Goal: Contribute content: Add original content to the website for others to see

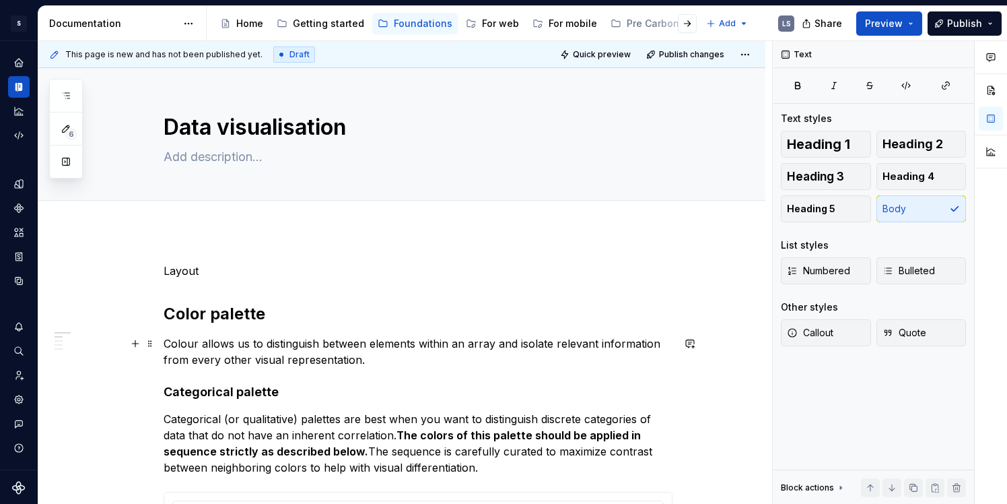
click at [427, 340] on p "Colour allows us to distinguish between elements within an array and isolate re…" at bounding box center [418, 351] width 509 height 32
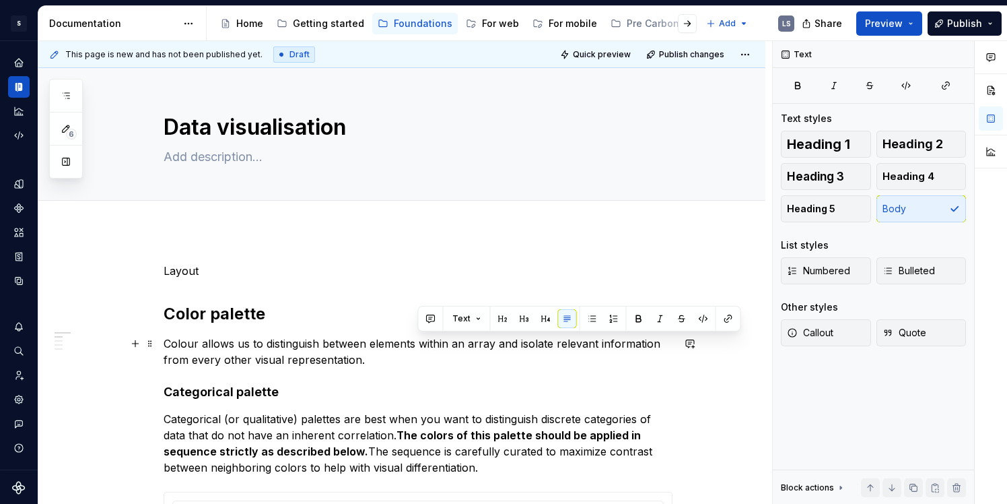
click at [490, 340] on p "Colour allows us to distinguish between elements within an array and isolate re…" at bounding box center [418, 351] width 509 height 32
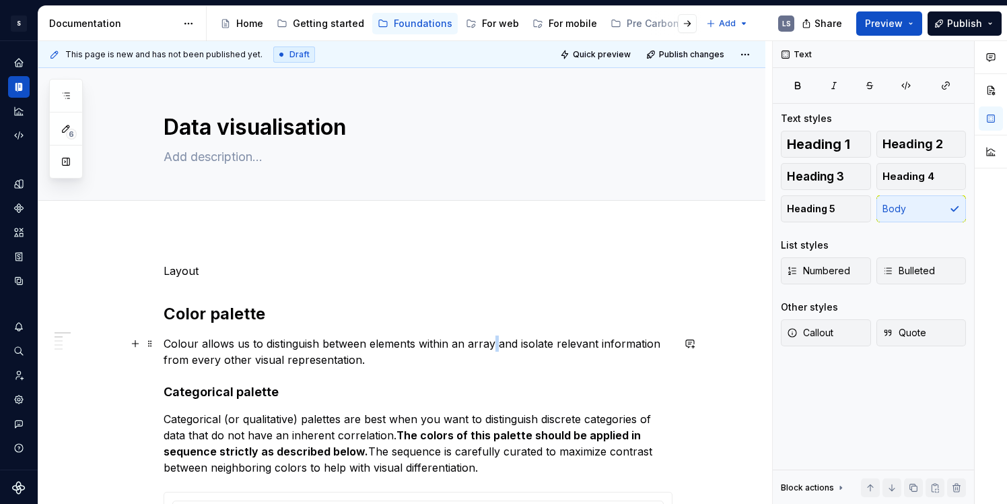
click at [490, 340] on p "Colour allows us to distinguish between elements within an array and isolate re…" at bounding box center [418, 351] width 509 height 32
click at [482, 341] on p "Colour allows us to distinguish between elements within a group and isolate rel…" at bounding box center [418, 351] width 509 height 32
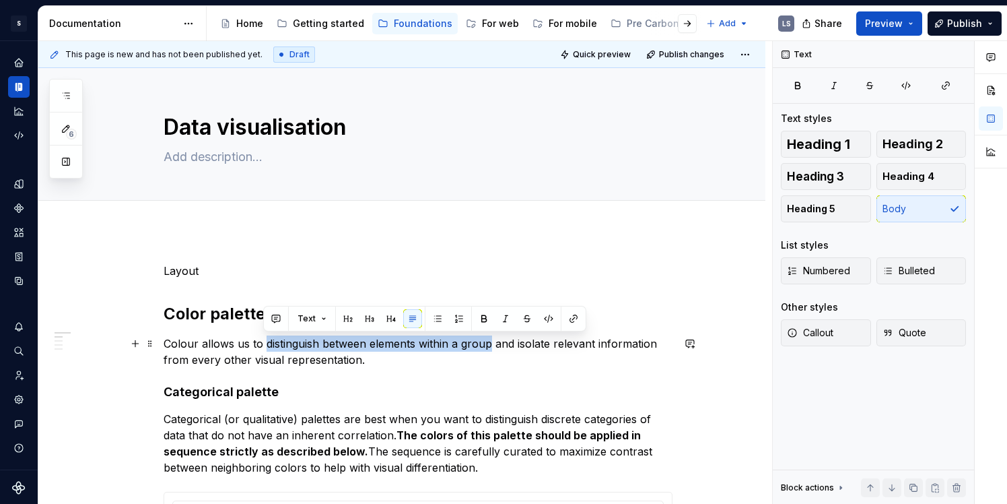
drag, startPoint x: 265, startPoint y: 347, endPoint x: 491, endPoint y: 342, distance: 226.3
click at [491, 342] on p "Colour allows us to distinguish between elements within a group and isolate rel…" at bounding box center [418, 351] width 509 height 32
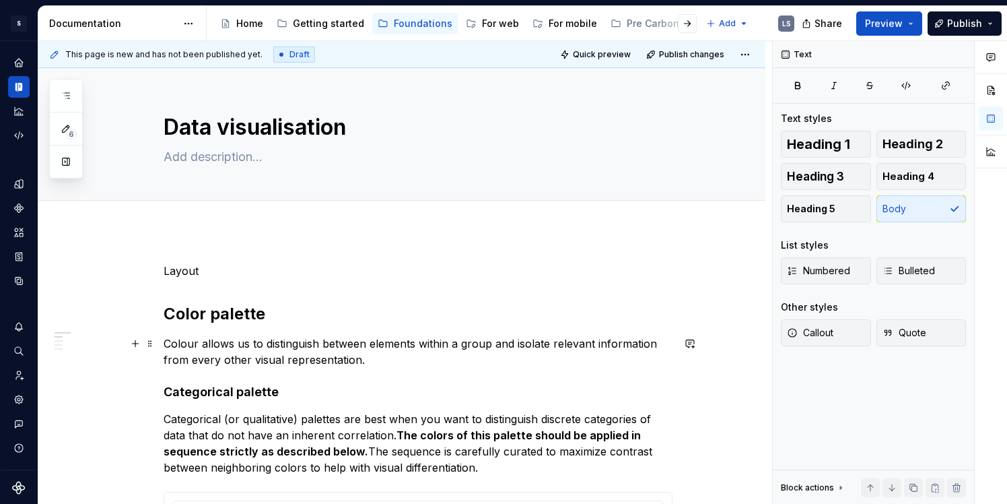
click at [494, 362] on p "Colour allows us to distinguish between elements within a group and isolate rel…" at bounding box center [418, 351] width 509 height 32
click at [336, 362] on p "Colour allows us to distinguish between elements within a group and isolate rel…" at bounding box center [418, 351] width 509 height 32
click at [364, 362] on p "Colour allows us to distinguish between elements within a group and isolate rel…" at bounding box center [418, 351] width 509 height 32
click at [417, 356] on p "Colour allows us to distinguish between elements within a group and isolate rel…" at bounding box center [418, 351] width 509 height 32
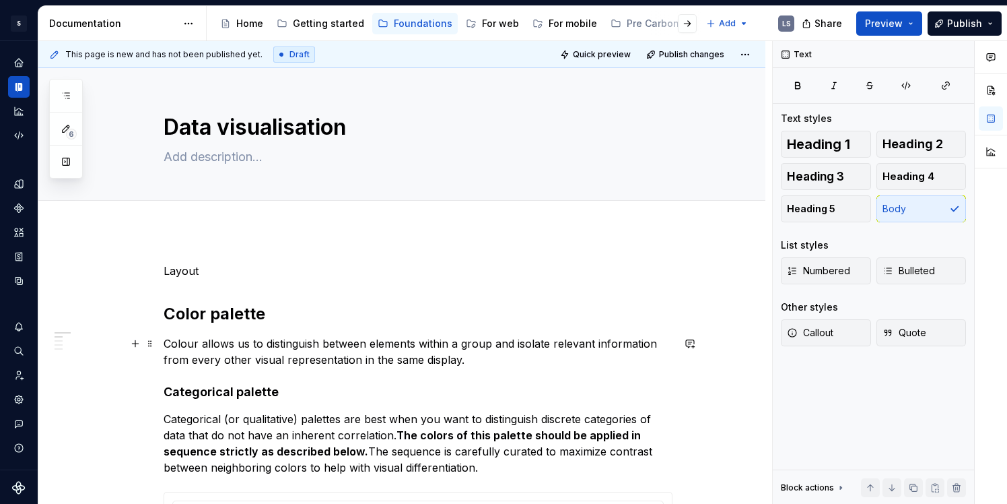
click at [431, 360] on p "Colour allows us to distinguish between elements within a group and isolate rel…" at bounding box center [418, 351] width 509 height 32
click at [413, 386] on h4 "Categorical palette" at bounding box center [418, 392] width 509 height 16
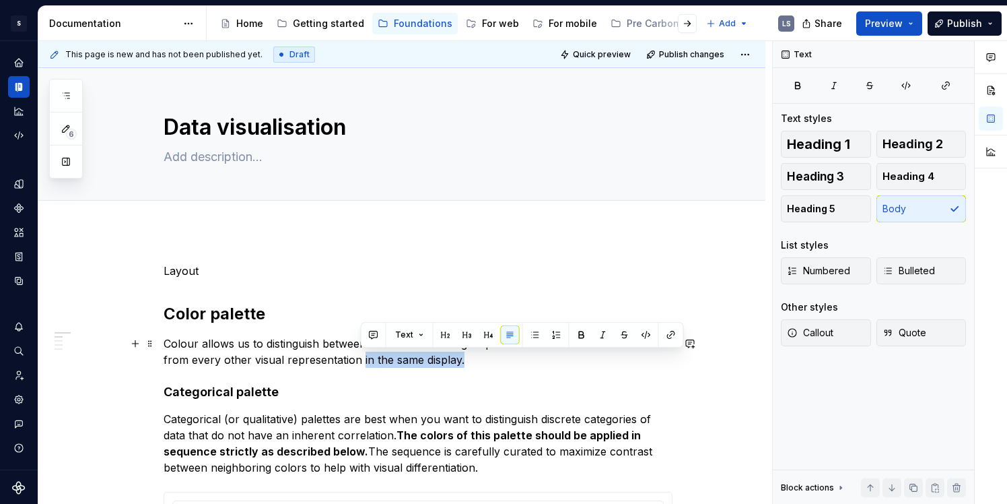
drag, startPoint x: 360, startPoint y: 358, endPoint x: 459, endPoint y: 358, distance: 99.7
click at [459, 358] on p "Colour allows us to distinguish between elements within a group and isolate rel…" at bounding box center [418, 351] width 509 height 32
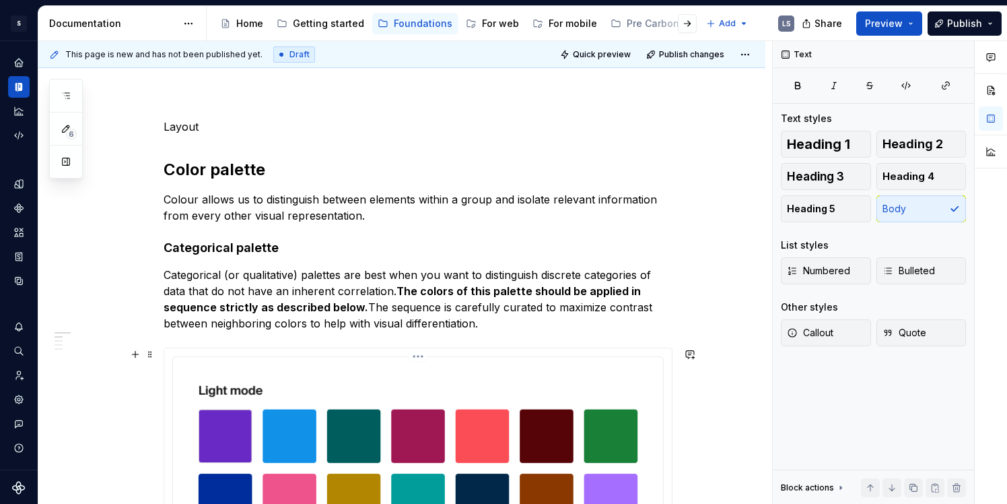
scroll to position [143, 0]
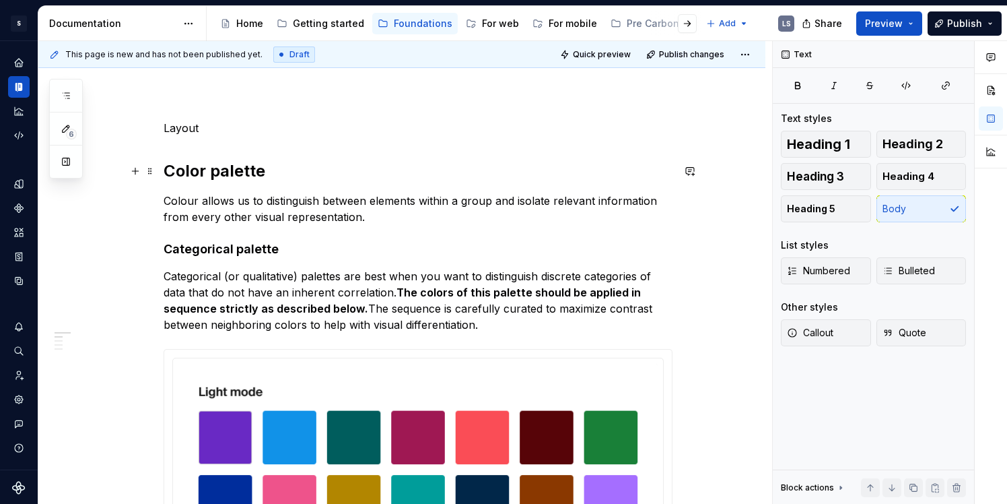
click at [273, 168] on h2 "Color palette" at bounding box center [418, 171] width 509 height 22
click at [310, 249] on h4 "Categorical palette" at bounding box center [418, 249] width 509 height 16
click at [391, 294] on p "Categorical (or qualitative) palettes are best when you want to distinguish dis…" at bounding box center [418, 300] width 509 height 65
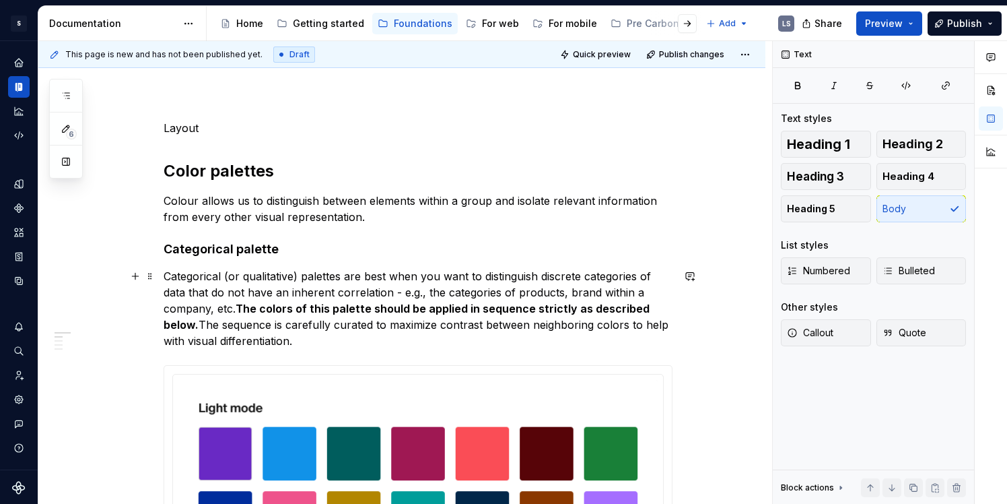
click at [594, 290] on p "Categorical (or qualitative) palettes are best when you want to distinguish dis…" at bounding box center [418, 308] width 509 height 81
click at [567, 290] on p "Categorical (or qualitative) palettes are best when you want to distinguish dis…" at bounding box center [418, 308] width 509 height 81
click at [512, 294] on p "Categorical (or qualitative) palettes are best when you want to distinguish dis…" at bounding box center [418, 308] width 509 height 81
click at [443, 292] on p "Categorical (or qualitative) palettes are best when you want to distinguish dis…" at bounding box center [418, 308] width 509 height 81
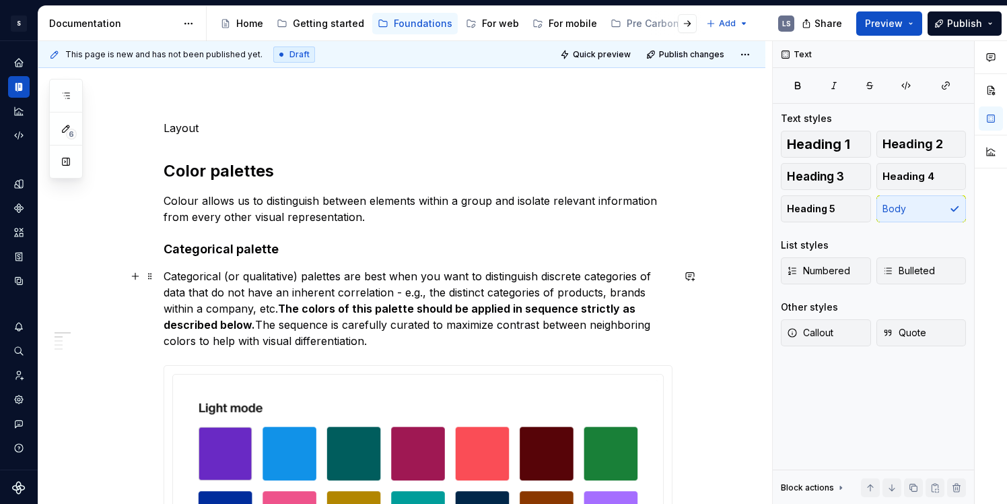
click at [586, 288] on p "Categorical (or qualitative) palettes are best when you want to distinguish dis…" at bounding box center [418, 308] width 509 height 81
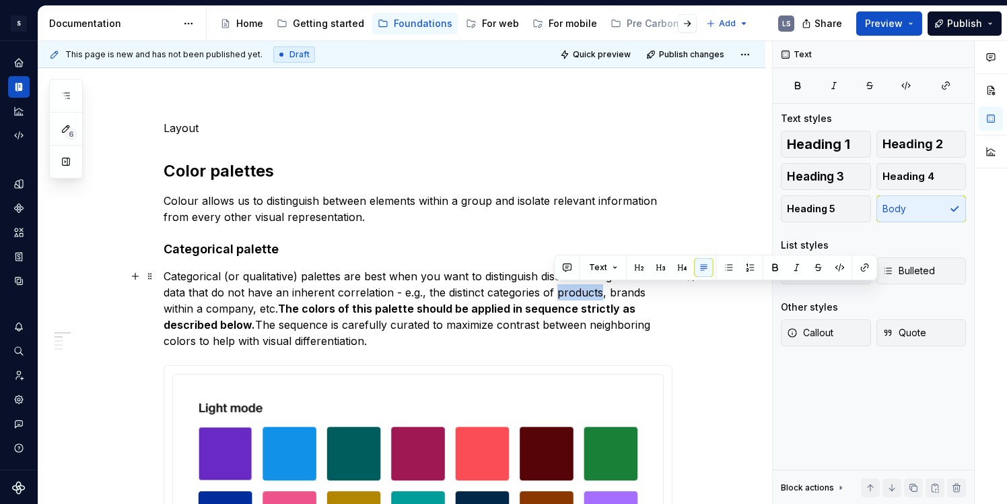
click at [586, 288] on p "Categorical (or qualitative) palettes are best when you want to distinguish dis…" at bounding box center [418, 308] width 509 height 81
click at [595, 288] on p "Categorical (or qualitative) palettes are best when you want to distinguish dis…" at bounding box center [418, 308] width 509 height 81
click at [436, 294] on p "Categorical (or qualitative) palettes are best when you want to distinguish dis…" at bounding box center [418, 308] width 509 height 81
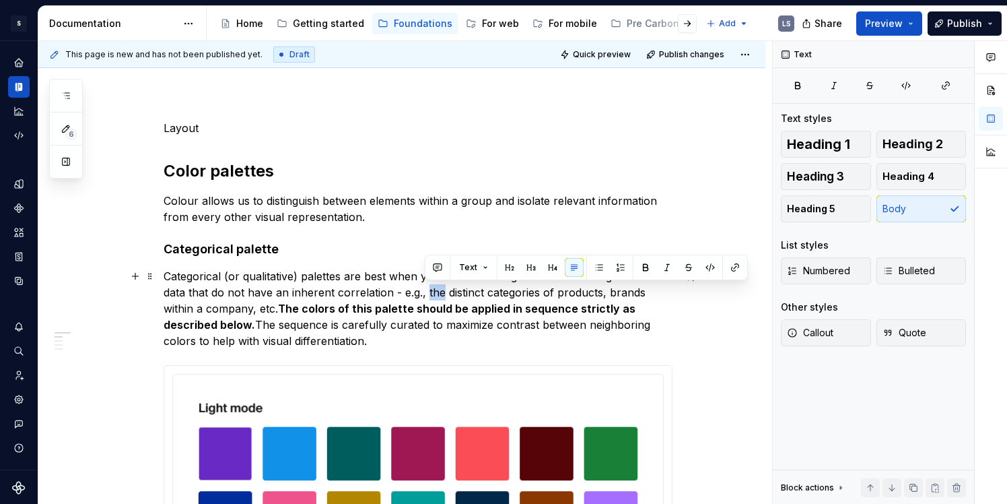
click at [436, 294] on p "Categorical (or qualitative) palettes are best when you want to distinguish dis…" at bounding box center [418, 308] width 509 height 81
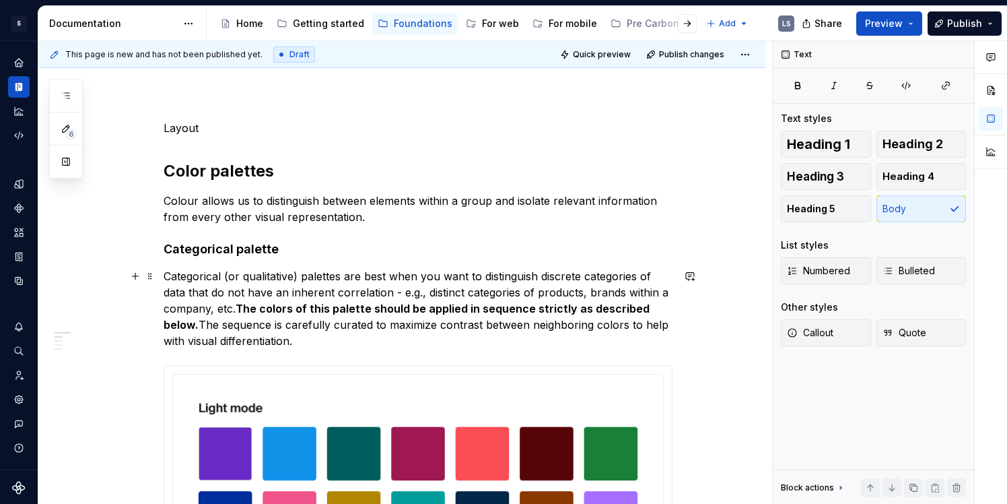
click at [551, 293] on p "Categorical (or qualitative) palettes are best when you want to distinguish dis…" at bounding box center [418, 308] width 509 height 81
click at [449, 293] on p "Categorical (or qualitative) palettes are best when you want to distinguish dis…" at bounding box center [418, 308] width 509 height 81
click at [236, 308] on p "Categorical (or qualitative) palettes are best when you want to distinguish dis…" at bounding box center [418, 308] width 509 height 81
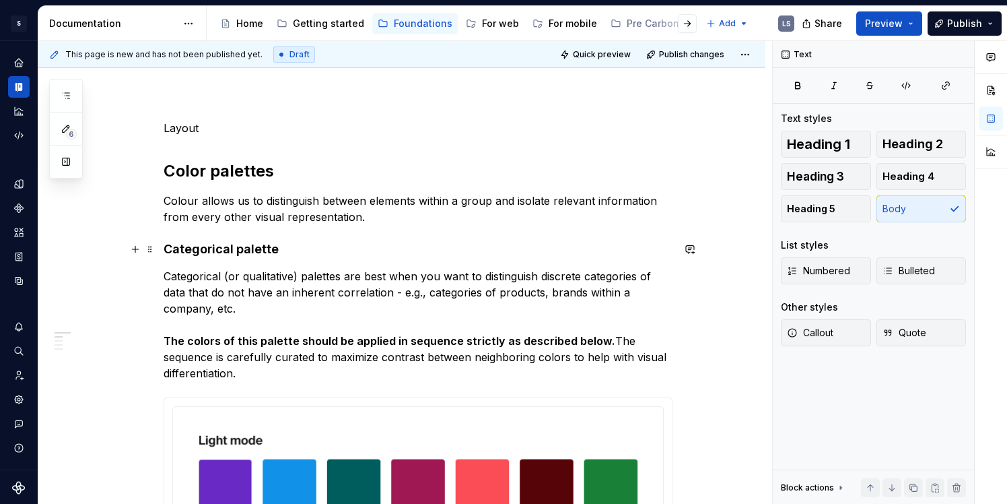
click at [286, 241] on h4 "Categorical palette" at bounding box center [418, 249] width 509 height 16
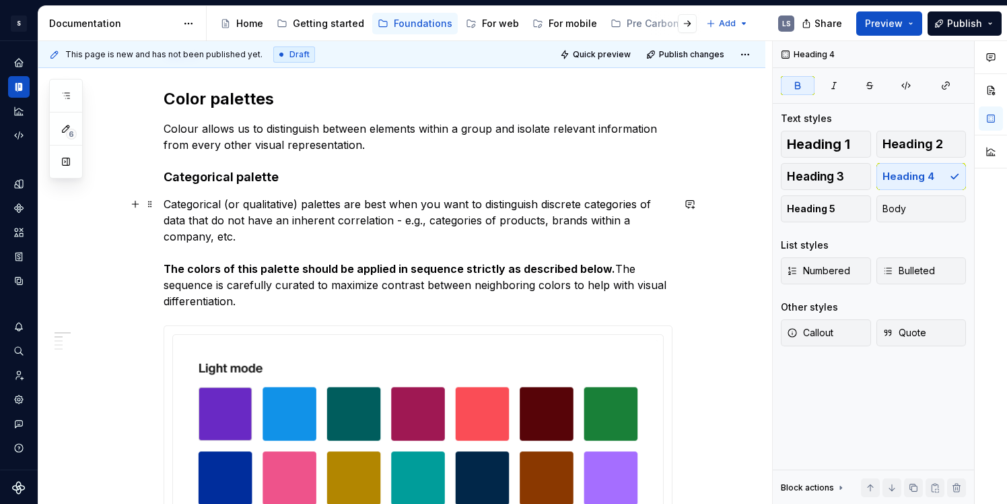
scroll to position [220, 0]
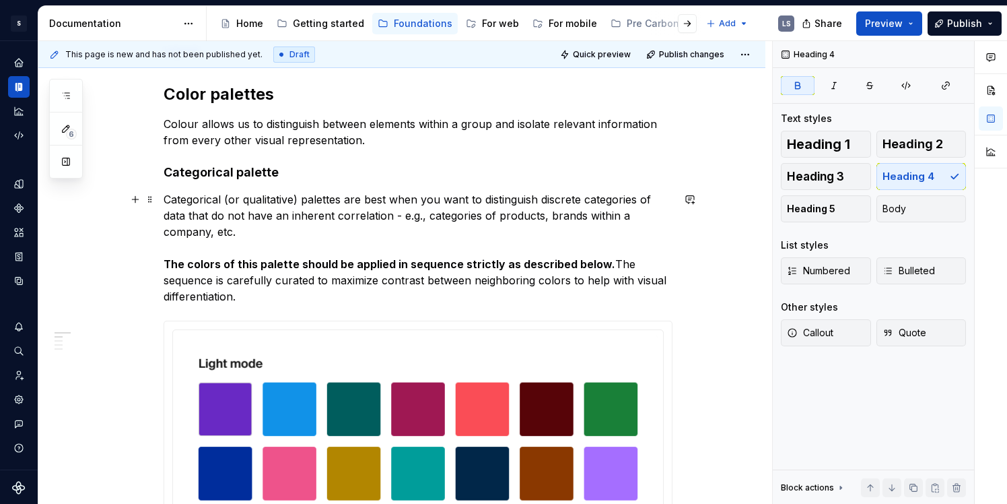
click at [209, 269] on strong "The colors of this palette should be applied in sequence strictly as described …" at bounding box center [390, 263] width 452 height 13
click at [275, 226] on p "Categorical (or qualitative) palettes are best when you want to distinguish dis…" at bounding box center [418, 247] width 509 height 113
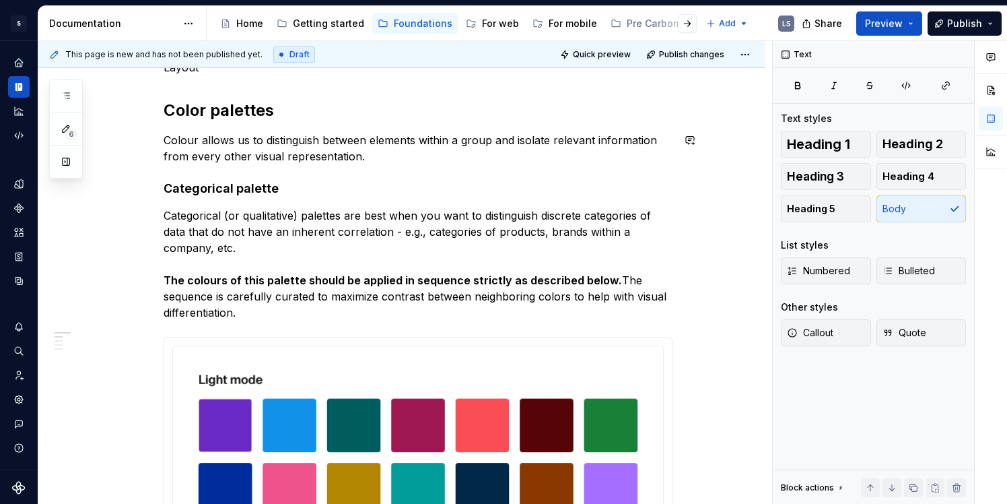
scroll to position [191, 0]
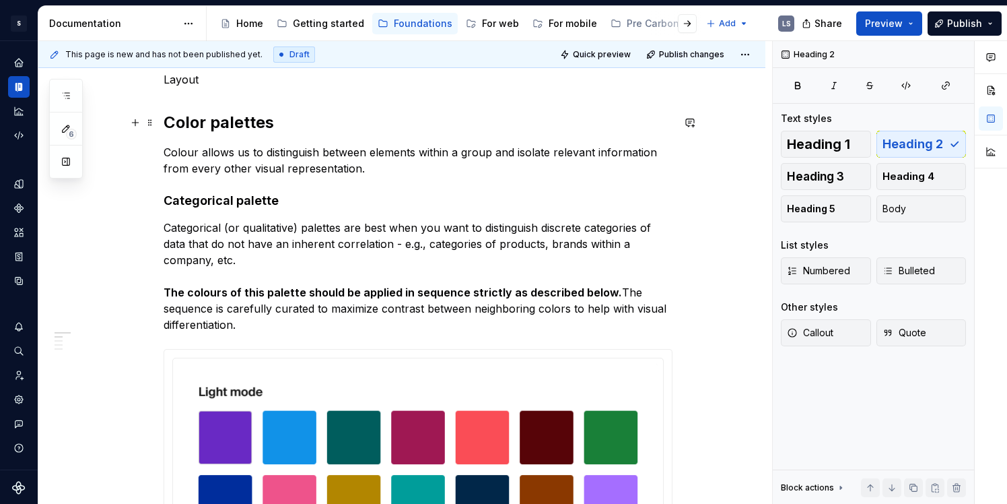
click at [198, 118] on h2 "Color palettes" at bounding box center [418, 123] width 509 height 22
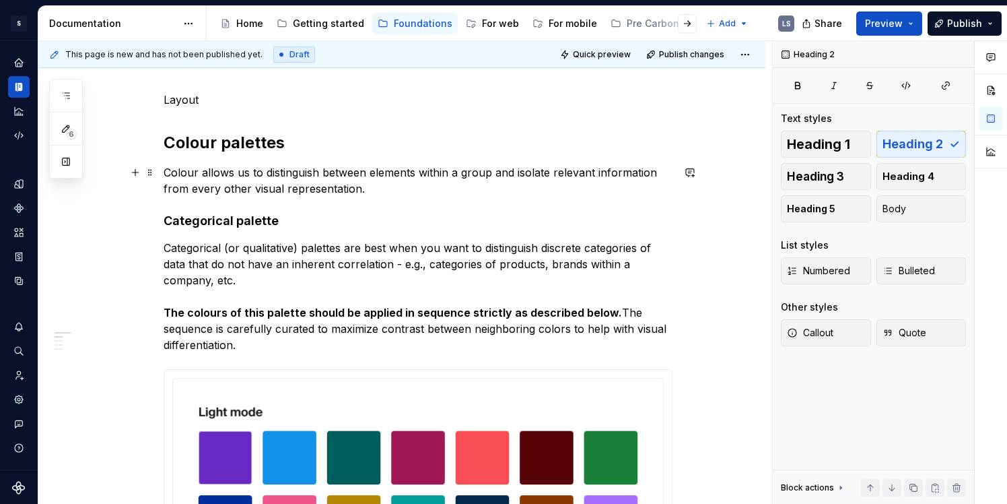
scroll to position [167, 0]
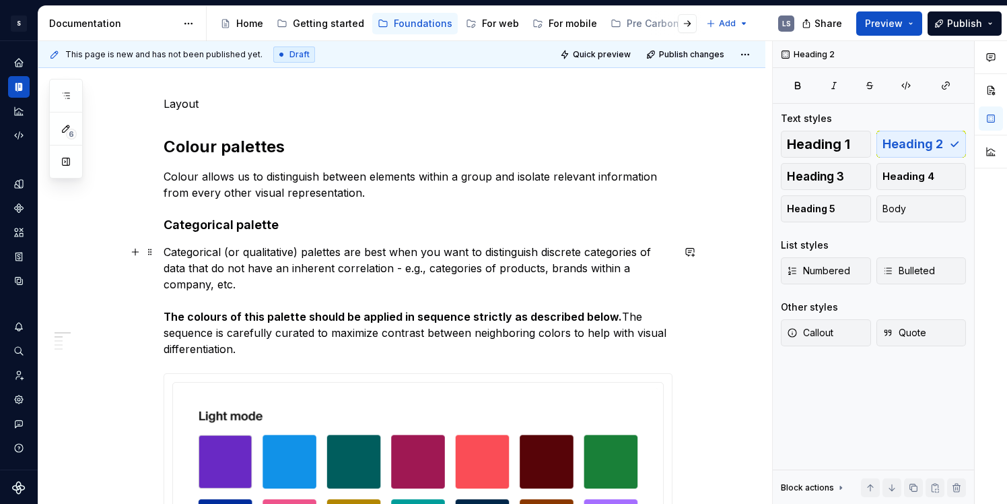
click at [556, 331] on p "Categorical (or qualitative) palettes are best when you want to distinguish dis…" at bounding box center [418, 300] width 509 height 113
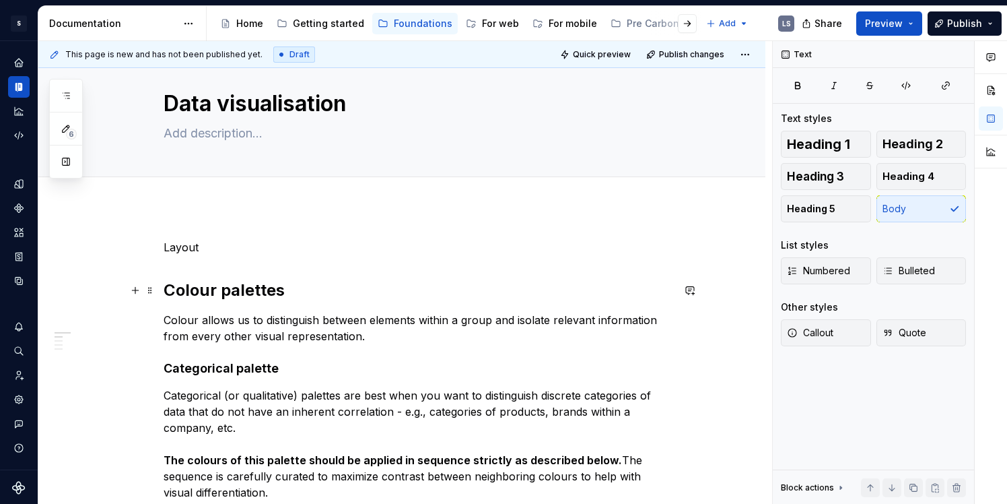
scroll to position [0, 0]
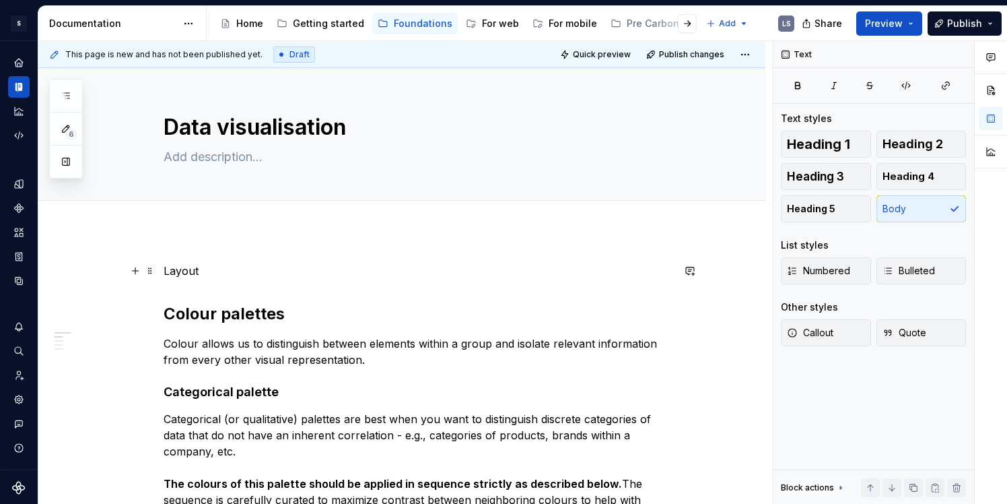
click at [193, 272] on p "Layout" at bounding box center [418, 271] width 509 height 16
click at [164, 316] on h2 "Colour palettes" at bounding box center [418, 314] width 509 height 22
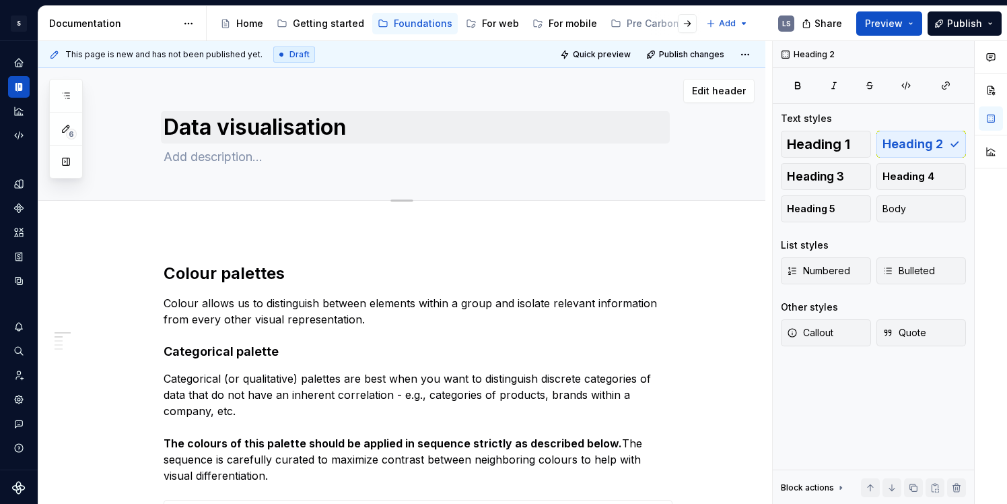
type textarea "*"
click at [232, 162] on textarea at bounding box center [415, 157] width 509 height 22
paste textarea "convincing stories around data with beautiful and accessible visualizations."
type textarea "convincing stories around data with beautiful and accessible visualizations."
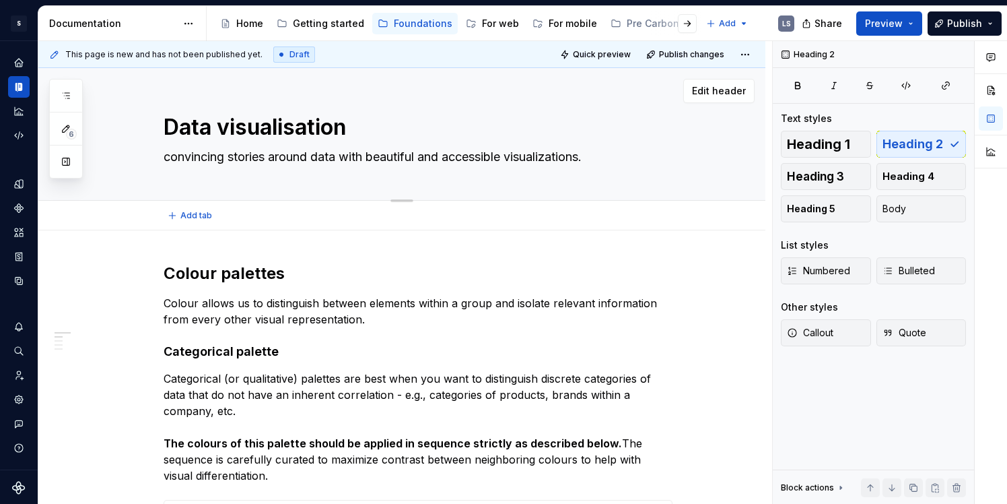
click at [170, 156] on textarea "convincing stories around data with beautiful and accessible visualizations." at bounding box center [415, 157] width 509 height 22
type textarea "*"
type textarea "onvincing stories around data with beautiful and accessible visualizations."
type textarea "*"
type textarea "Convincing stories around data with beautiful and accessible visualizations."
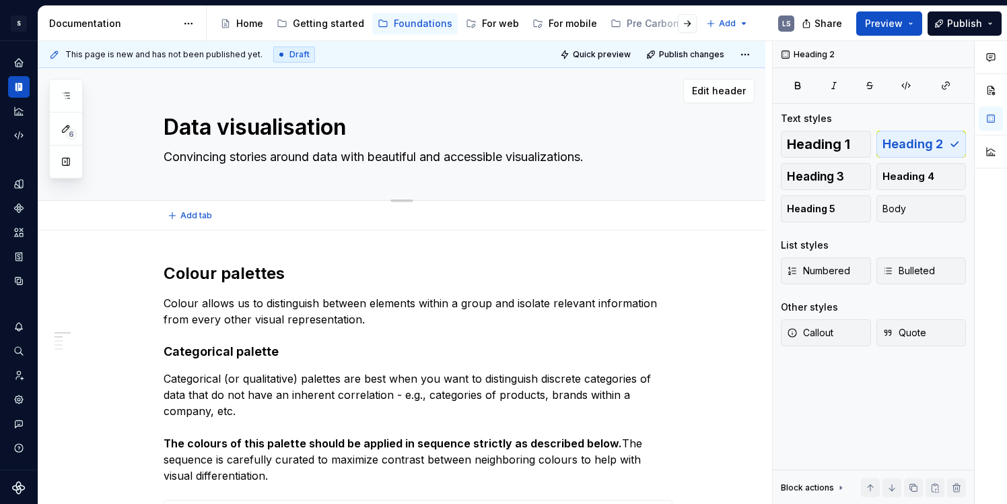
type textarea "*"
type textarea "OConvincing stories around data with beautiful and accessible visualizations."
type textarea "*"
type textarea "OUConvincing stories around data with beautiful and accessible visualizations."
type textarea "*"
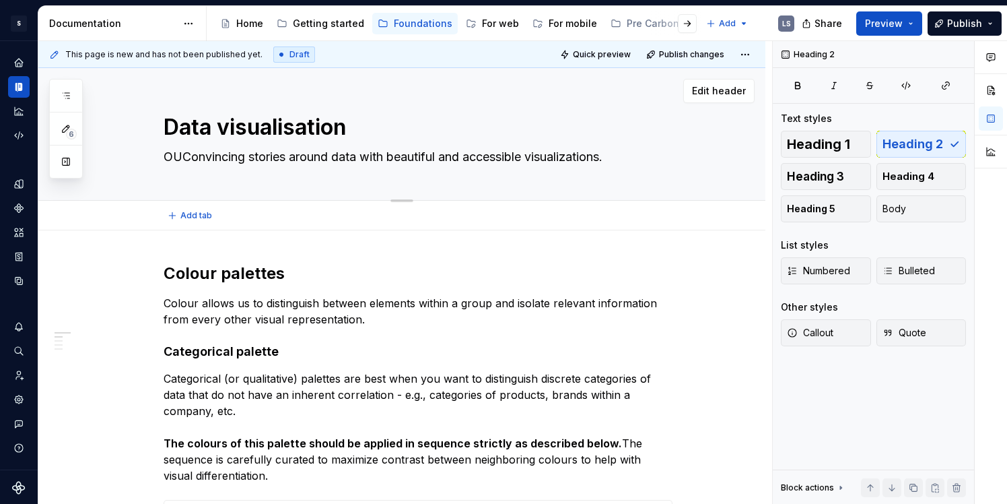
type textarea "OUrConvincing stories around data with beautiful and accessible visualizations."
type textarea "*"
type textarea "OUr Convincing stories around data with beautiful and accessible visualizations."
type textarea "*"
type textarea "OUr uConvincing stories around data with beautiful and accessible visualization…"
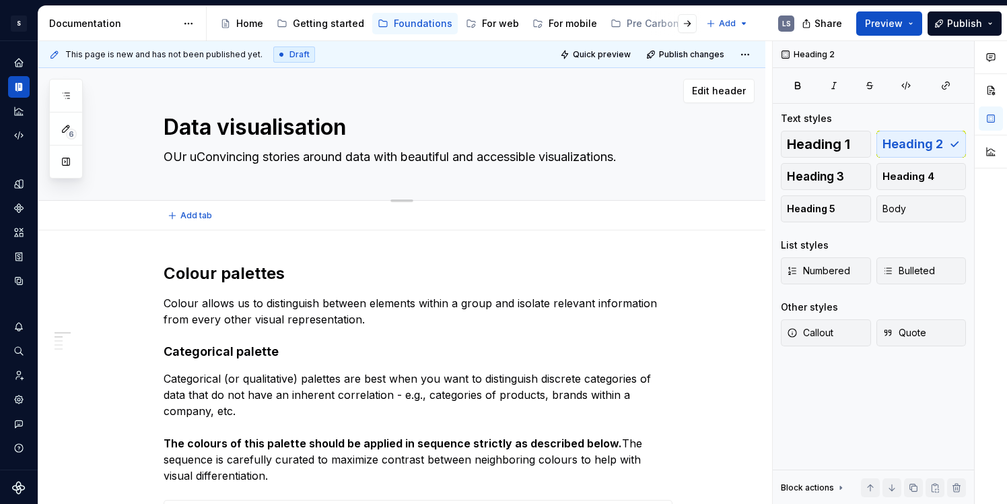
type textarea "*"
type textarea "OUr Convincing stories around data with beautiful and accessible visualizations."
type textarea "*"
type textarea "OUrConvincing stories around data with beautiful and accessible visualizations."
type textarea "*"
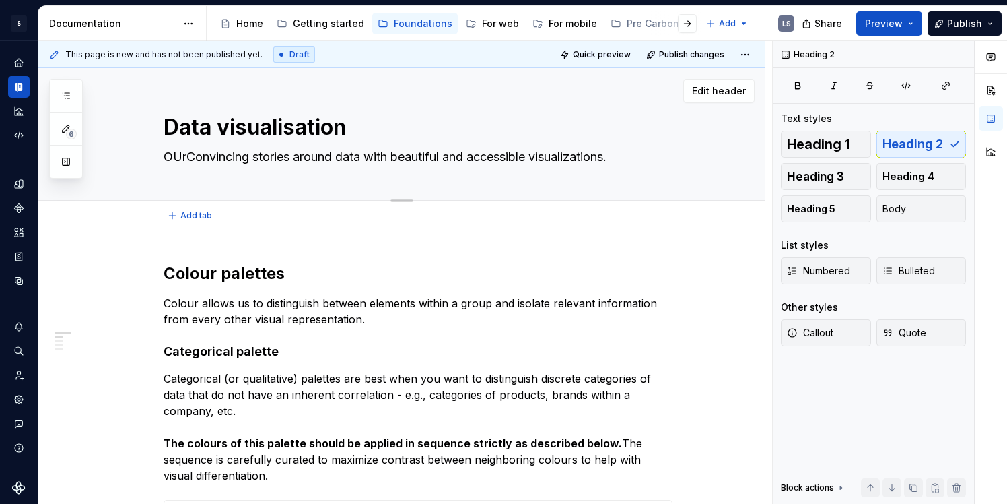
type textarea "OUConvincing stories around data with beautiful and accessible visualizations."
type textarea "*"
type textarea "OConvincing stories around data with beautiful and accessible visualizations."
type textarea "*"
type textarea "OuConvincing stories around data with beautiful and accessible visualizations."
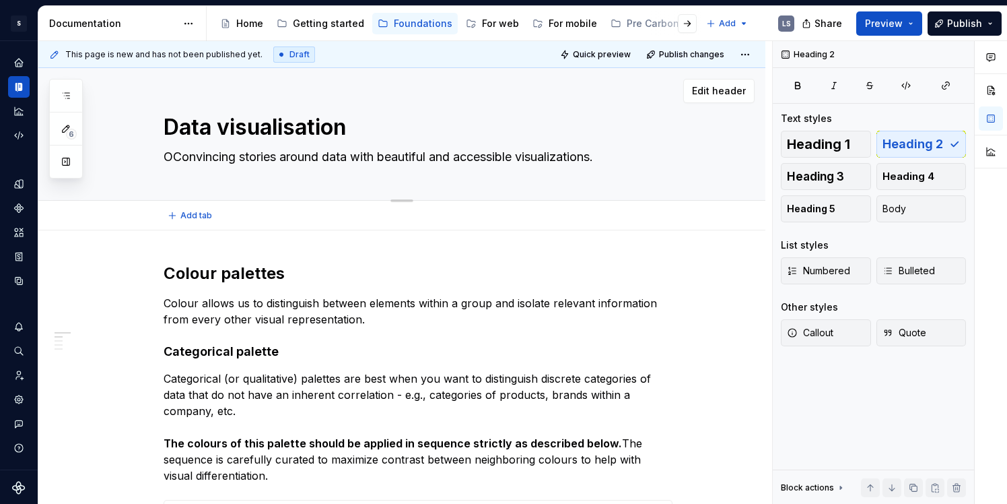
type textarea "*"
type textarea "OurConvincing stories around data with beautiful and accessible visualizations."
type textarea "*"
type textarea "Our Convincing stories around data with beautiful and accessible visualizations."
type textarea "*"
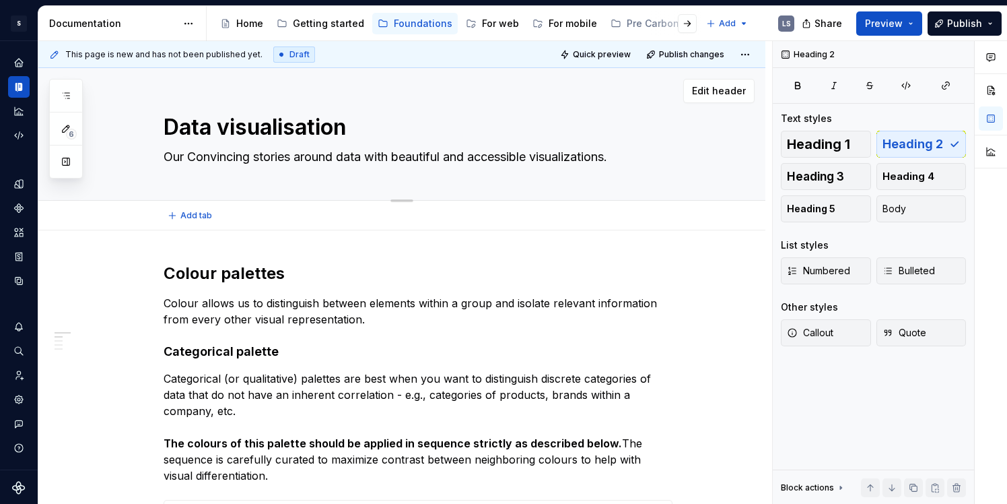
type textarea "Our gConvincing stories around data with beautiful and accessible visualization…"
type textarea "*"
type textarea "Our guConvincing stories around data with beautiful and accessible visualizatio…"
type textarea "*"
type textarea "Our guiConvincing stories around data with beautiful and accessible visualizati…"
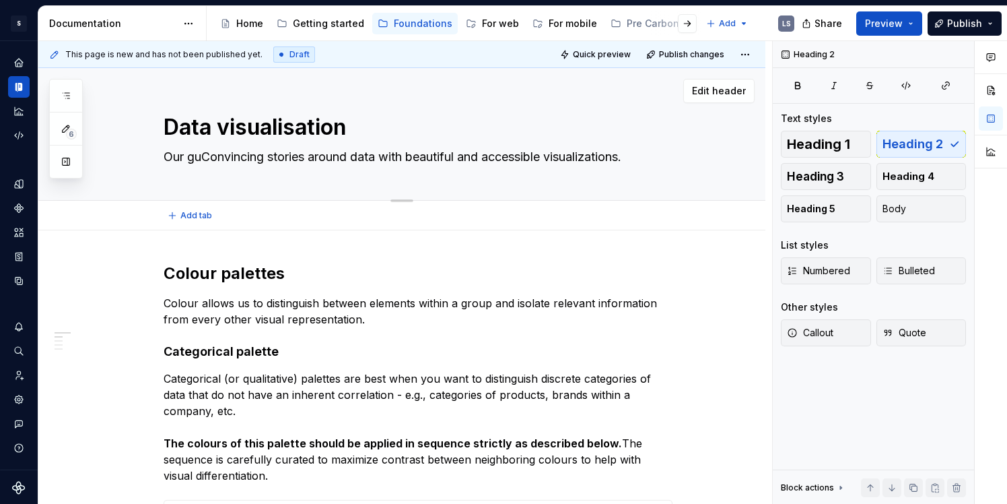
type textarea "*"
type textarea "Our guidConvincing stories around data with beautiful and accessible visualizat…"
type textarea "*"
type textarea "Our guideConvincing stories around data with beautiful and accessible visualiza…"
type textarea "*"
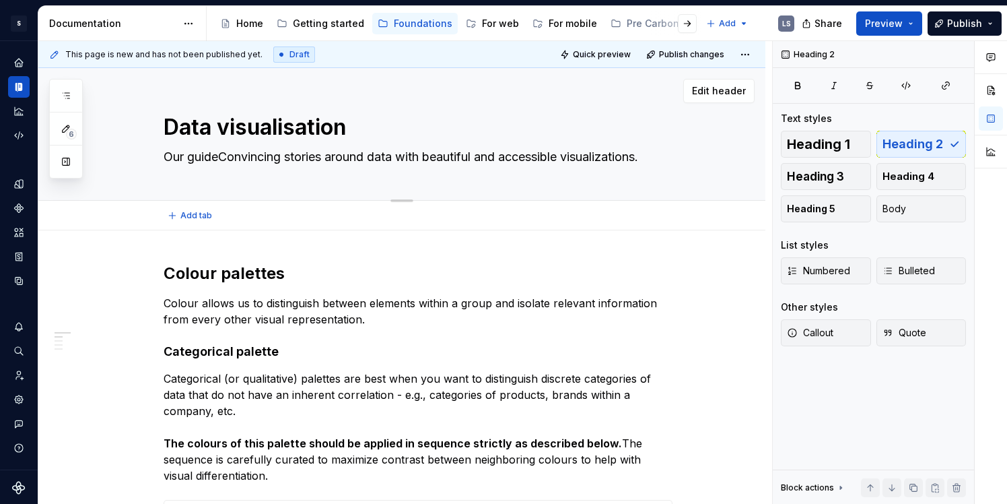
type textarea "Our guidelConvincing stories around data with beautiful and accessible visualiz…"
type textarea "*"
type textarea "Our guideliConvincing stories around data with beautiful and accessible visuali…"
type textarea "*"
type textarea "Our guidelinConvincing stories around data with beautiful and accessible visual…"
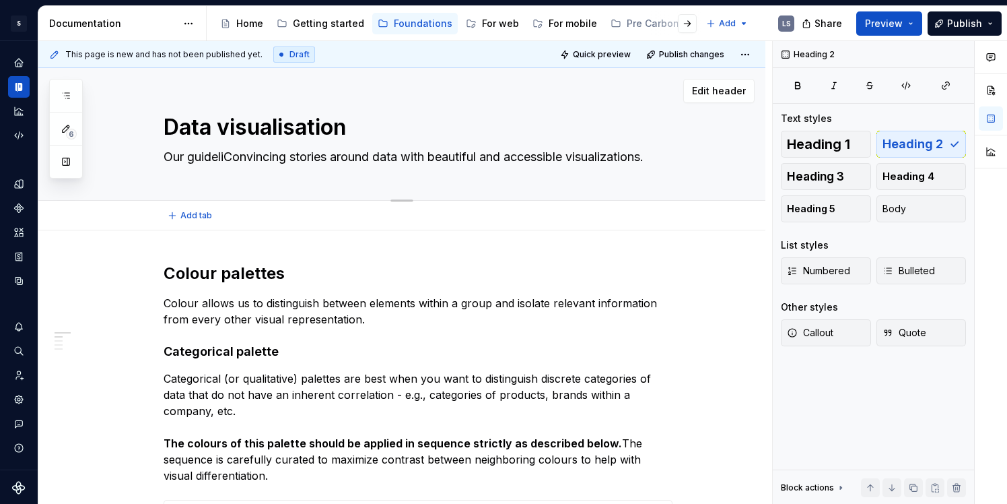
type textarea "*"
type textarea "Our guidelineConvincing stories around data with beautiful and accessible visua…"
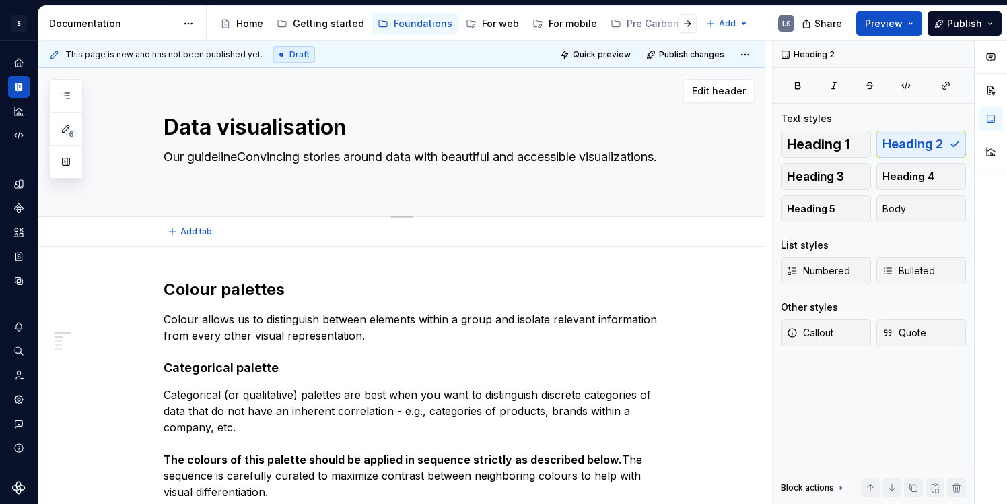
type textarea "*"
type textarea "Our guidelinesConvincing stories around data with beautiful and accessible visu…"
type textarea "*"
type textarea "Our guidelines Convincing stories around data with beautiful and accessible vis…"
type textarea "*"
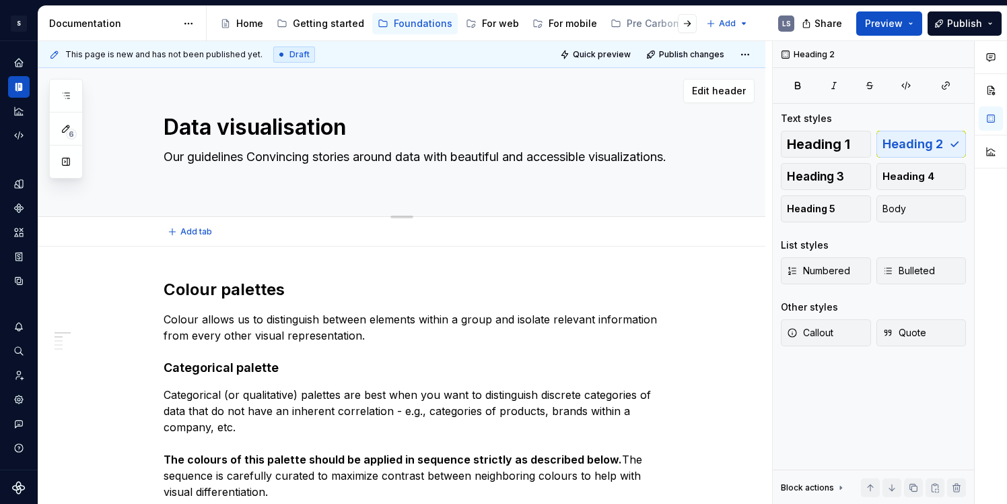
type textarea "Our guidelines wConvincing stories around data with beautiful and accessible vi…"
type textarea "*"
type textarea "Our guidelines wiConvincing stories around data with beautiful and accessible v…"
type textarea "*"
type textarea "Our guidelines wilConvincing stories around data with beautiful and accessible …"
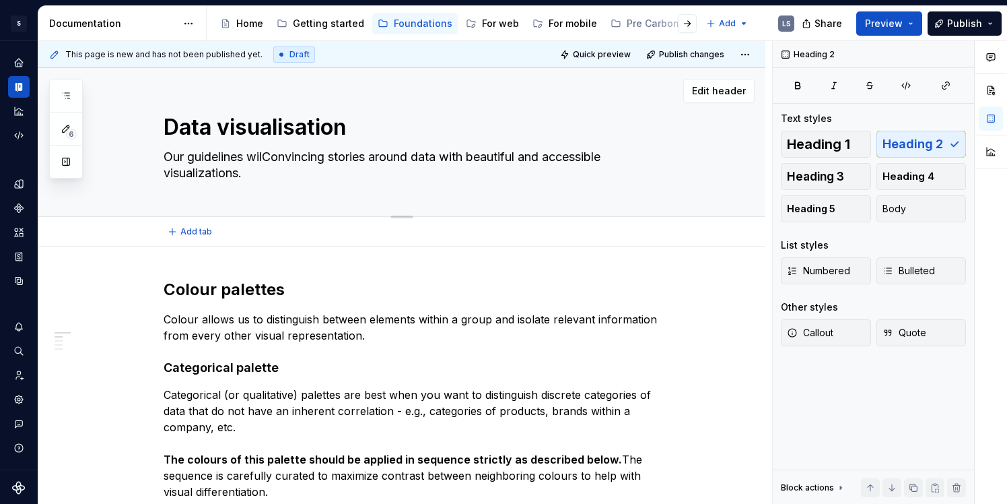
type textarea "*"
type textarea "Our guidelines willConvincing stories around data with beautiful and accessible…"
type textarea "*"
type textarea "Our guidelines will Convincing stories around data with beautiful and accessibl…"
type textarea "*"
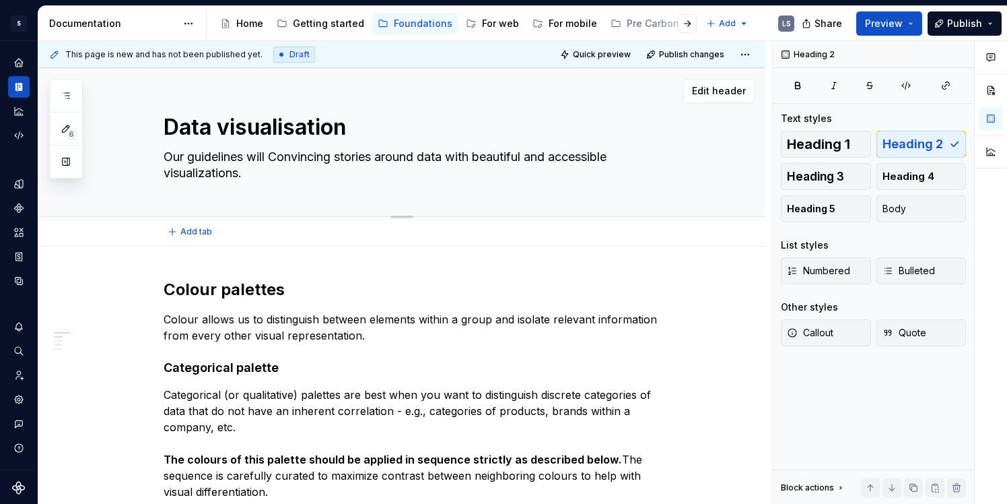
type textarea "Our guidelines will hConvincing stories around data with beautiful and accessib…"
type textarea "*"
type textarea "Our guidelines will heConvincing stories around data with beautiful and accessi…"
type textarea "*"
type textarea "Our guidelines will helConvincing stories around data with beautiful and access…"
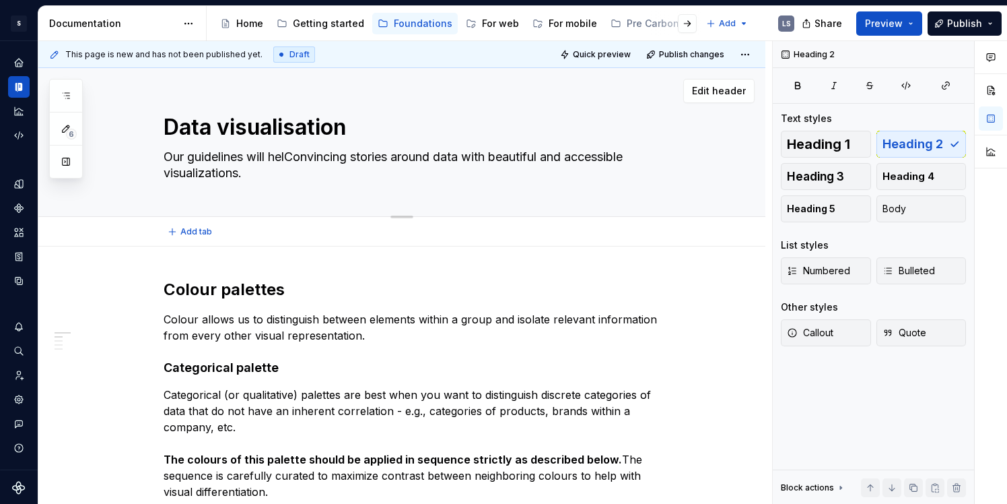
type textarea "*"
type textarea "Our guidelines will helpConvincing stories around data with beautiful and acces…"
type textarea "*"
type textarea "Our guidelines will help Convincing stories around data with beautiful and acce…"
type textarea "*"
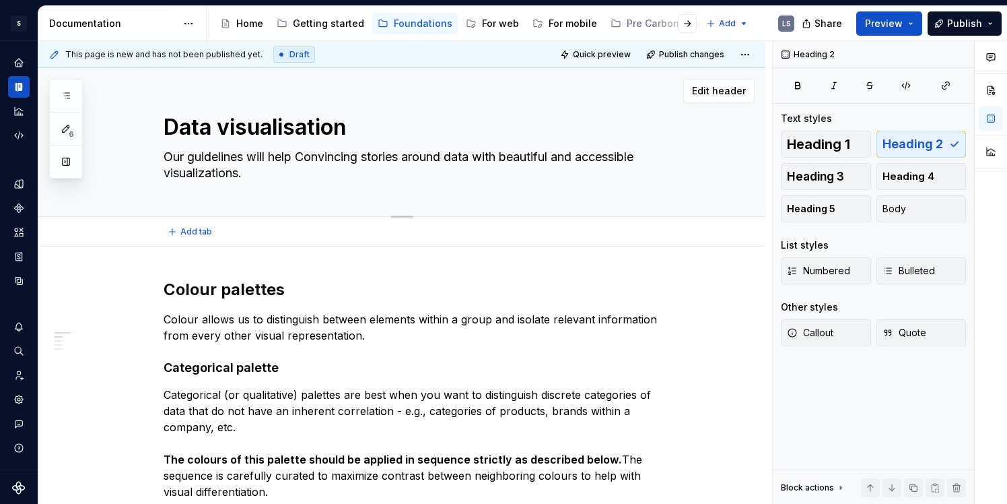
type textarea "Our guidelines will help yConvincing stories around data with beautiful and acc…"
type textarea "*"
type textarea "Our guidelines will help yoConvincing stories around data with beautiful and ac…"
type textarea "*"
type textarea "Our guidelines will help youConvincing stories around data with beautiful and a…"
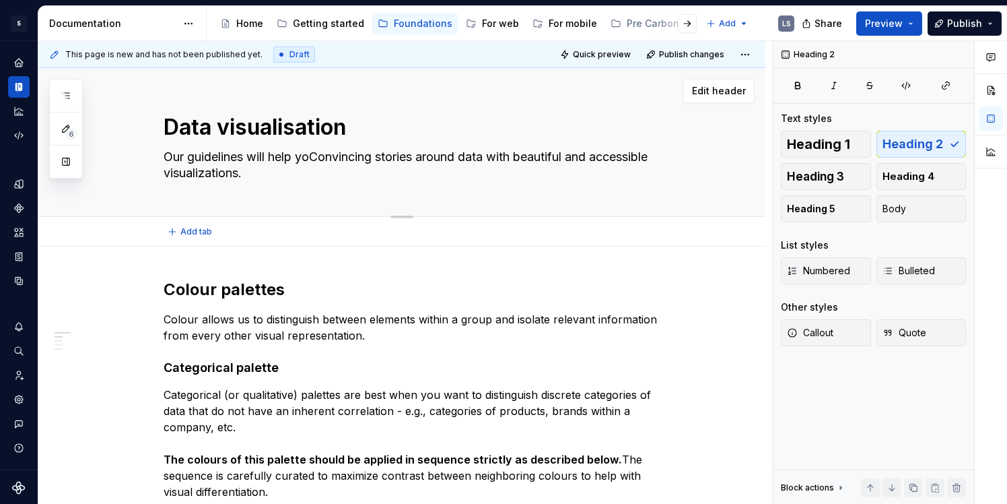
type textarea "*"
type textarea "Our guidelines will help you Convincing stories around data with beautiful and …"
type textarea "*"
type textarea "Our guidelines will help you Convincing stories around data with beautiful and …"
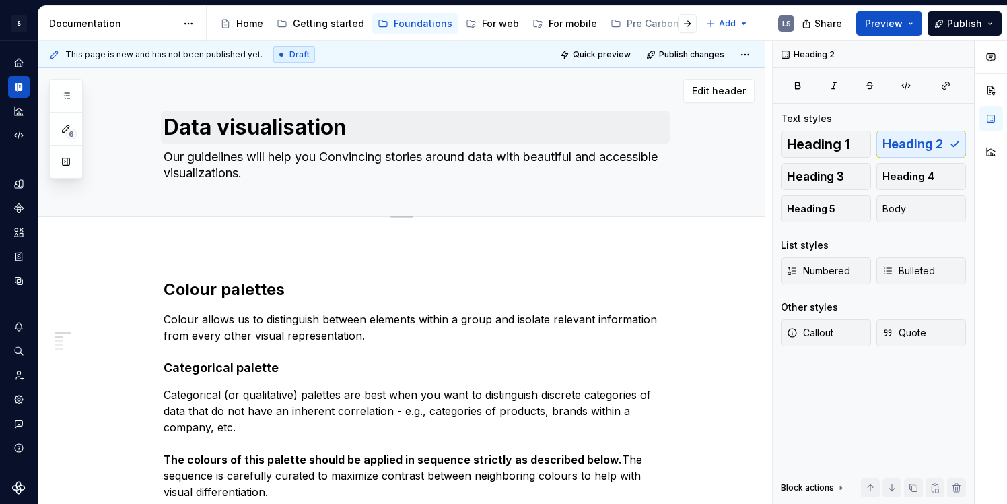
type textarea "*"
paste textarea "guidelines and principles for creating intuitive, consistent, and accessible vi…"
type textarea "guidelines and principles for creating intuitive, consistent, and accessible vi…"
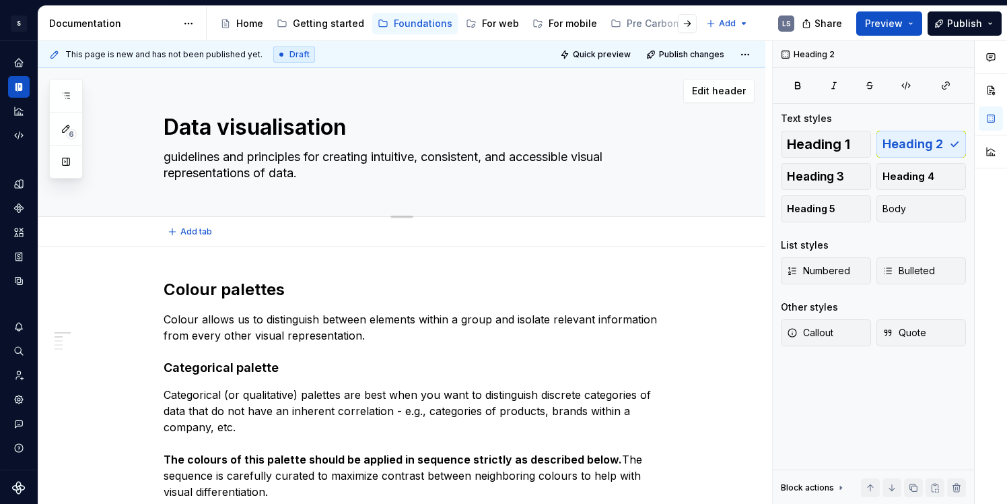
type textarea "*"
click at [170, 163] on textarea "guidelines and principles for creating intuitive, consistent, and accessible vi…" at bounding box center [415, 165] width 509 height 38
type textarea "uidelines and principles for creating intuitive, consistent, and accessible vis…"
type textarea "*"
type textarea "Guidelines and principles for creating intuitive, consistent, and accessible vi…"
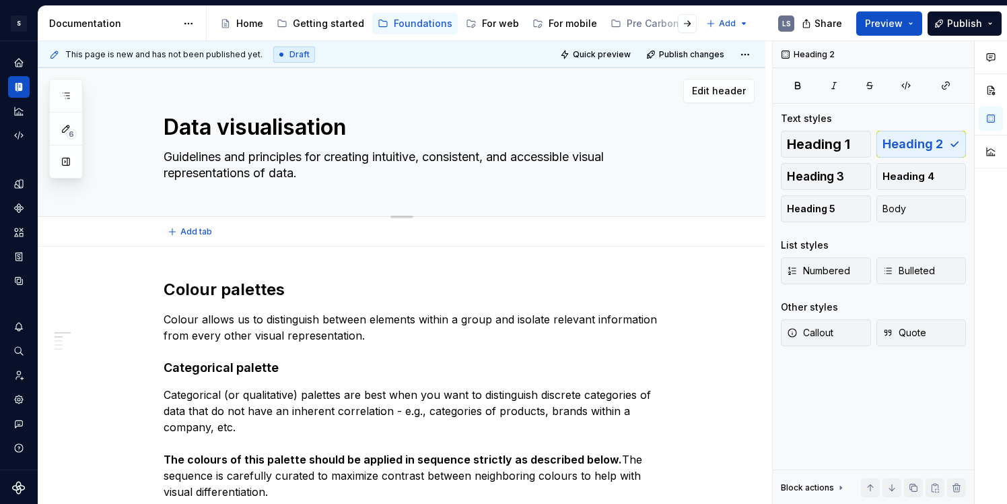
click at [313, 176] on textarea "Guidelines and principles for creating intuitive, consistent, and accessible vi…" at bounding box center [415, 165] width 509 height 38
type textarea "*"
type textarea "Guidelines and principles for creating intuitive, consistent, and accessible vi…"
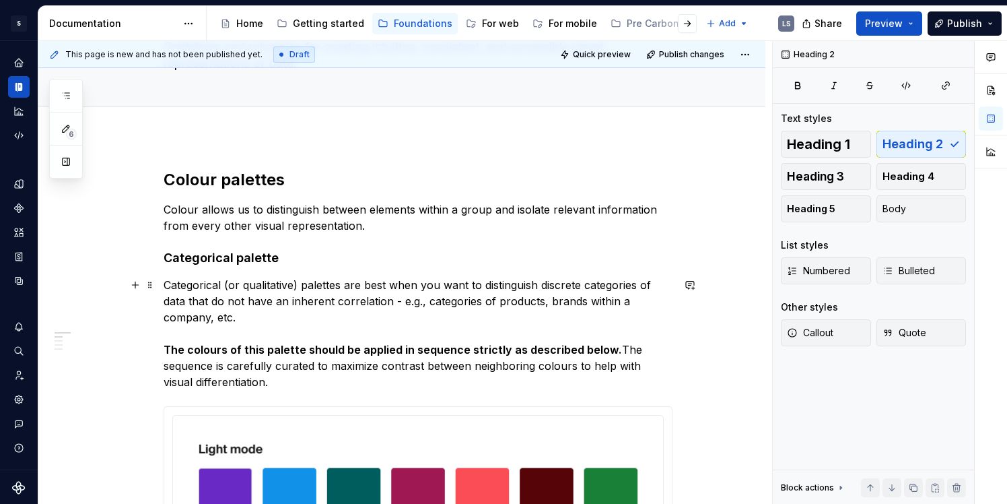
scroll to position [83, 0]
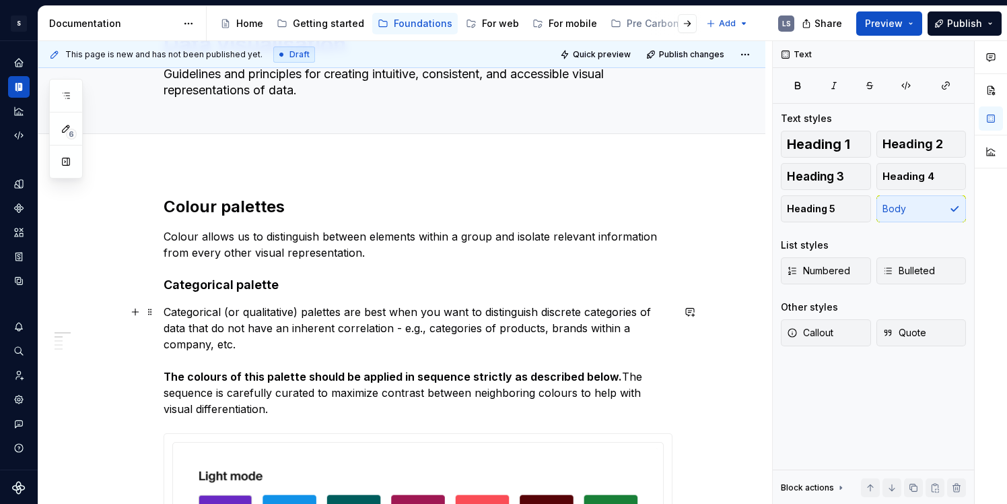
click at [483, 309] on p "Categorical (or qualitative) palettes are best when you want to distinguish dis…" at bounding box center [418, 360] width 509 height 113
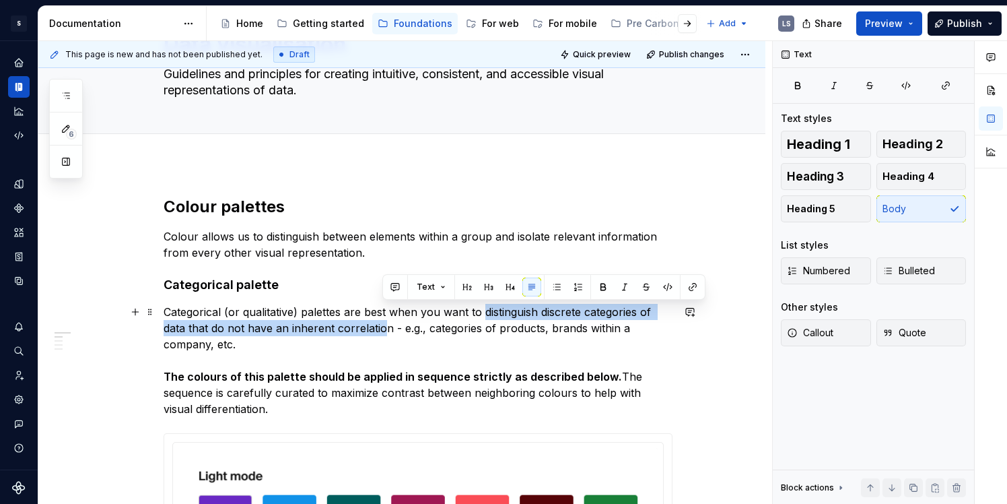
click at [384, 332] on p "Categorical (or qualitative) palettes are best when you want to distinguish dis…" at bounding box center [418, 360] width 509 height 113
click at [387, 331] on p "Categorical (or qualitative) palettes are best when you want to distinguish dis…" at bounding box center [418, 360] width 509 height 113
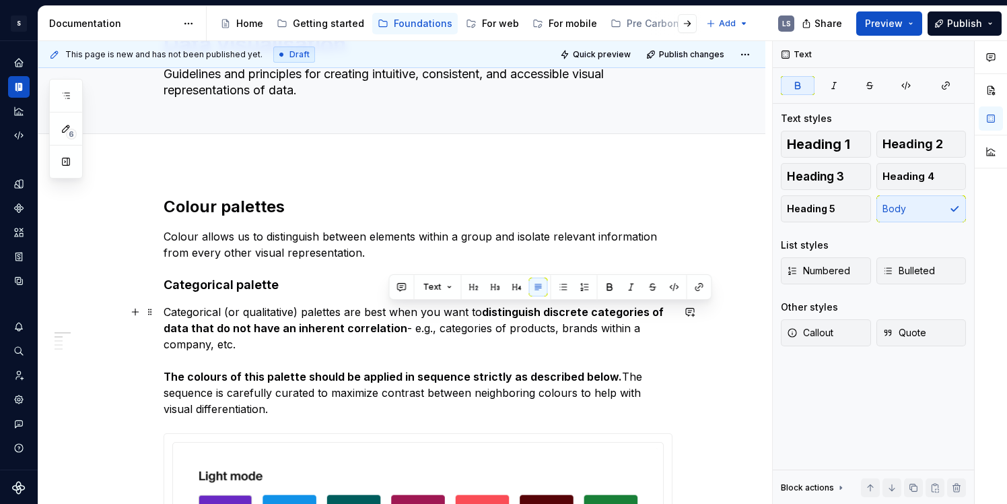
click at [409, 384] on p "Categorical (or qualitative) palettes are best when you want to distinguish dis…" at bounding box center [418, 360] width 509 height 113
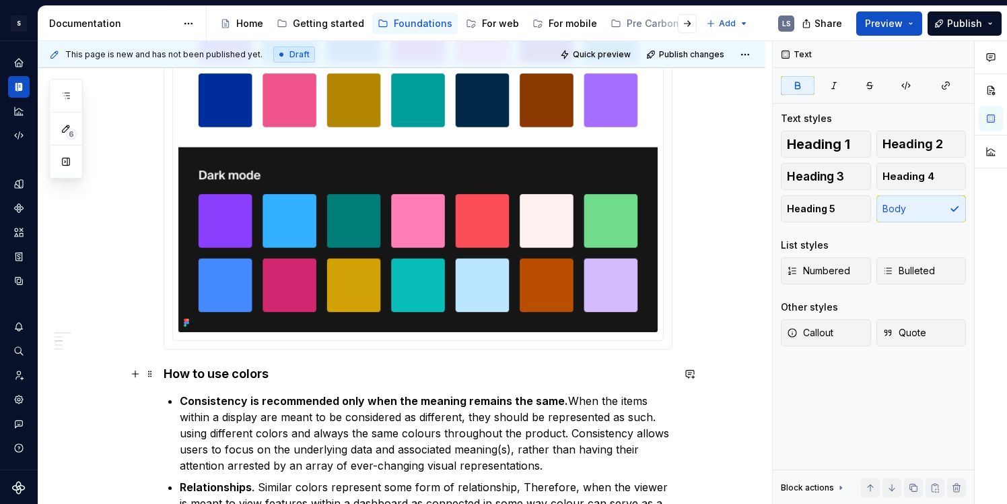
scroll to position [731, 0]
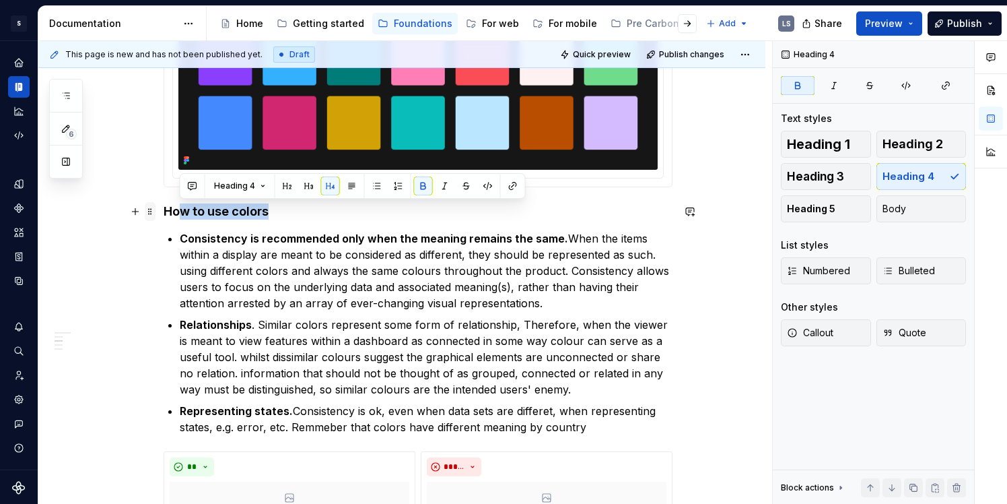
drag, startPoint x: 290, startPoint y: 210, endPoint x: 149, endPoint y: 209, distance: 140.7
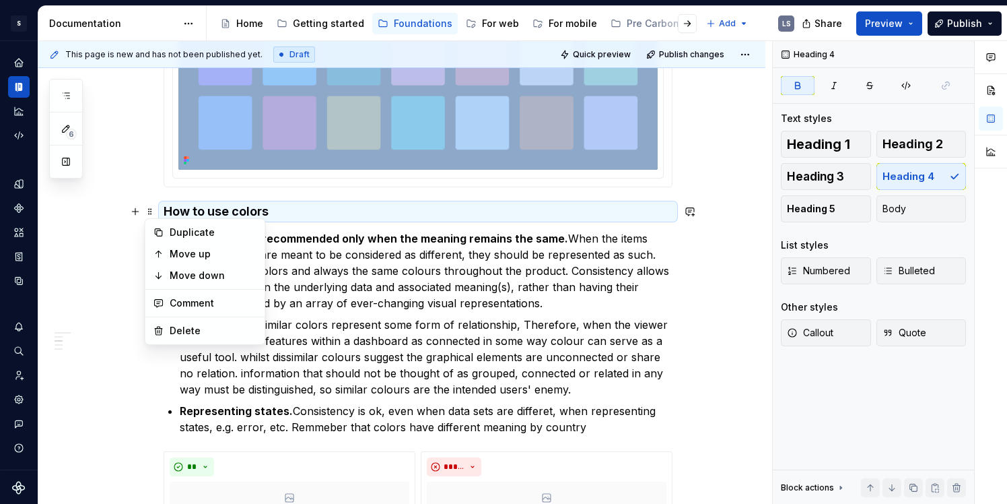
click at [187, 209] on strong "How to use colors" at bounding box center [216, 211] width 105 height 14
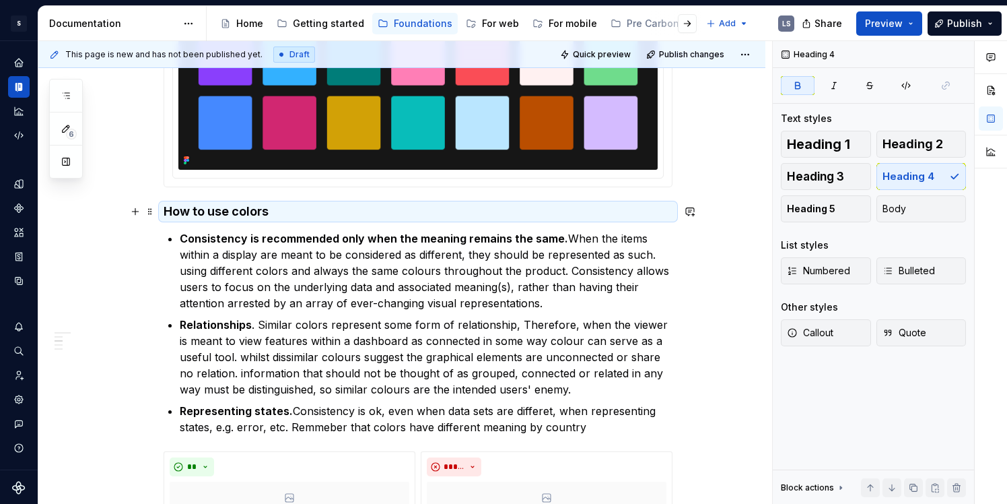
click at [260, 207] on strong "How to use colors" at bounding box center [216, 211] width 105 height 14
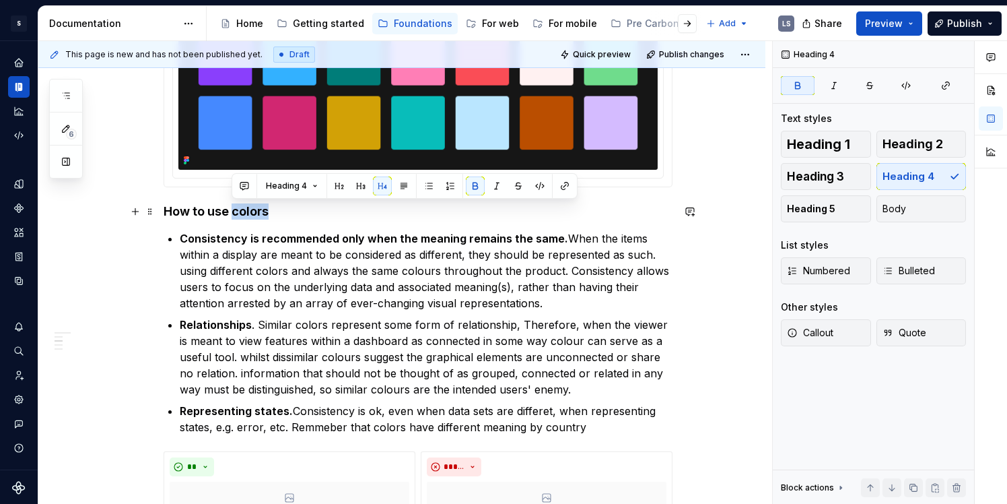
click at [260, 207] on strong "How to use colors" at bounding box center [216, 211] width 105 height 14
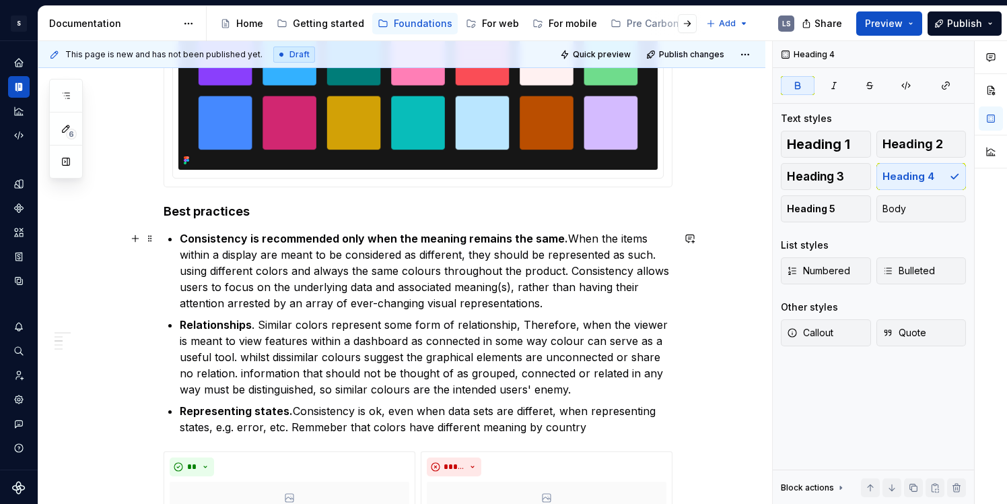
click at [305, 238] on strong "Consistency is recommended only when the meaning remains the same." at bounding box center [374, 238] width 389 height 13
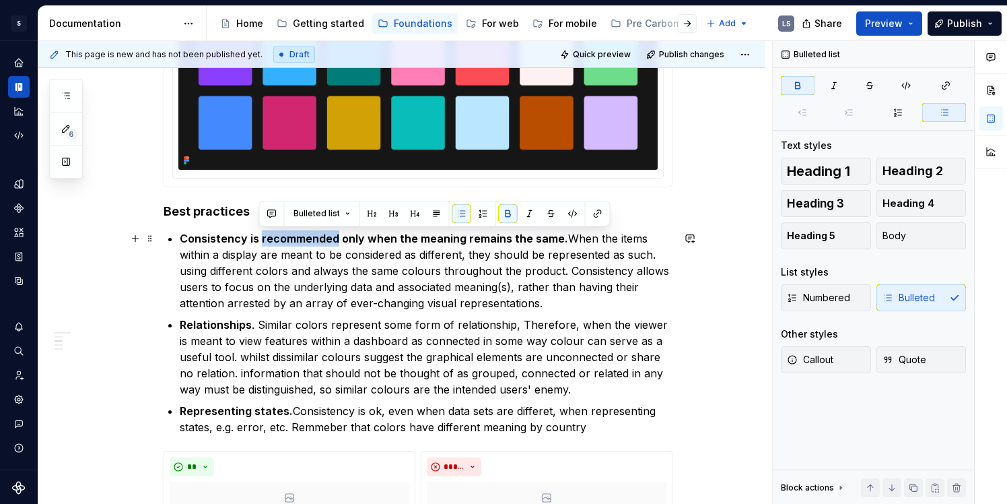
click at [305, 238] on strong "Consistency is recommended only when the meaning remains the same." at bounding box center [374, 238] width 389 height 13
click at [244, 204] on strong "Best practices" at bounding box center [207, 211] width 86 height 14
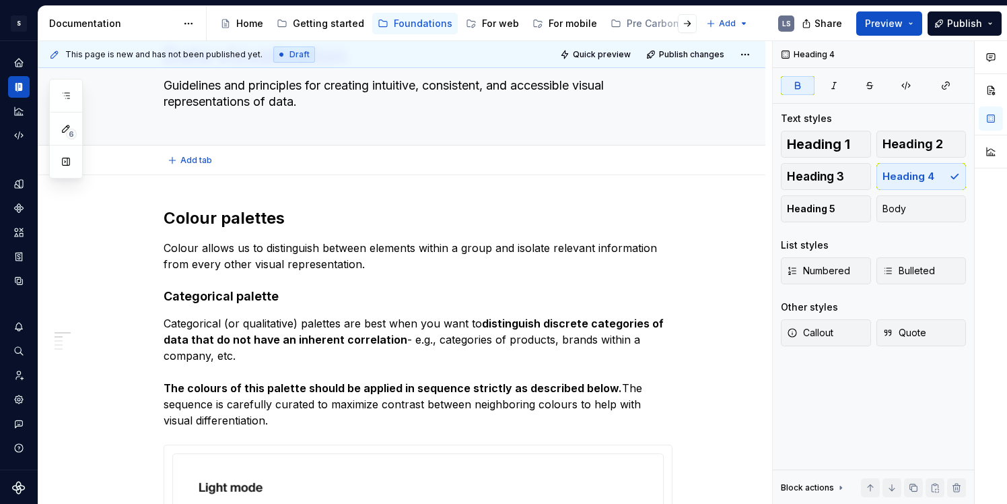
scroll to position [0, 0]
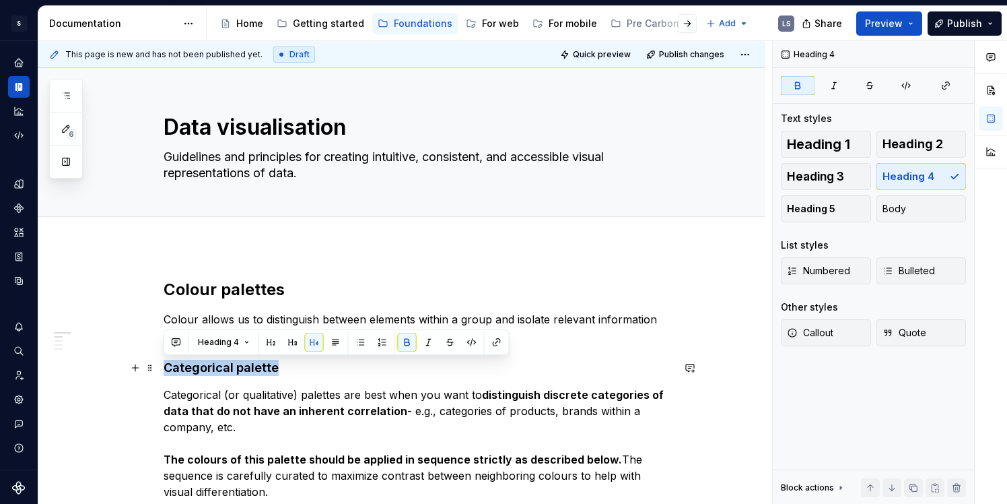
drag, startPoint x: 277, startPoint y: 372, endPoint x: 162, endPoint y: 362, distance: 115.5
click at [576, 54] on button "Quick preview" at bounding box center [596, 54] width 81 height 19
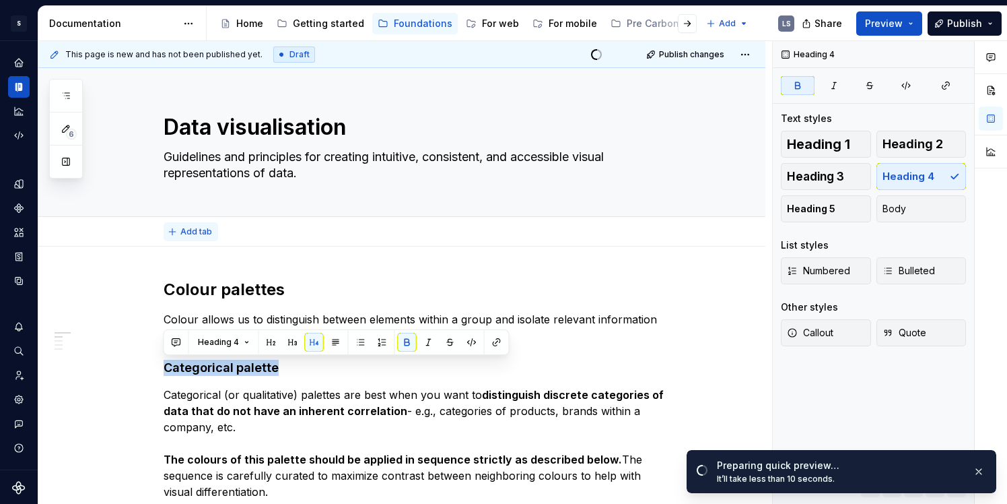
click at [185, 226] on span "Add tab" at bounding box center [196, 231] width 32 height 11
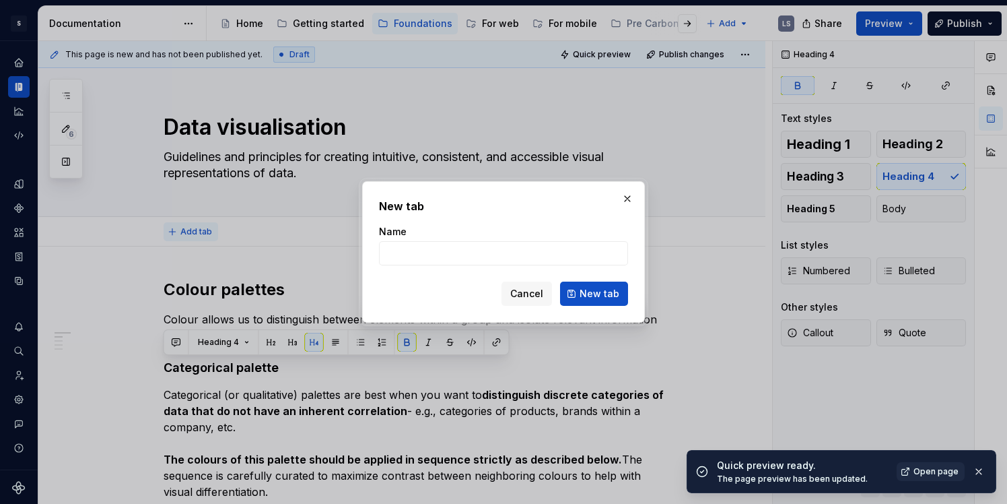
type textarea "*"
type input "Overview"
click button "New tab" at bounding box center [594, 293] width 68 height 24
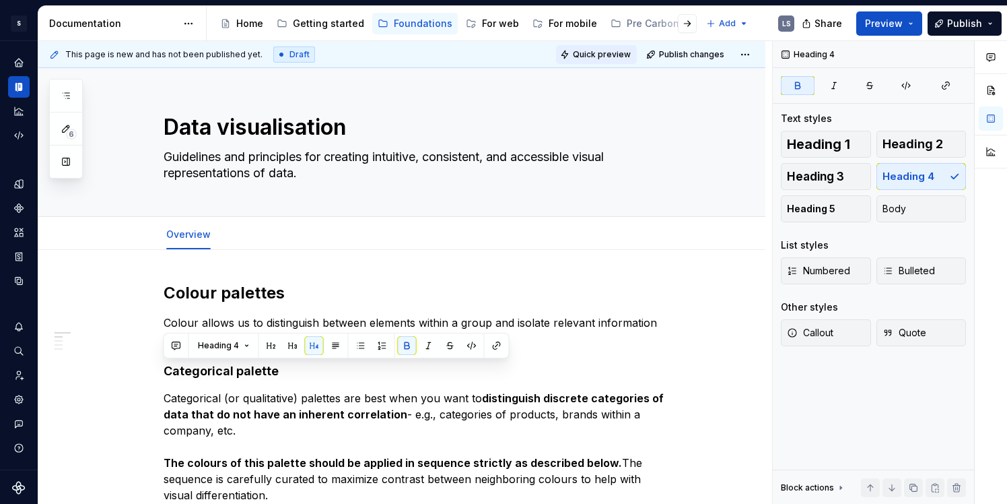
click at [618, 51] on span "Quick preview" at bounding box center [602, 54] width 58 height 11
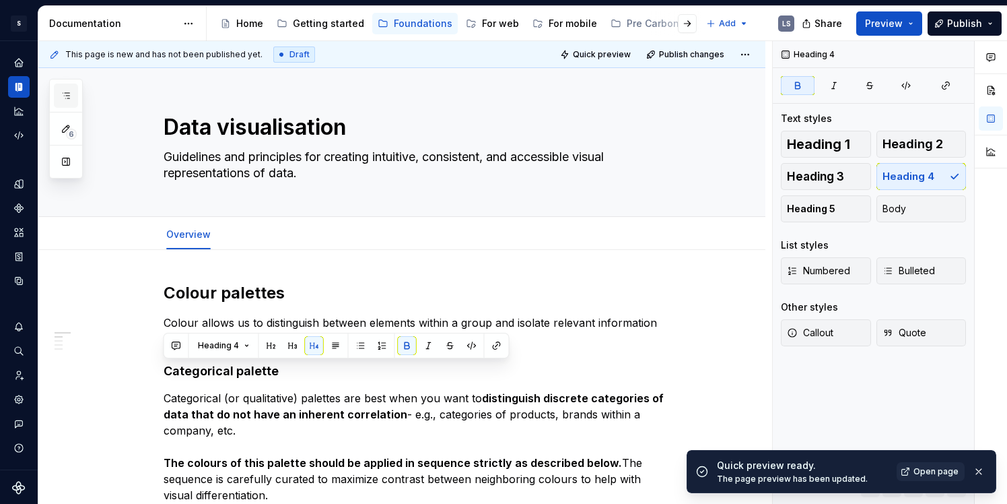
click at [63, 87] on button "button" at bounding box center [66, 95] width 24 height 24
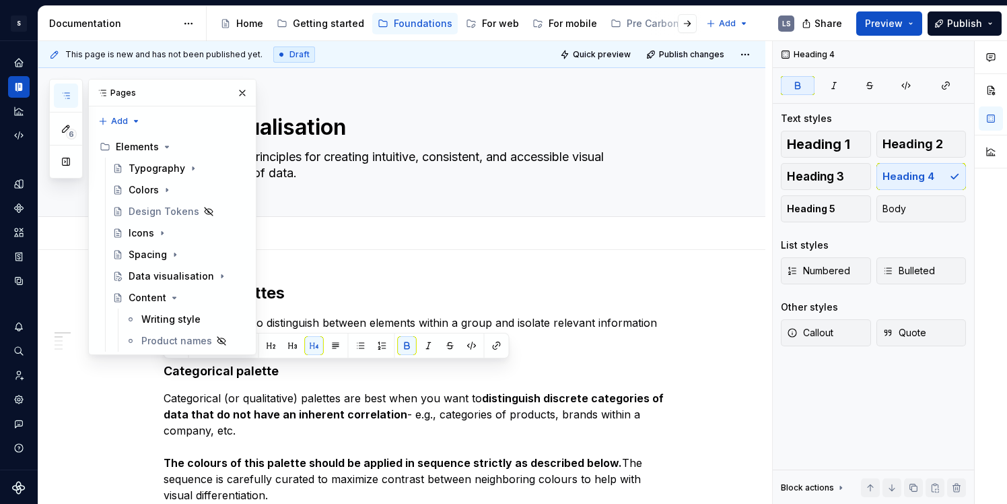
click at [63, 94] on icon "button" at bounding box center [66, 95] width 11 height 11
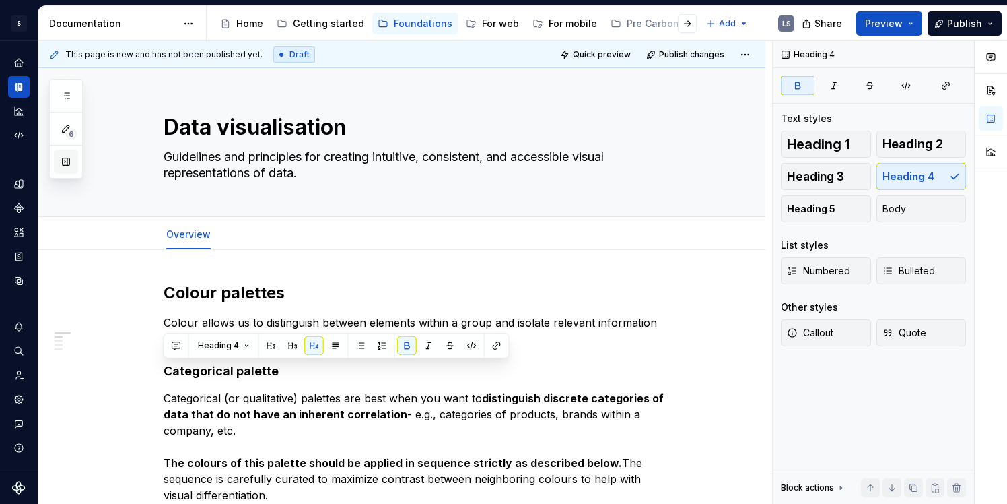
click at [68, 165] on button "button" at bounding box center [66, 161] width 24 height 24
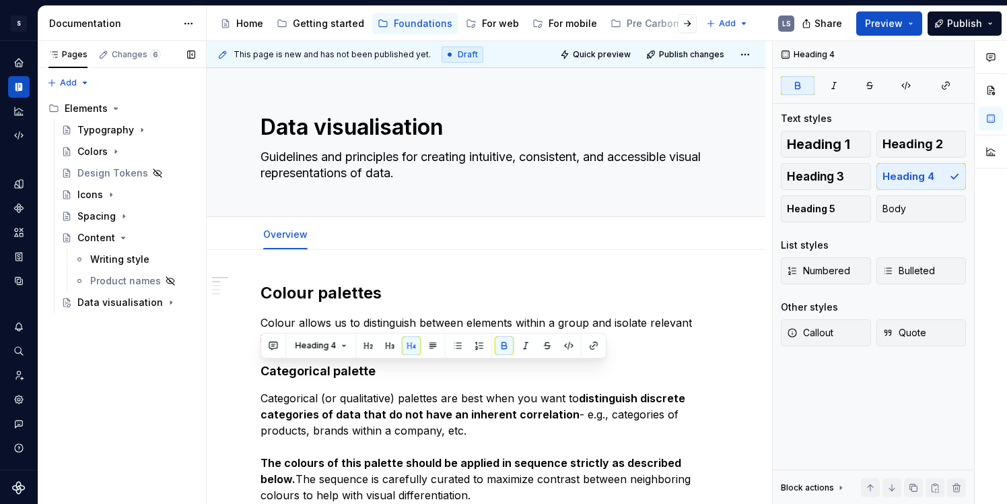
click at [123, 385] on div "Pages Changes 6 Add Accessibility guide for tree Page tree. Navigate the tree w…" at bounding box center [122, 272] width 168 height 463
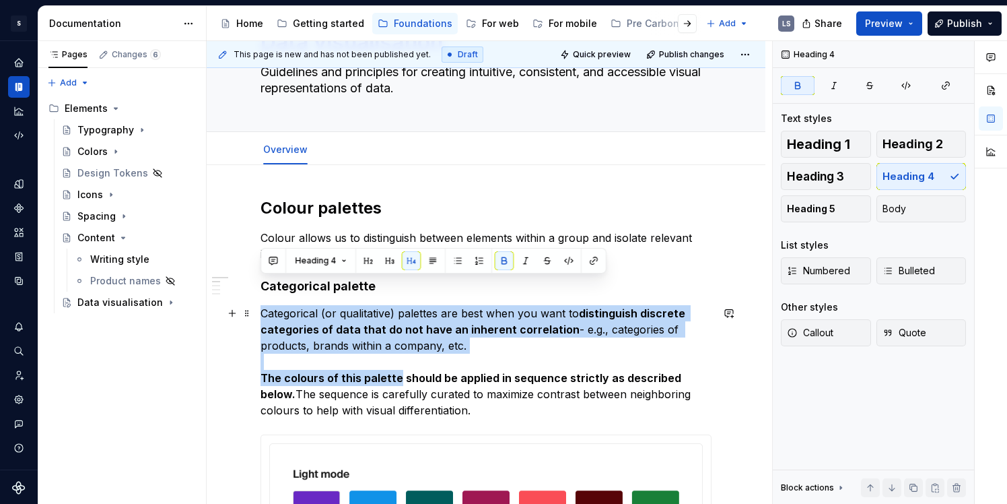
click at [397, 377] on strong "The colours of this palette should be applied in sequence strictly as described…" at bounding box center [473, 386] width 424 height 30
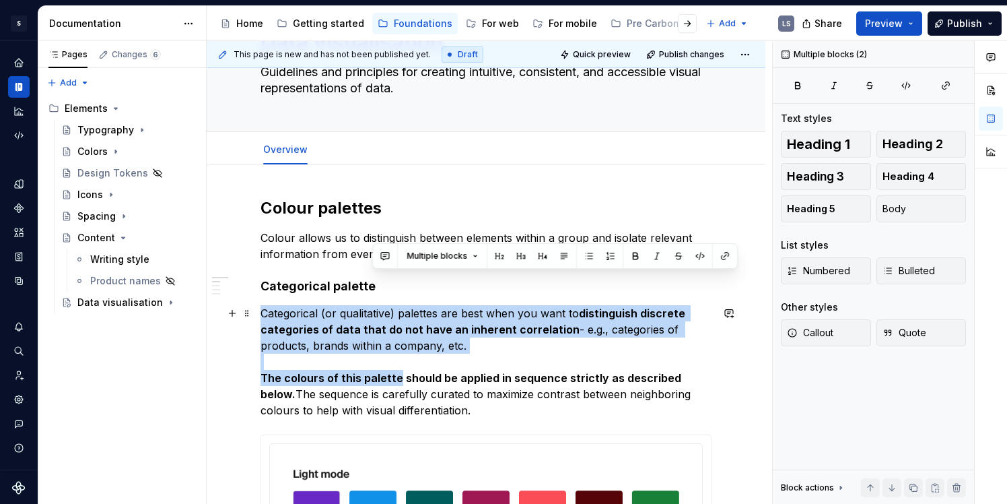
scroll to position [94, 0]
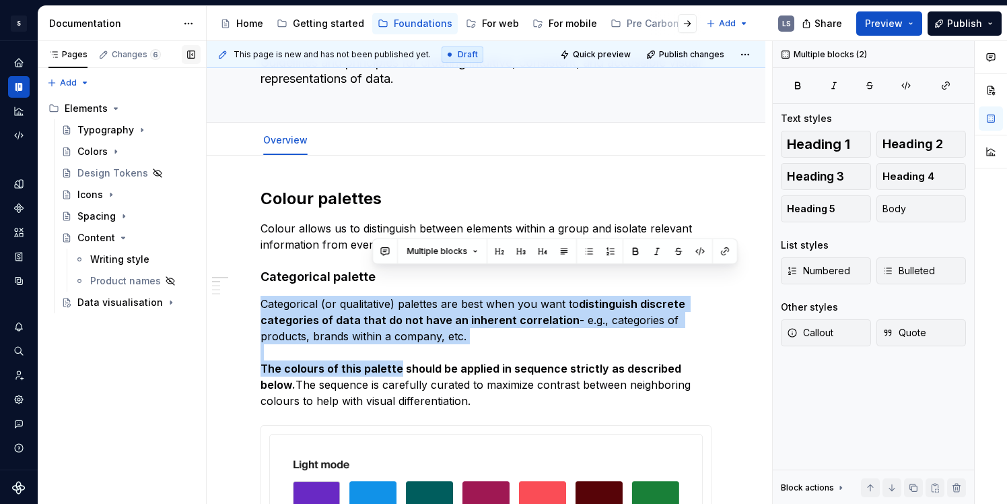
click at [192, 53] on button "button" at bounding box center [191, 54] width 19 height 19
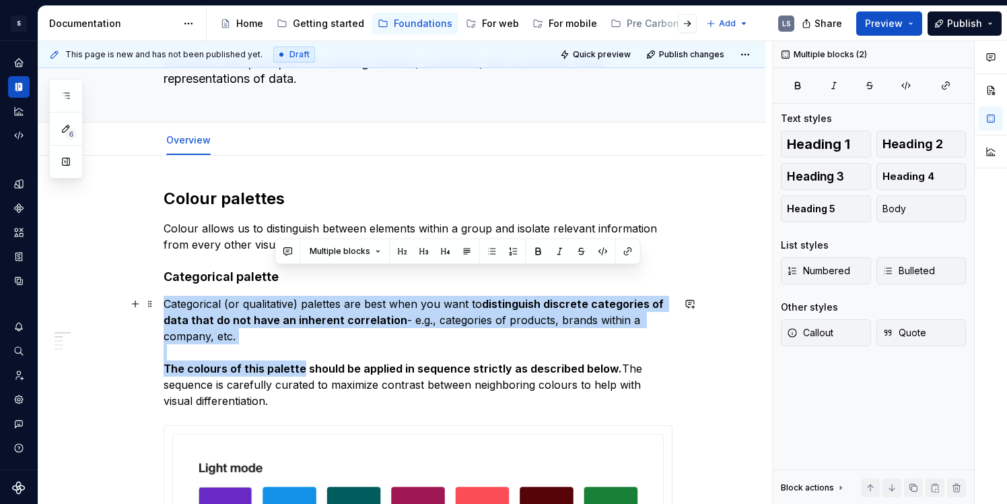
click at [273, 357] on p "Categorical (or qualitative) palettes are best when you want to distinguish dis…" at bounding box center [418, 352] width 509 height 113
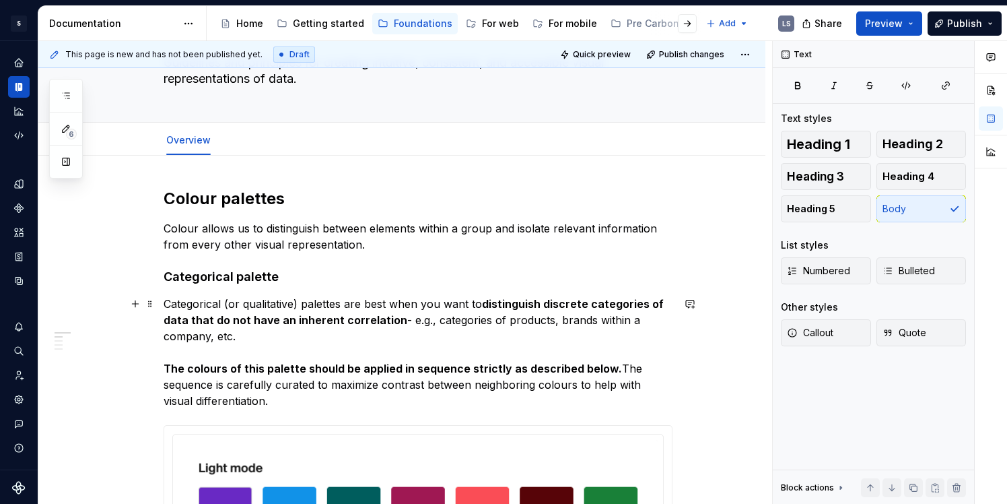
click at [275, 304] on p "Categorical (or qualitative) palettes are best when you want to distinguish dis…" at bounding box center [418, 352] width 509 height 113
click at [259, 321] on strong "distinguish discrete categories of data that do not have an inherent correlation" at bounding box center [415, 312] width 503 height 30
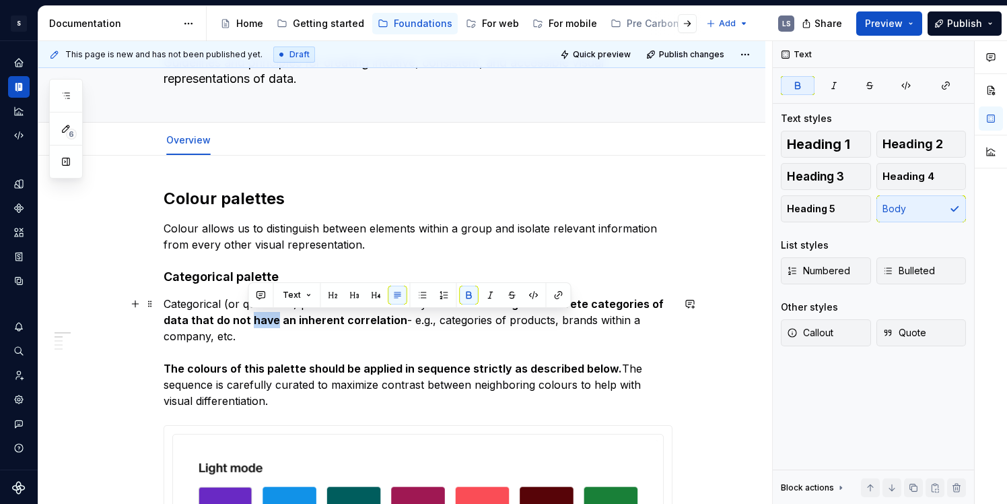
click at [259, 321] on strong "distinguish discrete categories of data that do not have an inherent correlation" at bounding box center [415, 312] width 503 height 30
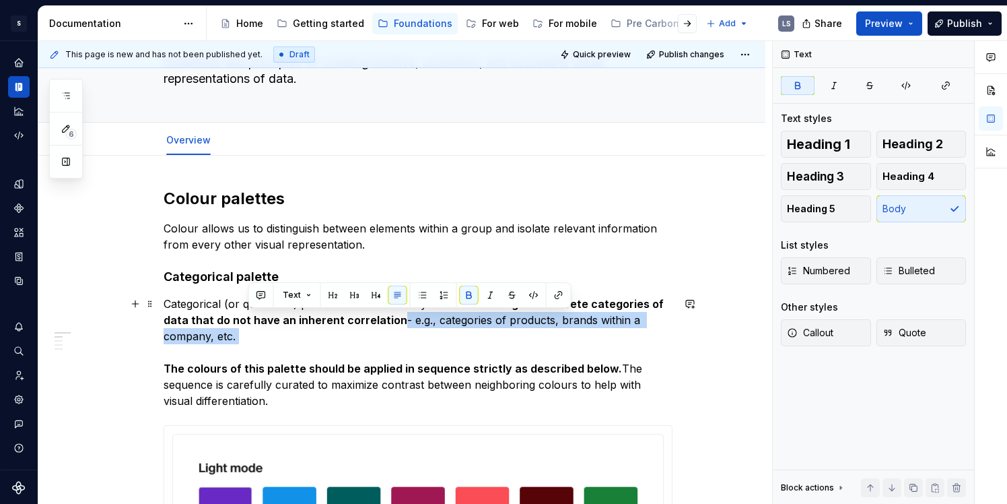
click at [257, 344] on p "Categorical (or qualitative) palettes are best when you want to distinguish dis…" at bounding box center [418, 352] width 509 height 113
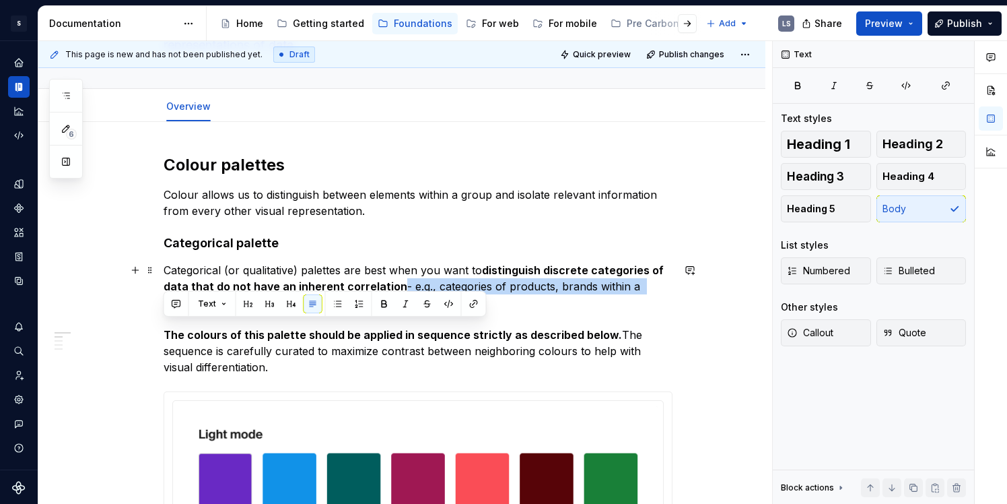
scroll to position [130, 0]
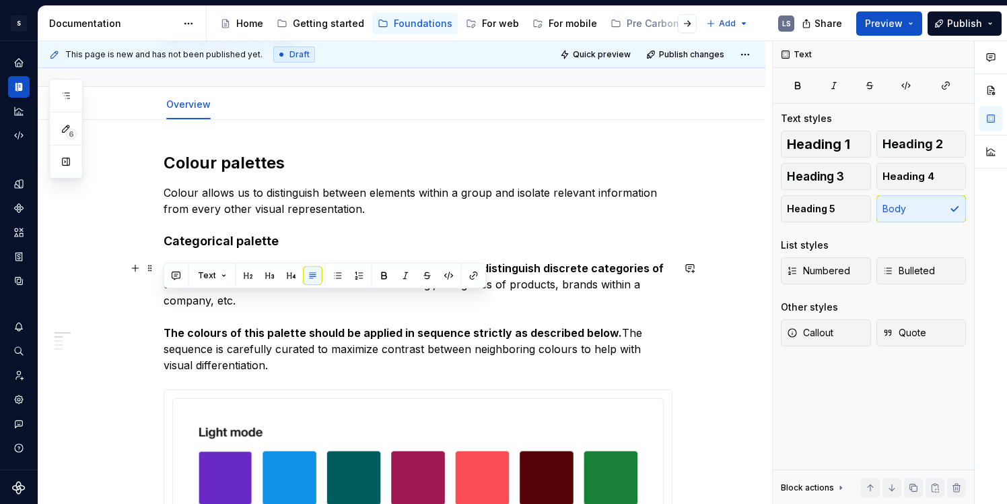
click at [164, 333] on strong "The colours of this palette should be applied in sequence strictly as described…" at bounding box center [393, 332] width 459 height 13
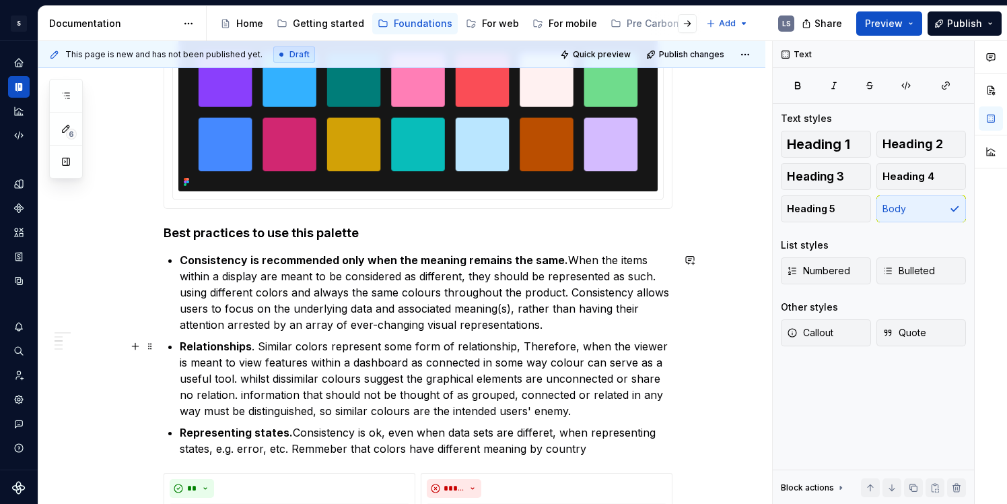
scroll to position [689, 0]
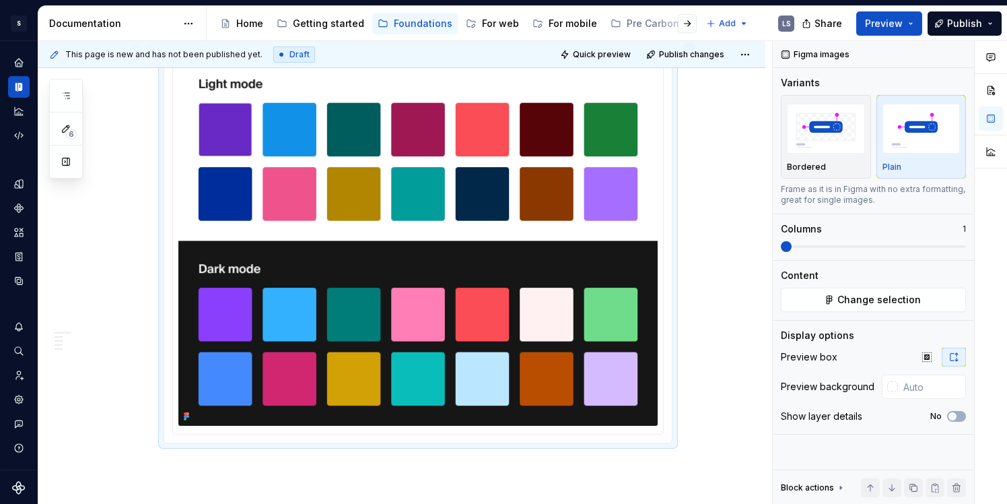
scroll to position [558, 0]
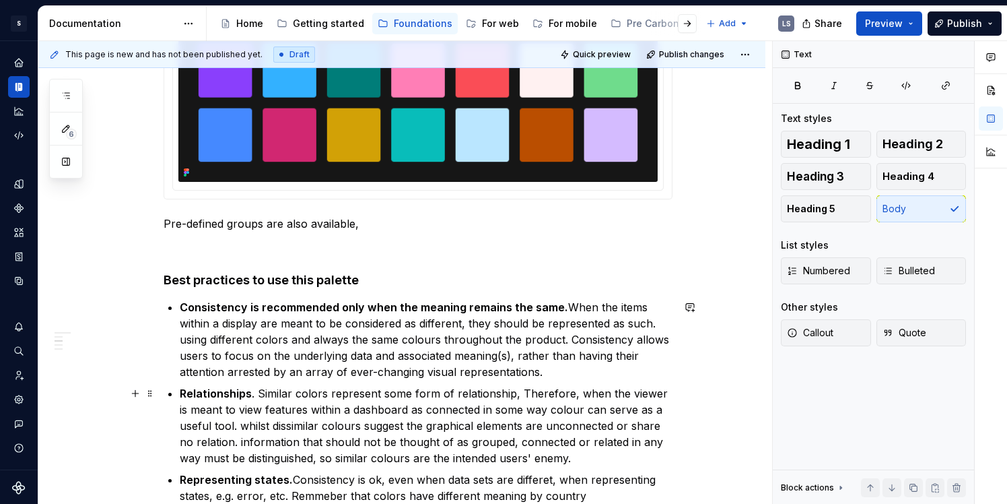
scroll to position [708, 0]
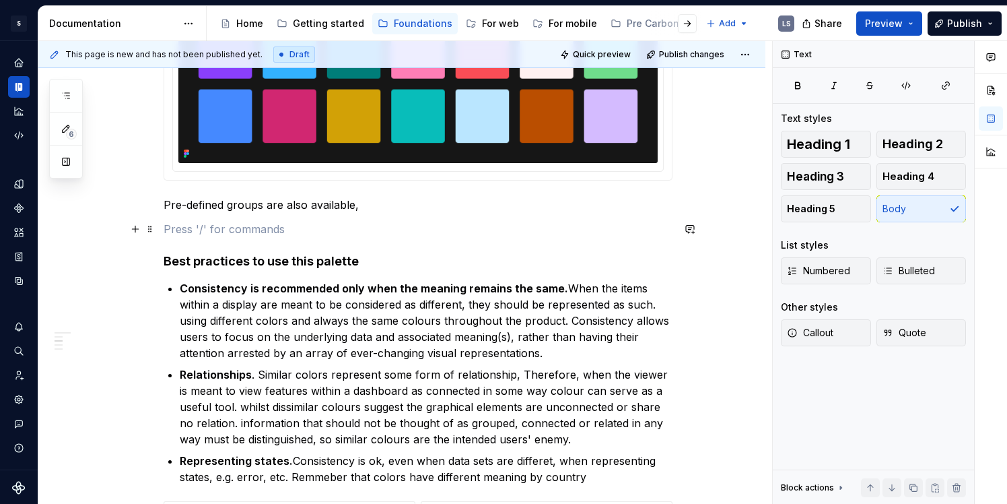
click at [207, 231] on p at bounding box center [418, 229] width 509 height 16
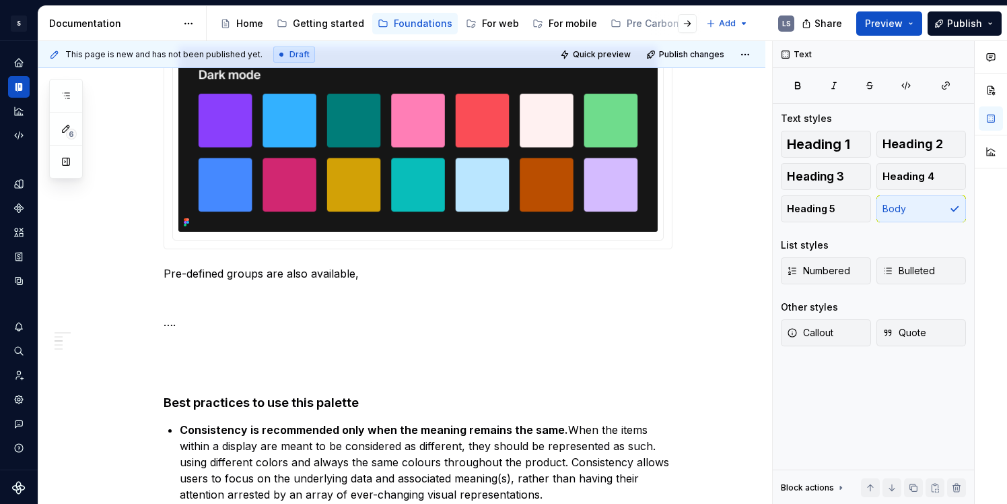
scroll to position [665, 0]
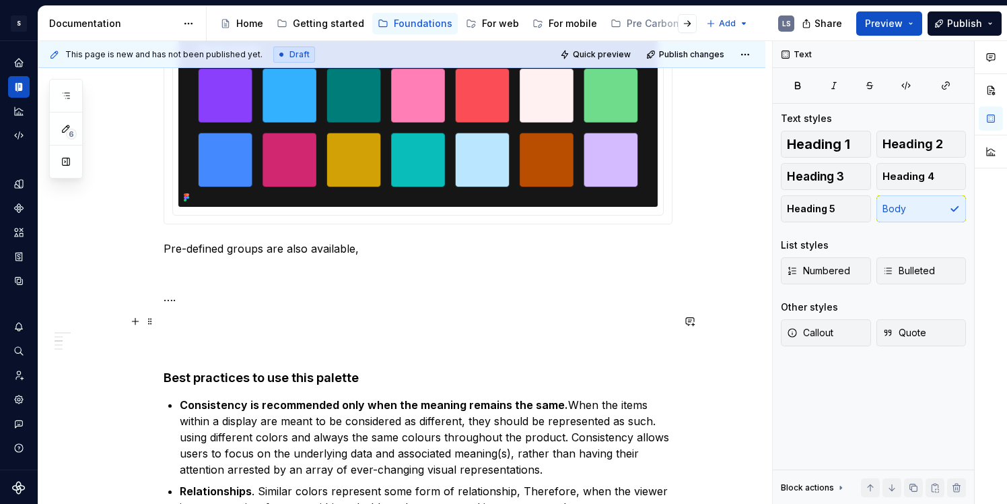
click at [179, 329] on p at bounding box center [418, 321] width 509 height 16
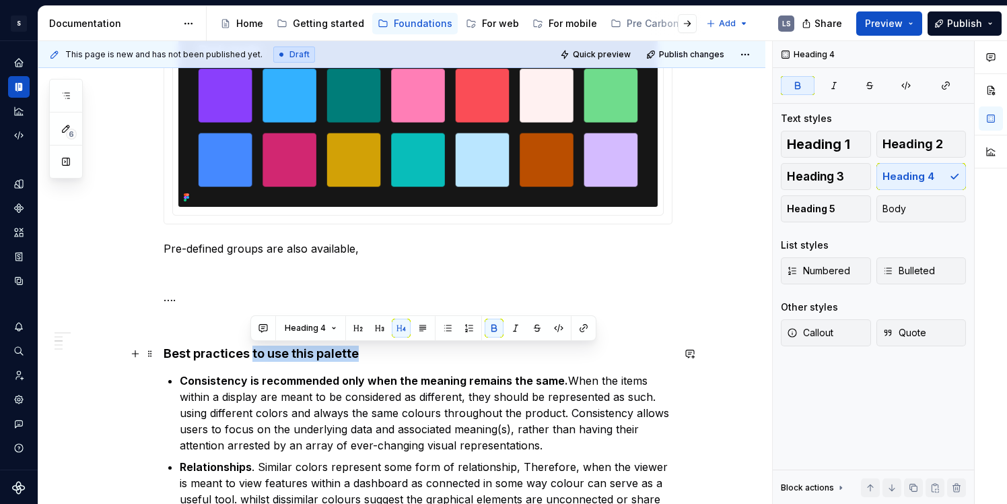
drag, startPoint x: 252, startPoint y: 354, endPoint x: 358, endPoint y: 352, distance: 105.7
click at [358, 354] on h4 "Best practices to use this palette" at bounding box center [418, 353] width 509 height 16
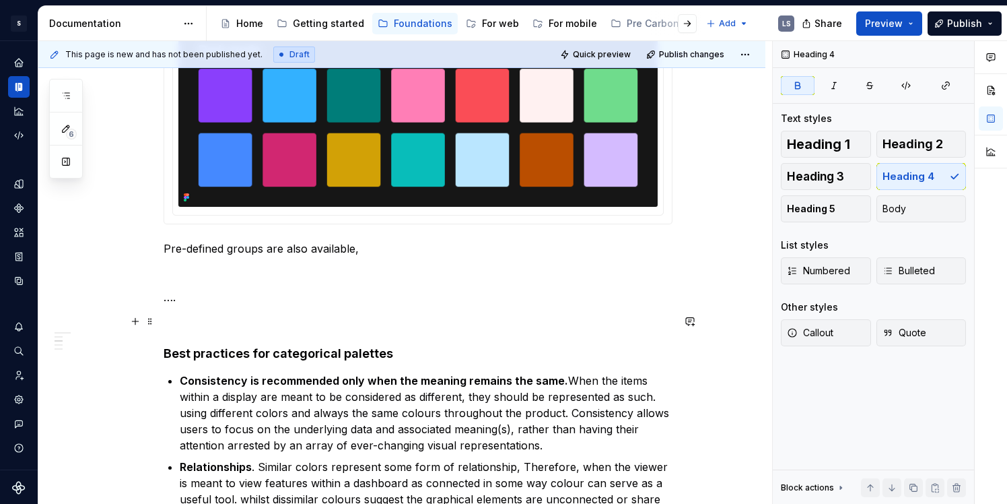
click at [396, 321] on p at bounding box center [418, 321] width 509 height 16
click at [66, 163] on button "button" at bounding box center [66, 161] width 24 height 24
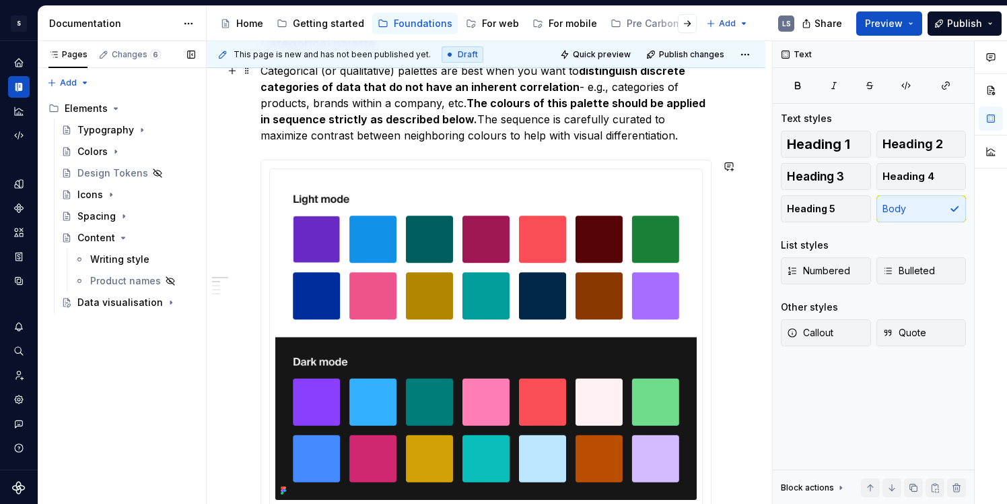
scroll to position [0, 0]
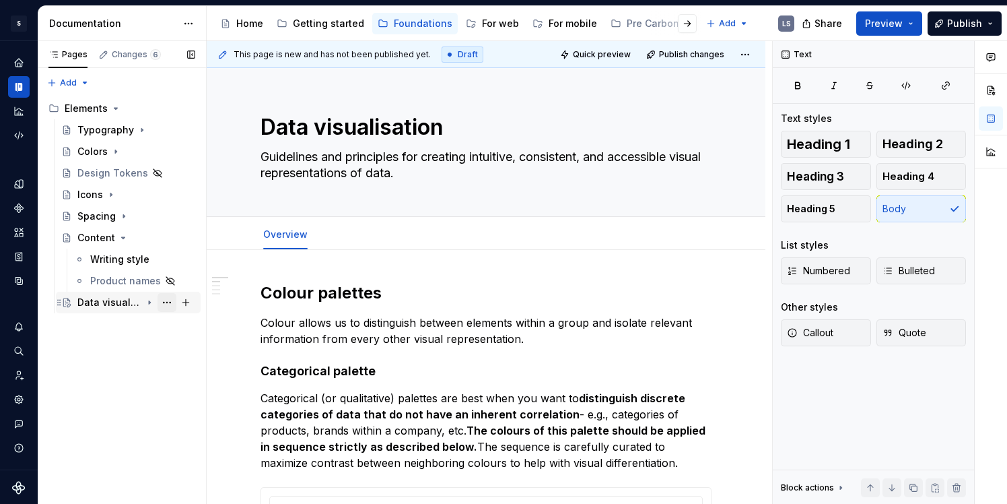
click at [164, 299] on button "Page tree" at bounding box center [167, 302] width 19 height 19
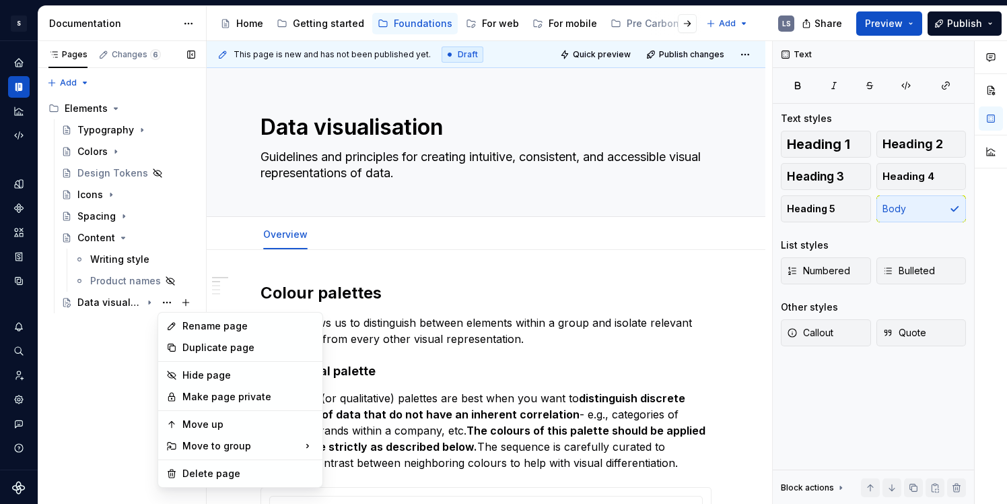
click at [110, 363] on div "Pages Changes 6 Add Accessibility guide for tree Page tree. Navigate the tree w…" at bounding box center [122, 272] width 168 height 463
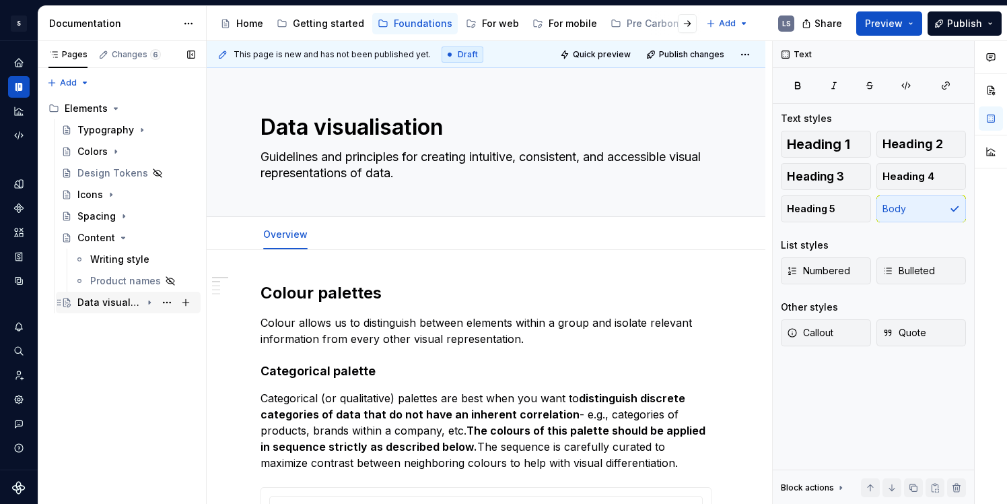
click at [121, 303] on div "Data visualisation" at bounding box center [109, 302] width 64 height 13
click at [189, 302] on button "Page tree" at bounding box center [185, 302] width 19 height 19
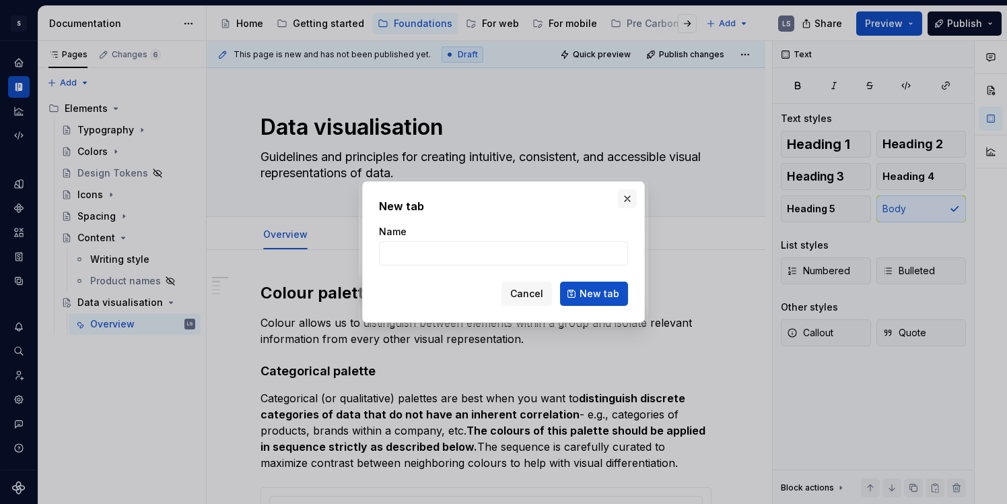
click at [628, 193] on button "button" at bounding box center [627, 198] width 19 height 19
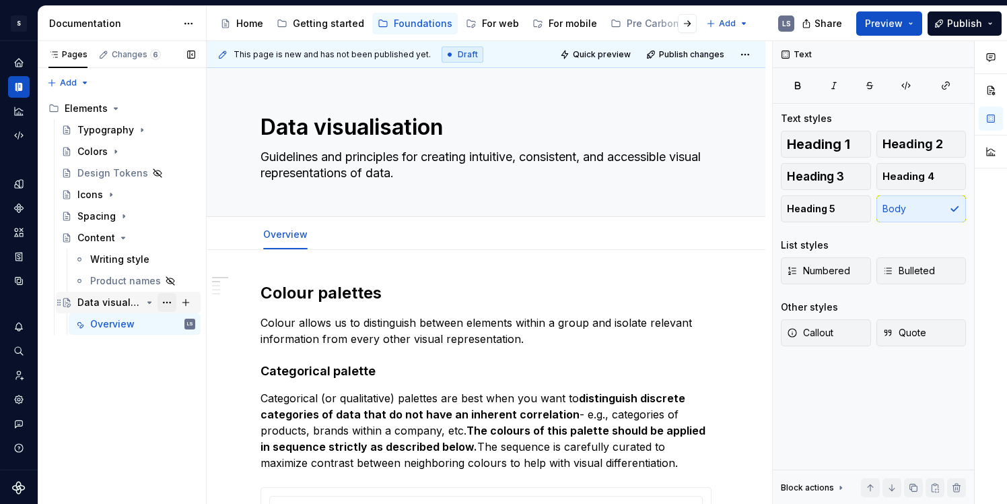
click at [170, 304] on button "Page tree" at bounding box center [167, 302] width 19 height 19
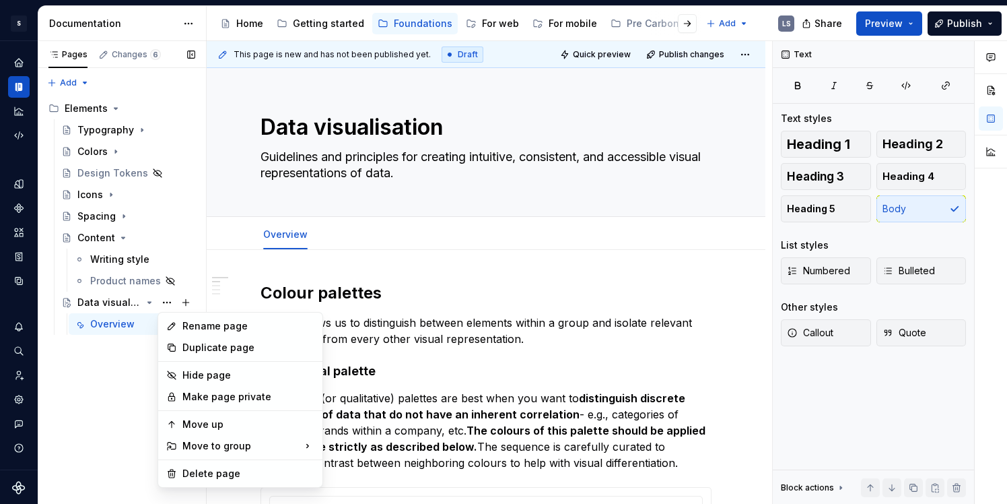
click at [132, 384] on div "Pages Changes 6 Add Accessibility guide for tree Page tree. Navigate the tree w…" at bounding box center [122, 272] width 168 height 463
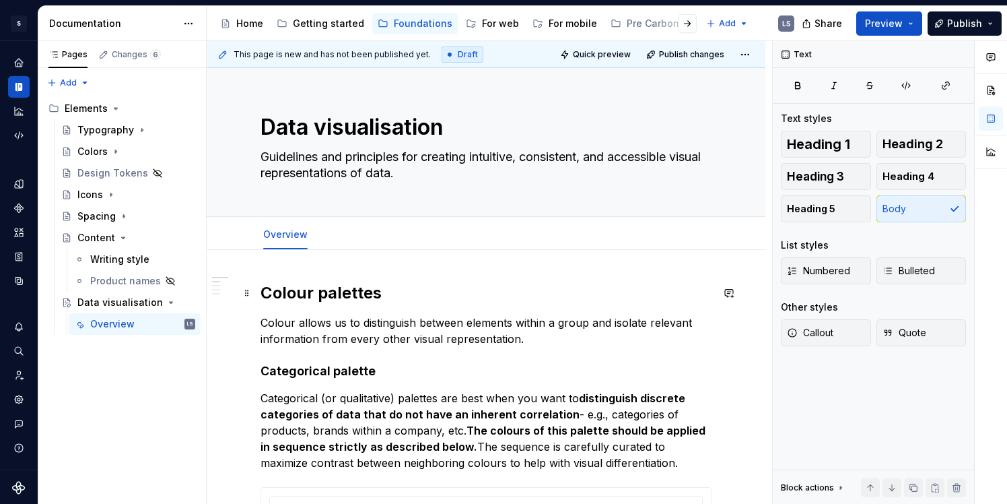
click at [328, 294] on h2 "Colour palettes" at bounding box center [486, 293] width 451 height 22
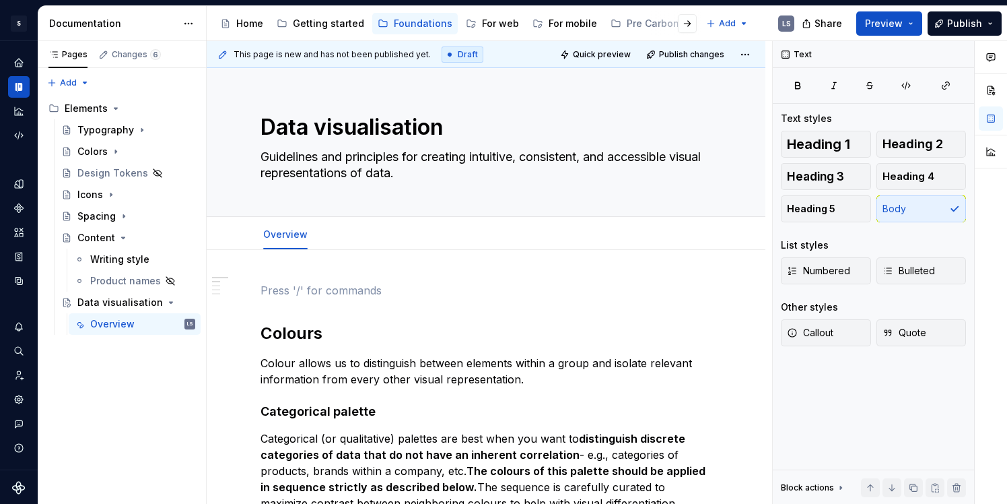
click at [605, 40] on div "Accessibility guide for tree Page tree. Navigate the tree with the arrow keys. …" at bounding box center [506, 23] width 599 height 35
click at [605, 51] on span "Quick preview" at bounding box center [602, 54] width 58 height 11
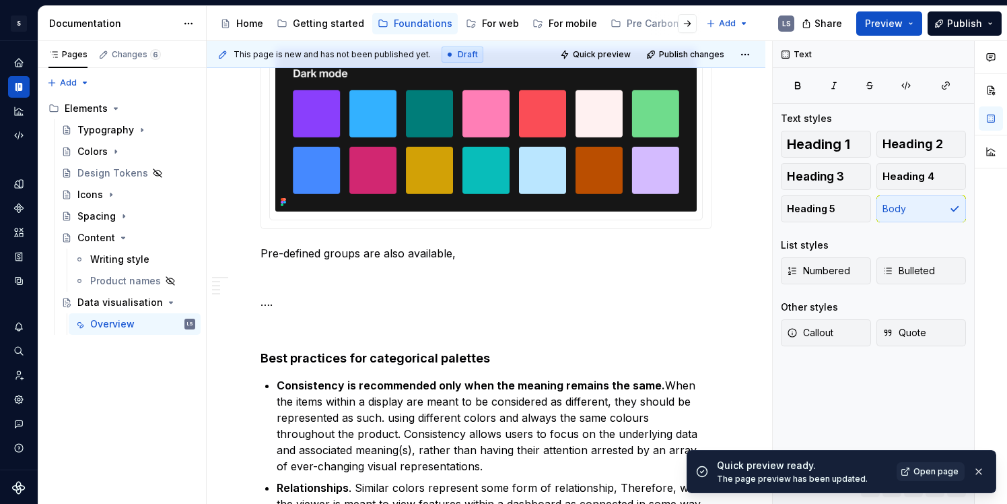
scroll to position [665, 0]
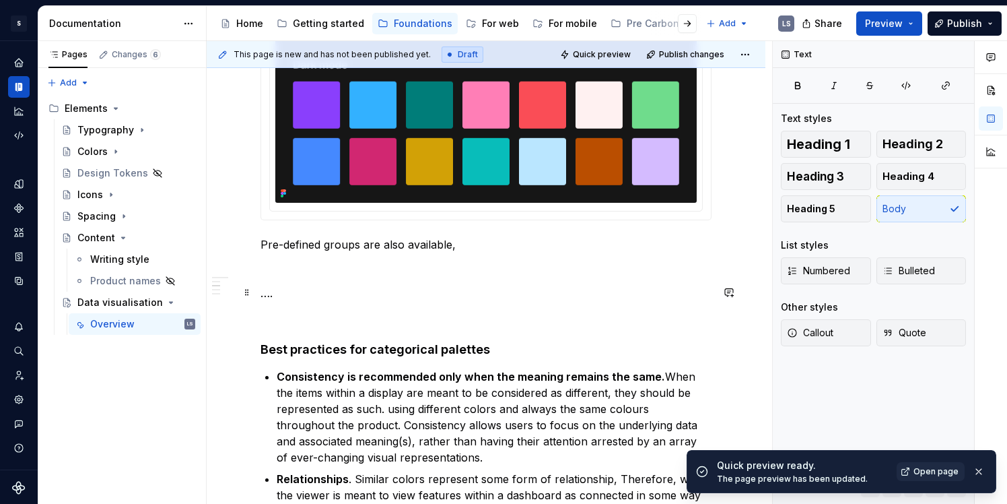
click at [283, 290] on p "…." at bounding box center [486, 293] width 451 height 16
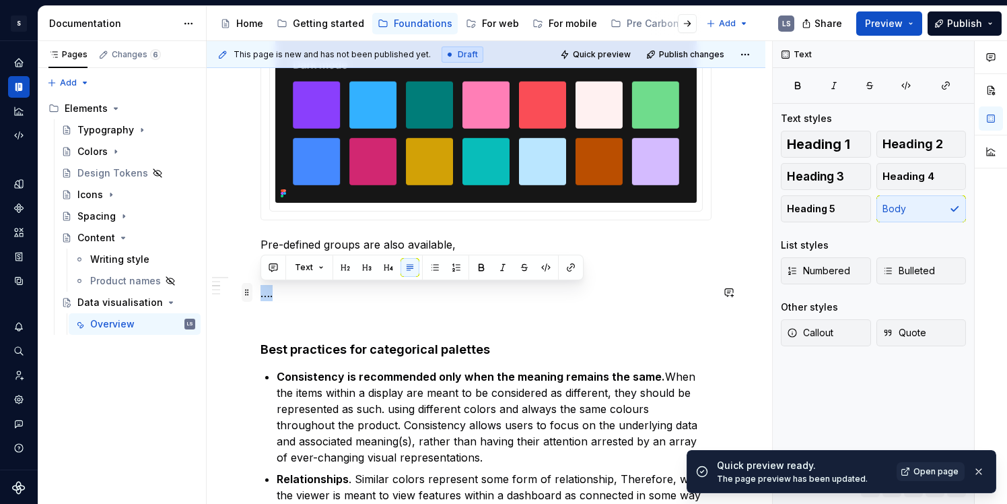
drag, startPoint x: 280, startPoint y: 291, endPoint x: 252, endPoint y: 290, distance: 28.3
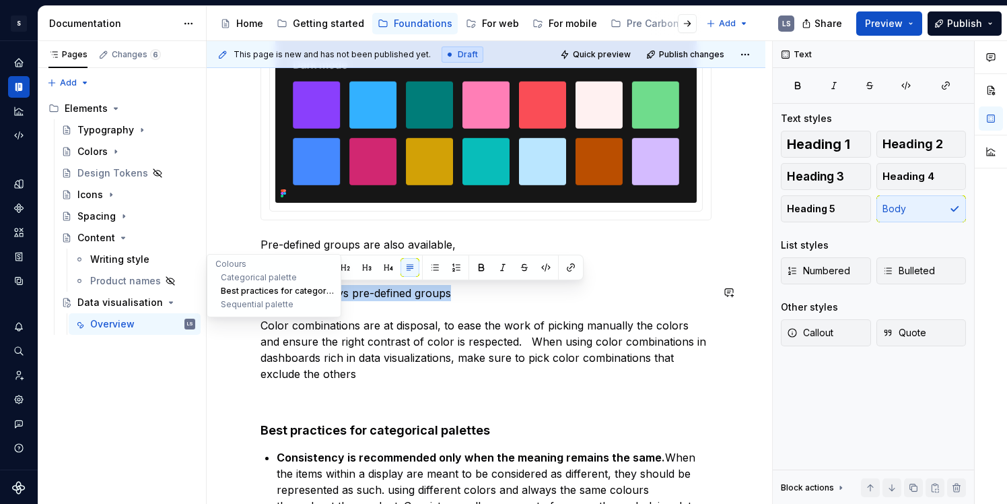
drag, startPoint x: 463, startPoint y: 299, endPoint x: 222, endPoint y: 296, distance: 241.1
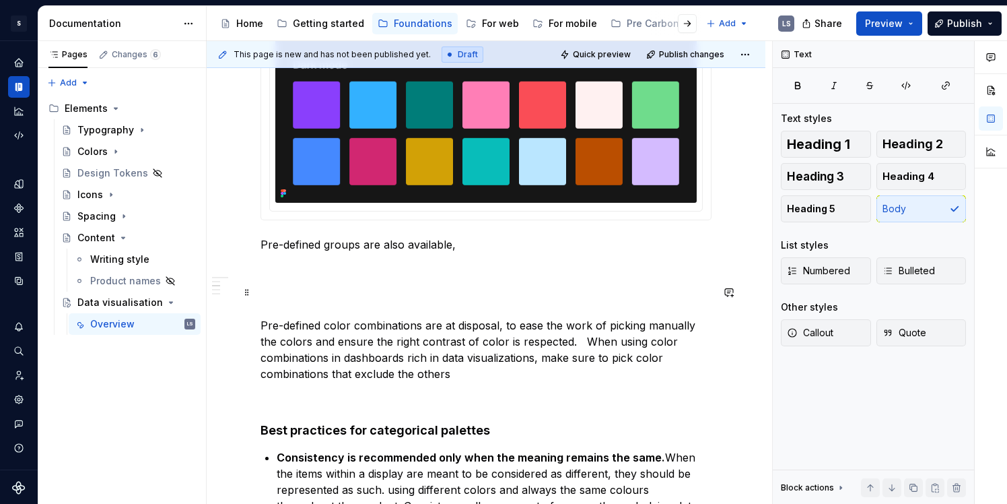
click at [286, 323] on p "Pre-defined color combinations are at disposal, to ease the work of picking man…" at bounding box center [486, 333] width 451 height 97
click at [402, 329] on p "Predefined color combinations are at disposal, to ease the work of picking manu…" at bounding box center [486, 333] width 451 height 97
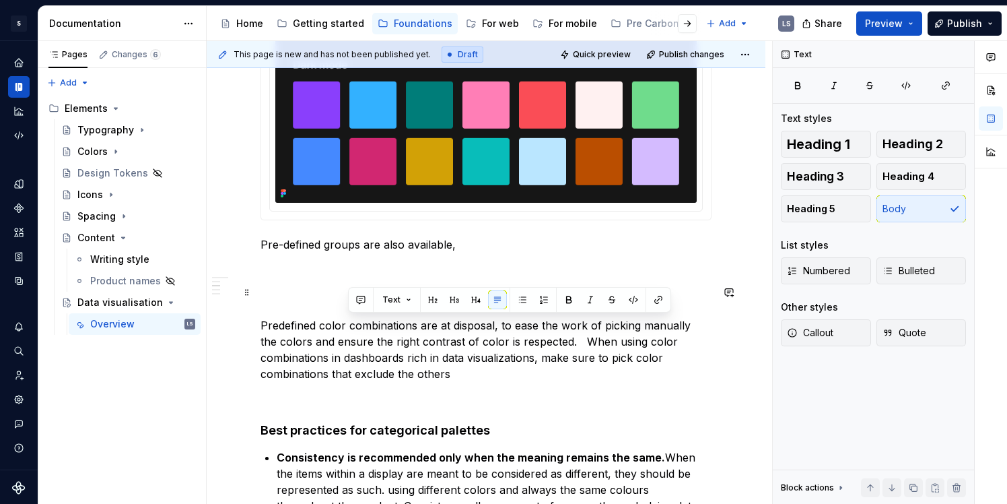
click at [339, 323] on p "Predefined color combinations are at disposal, to ease the work of picking manu…" at bounding box center [486, 333] width 451 height 97
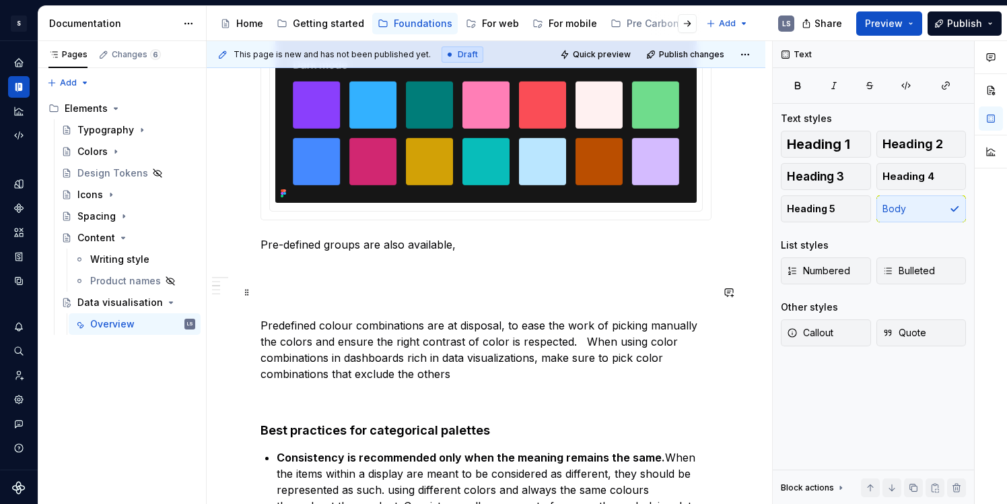
click at [468, 296] on p "Predefined colour combinations are at disposal, to ease the work of picking man…" at bounding box center [486, 333] width 451 height 97
click at [343, 244] on p "Pre-defined groups are also available," at bounding box center [486, 244] width 451 height 16
click at [499, 237] on p "Pre-defined colour combinations are also available," at bounding box center [486, 244] width 451 height 16
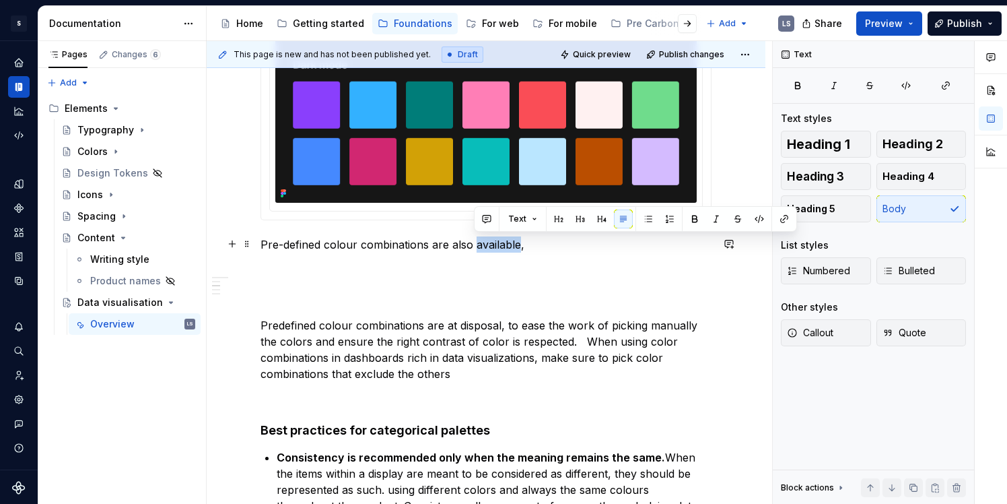
click at [499, 237] on p "Pre-defined colour combinations are also available," at bounding box center [486, 244] width 451 height 16
click at [539, 246] on p "Pre-defined colour combinations are also available," at bounding box center [486, 244] width 451 height 16
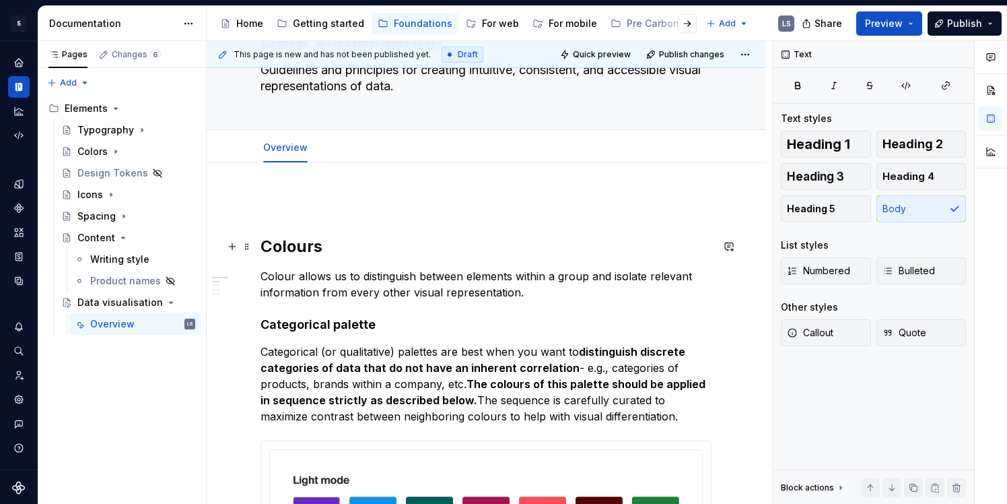
scroll to position [125, 0]
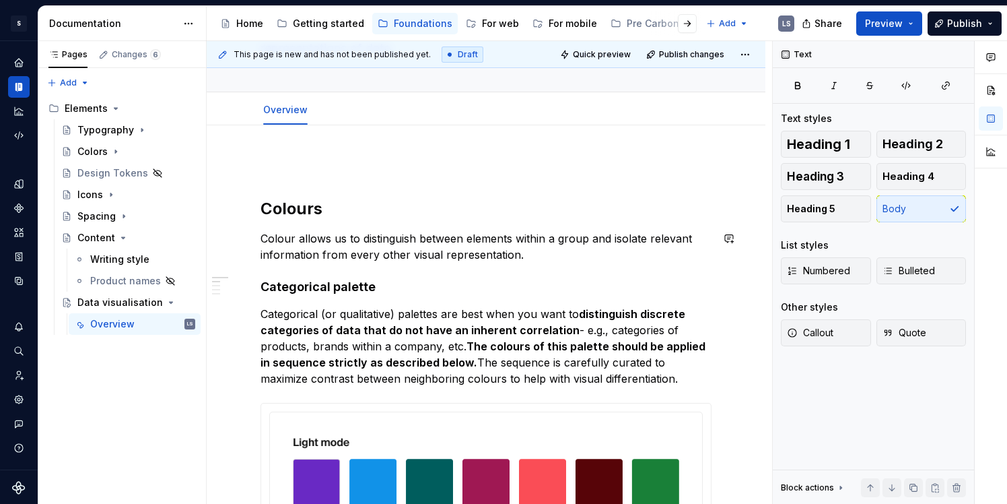
click at [361, 216] on h2 "Colours" at bounding box center [486, 209] width 451 height 22
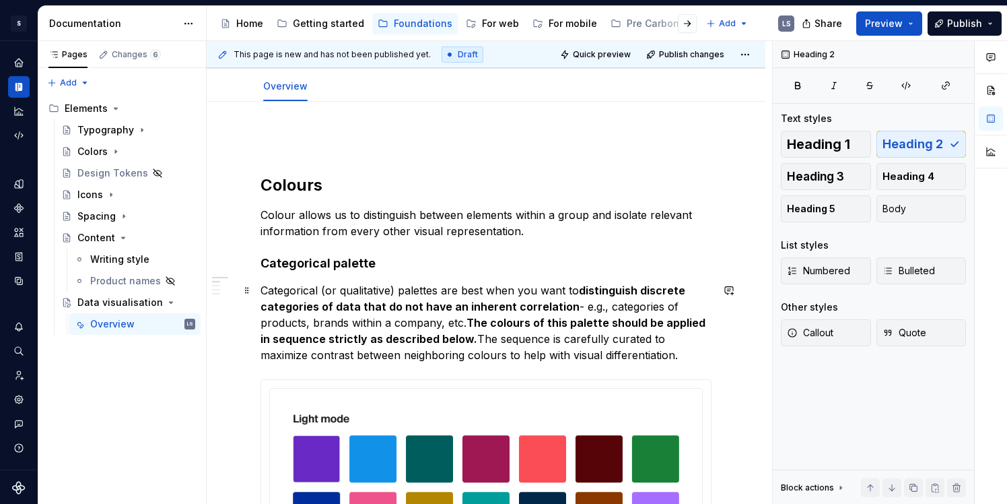
scroll to position [147, 0]
click at [529, 233] on p "Colour allows us to distinguish between elements within a group and isolate rel…" at bounding box center [486, 223] width 451 height 32
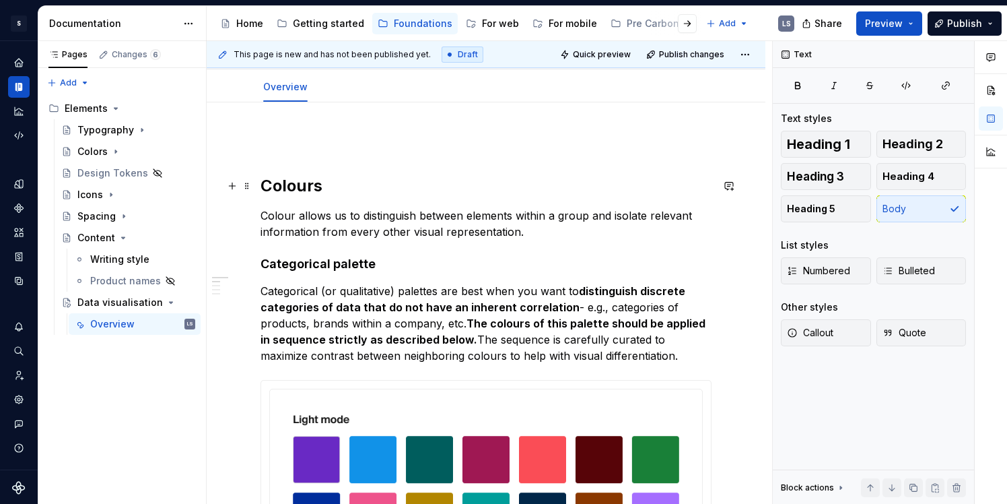
click at [367, 188] on h2 "Colours" at bounding box center [486, 186] width 451 height 22
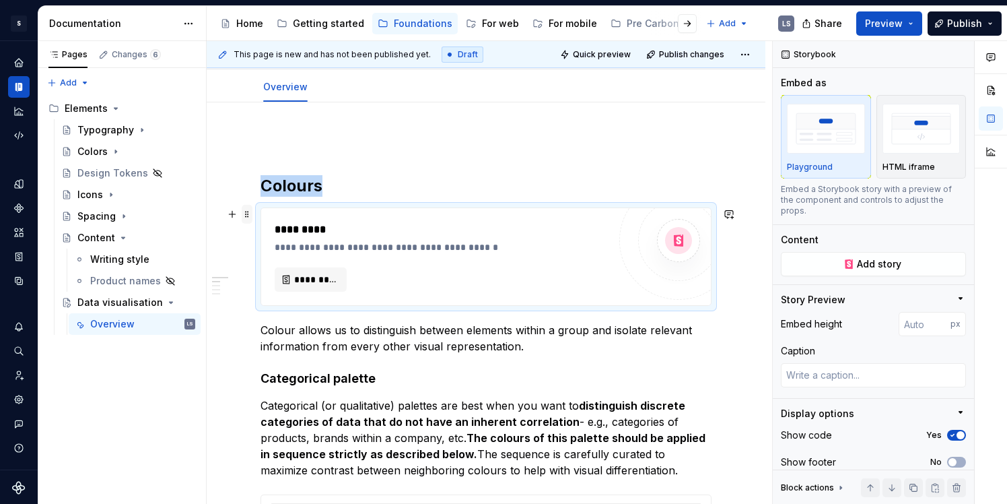
click at [251, 220] on span at bounding box center [247, 214] width 11 height 19
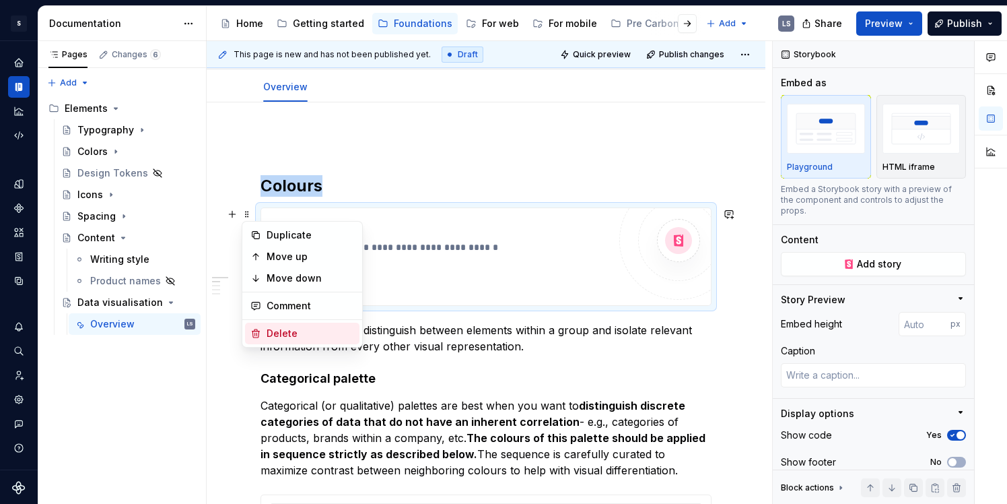
click at [277, 341] on div "Delete" at bounding box center [302, 334] width 114 height 22
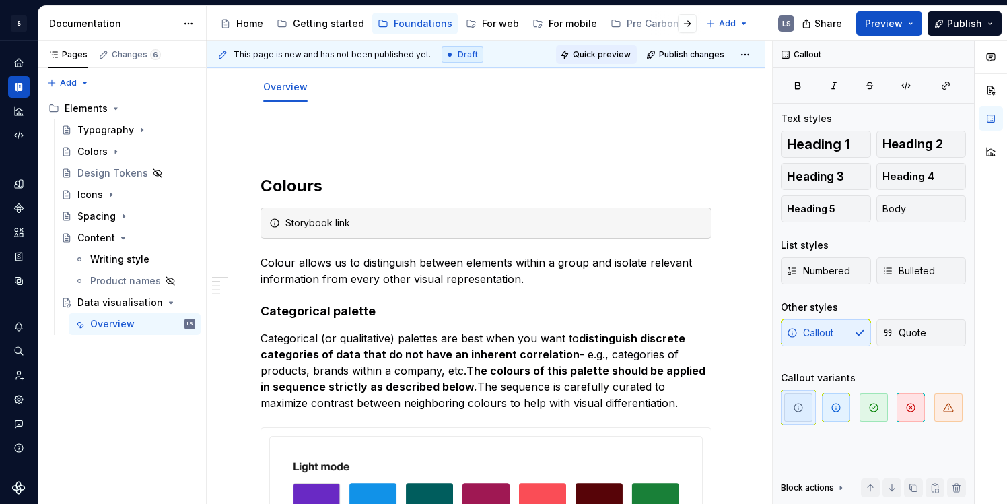
click at [562, 60] on button "Quick preview" at bounding box center [596, 54] width 81 height 19
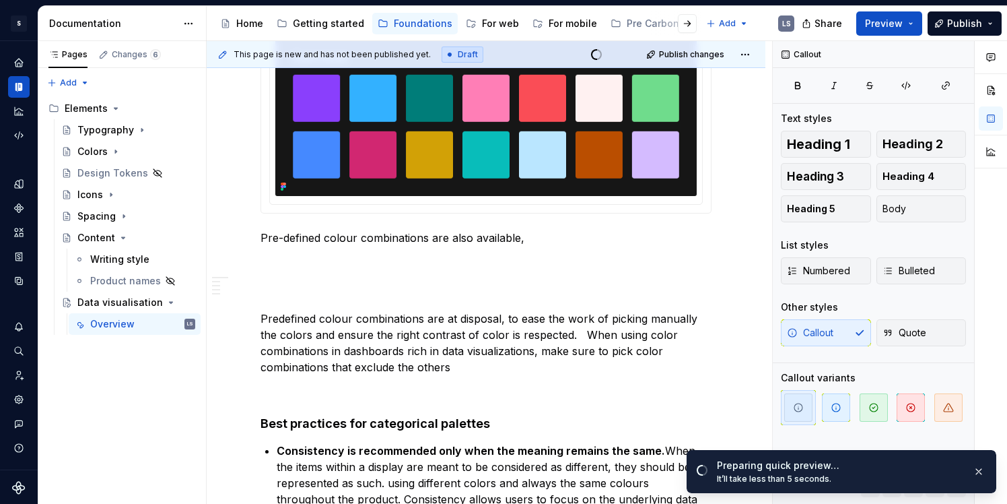
scroll to position [731, 0]
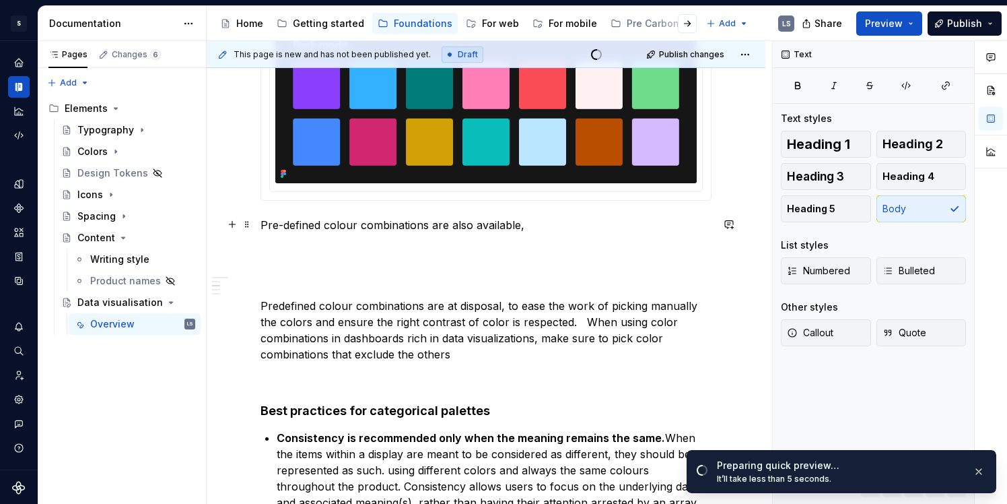
click at [534, 227] on p "Pre-defined colour combinations are also available," at bounding box center [486, 225] width 451 height 16
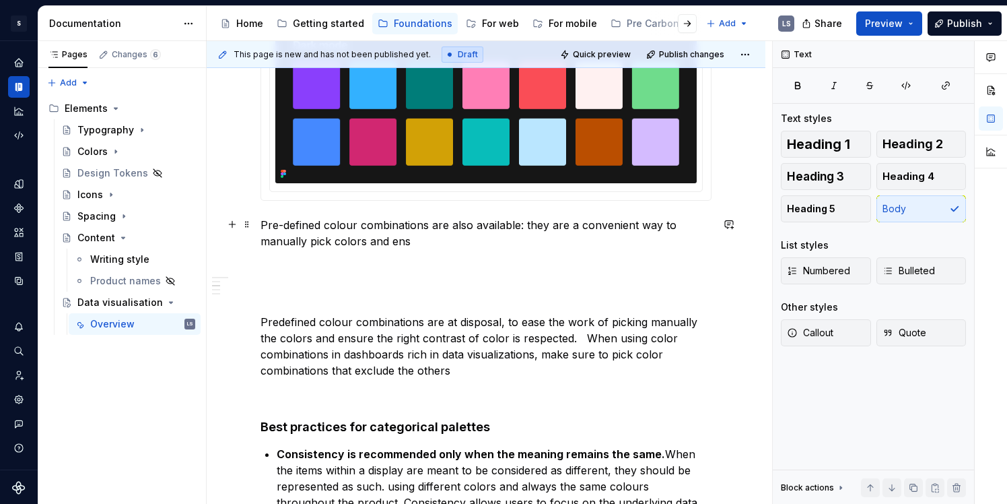
click at [611, 218] on p "Pre-defined colour combinations are also available: they are a convenient way t…" at bounding box center [486, 233] width 451 height 32
click at [648, 226] on p "Pre-defined colour combinations are also available: they are a convenient way t…" at bounding box center [486, 233] width 451 height 32
click at [263, 222] on p "Pre-defined colour combinations are also available: they are a convenient alter…" at bounding box center [486, 233] width 451 height 32
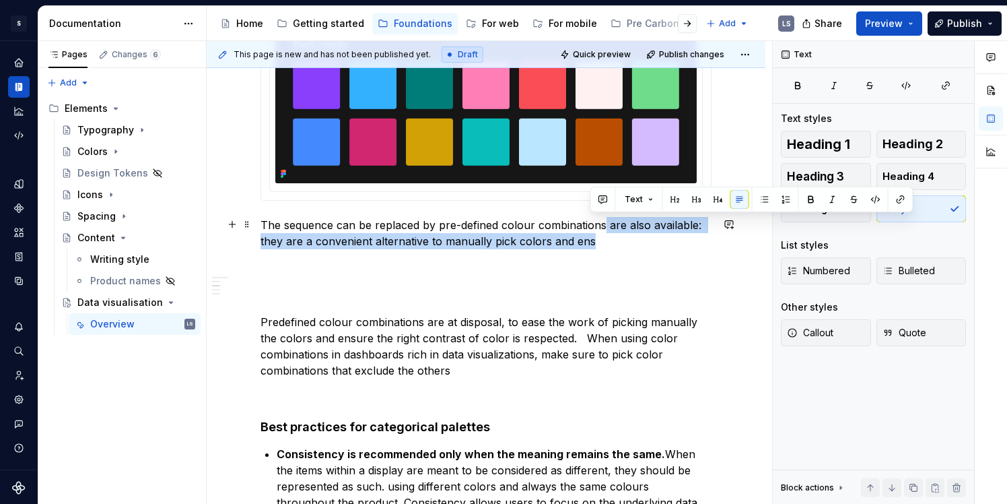
drag, startPoint x: 603, startPoint y: 222, endPoint x: 614, endPoint y: 238, distance: 18.9
click at [614, 238] on p "The sequence can be replaced by pre-defined colour combinations are also availa…" at bounding box center [486, 233] width 451 height 32
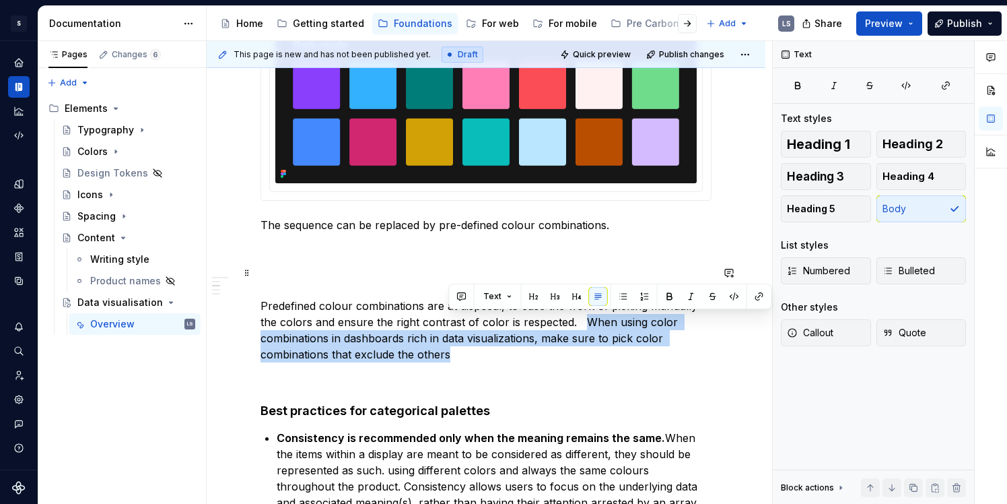
drag, startPoint x: 582, startPoint y: 325, endPoint x: 584, endPoint y: 347, distance: 23.1
click at [584, 347] on p "Predefined colour combinations are at disposal, to ease the work of picking man…" at bounding box center [486, 313] width 451 height 97
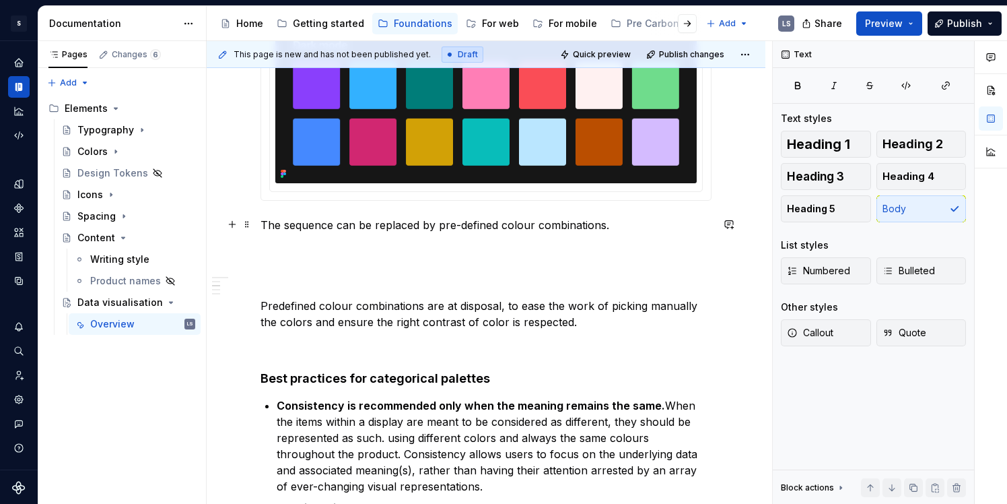
click at [615, 224] on p "The sequence can be replaced by pre-defined colour combinations." at bounding box center [486, 225] width 451 height 16
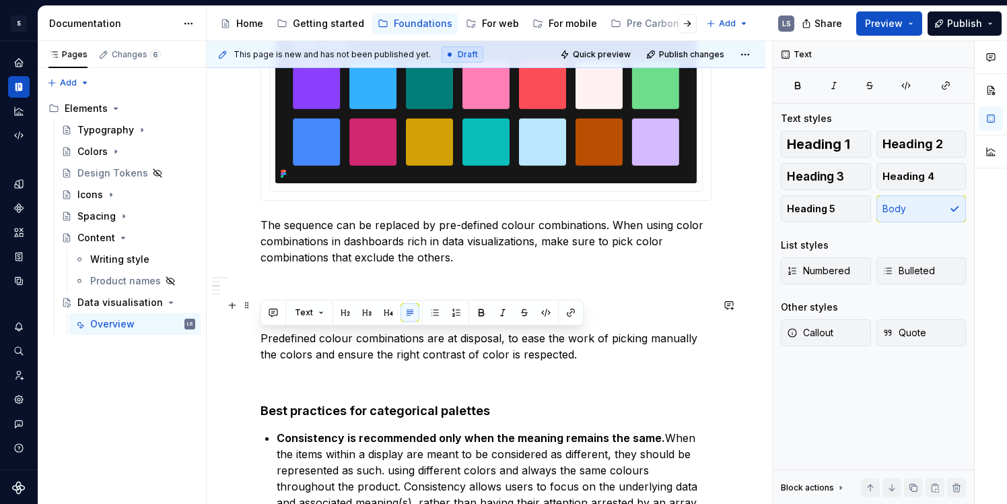
drag, startPoint x: 600, startPoint y: 357, endPoint x: 268, endPoint y: 343, distance: 332.3
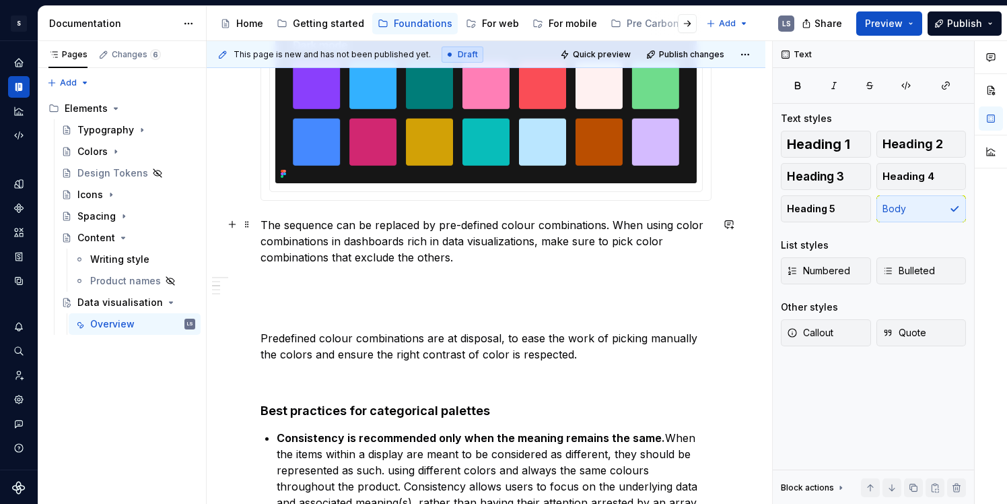
click at [600, 224] on p "The sequence can be replaced by pre-defined colour combinations. When using col…" at bounding box center [486, 241] width 451 height 48
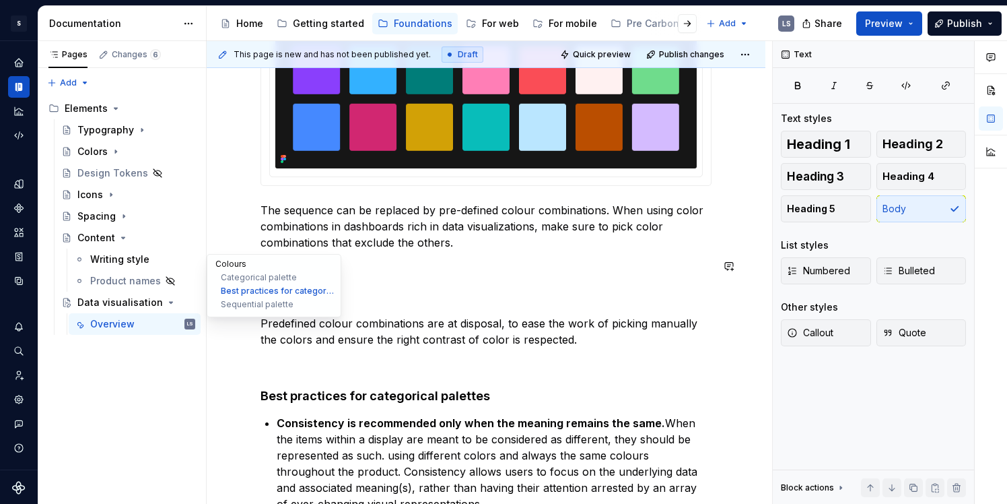
click at [232, 269] on button "Colours" at bounding box center [274, 263] width 128 height 13
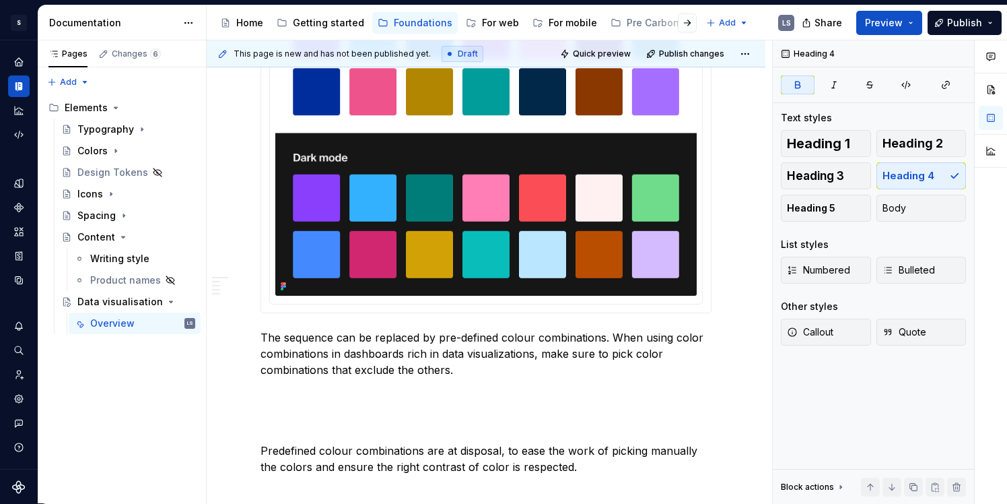
scroll to position [641, 0]
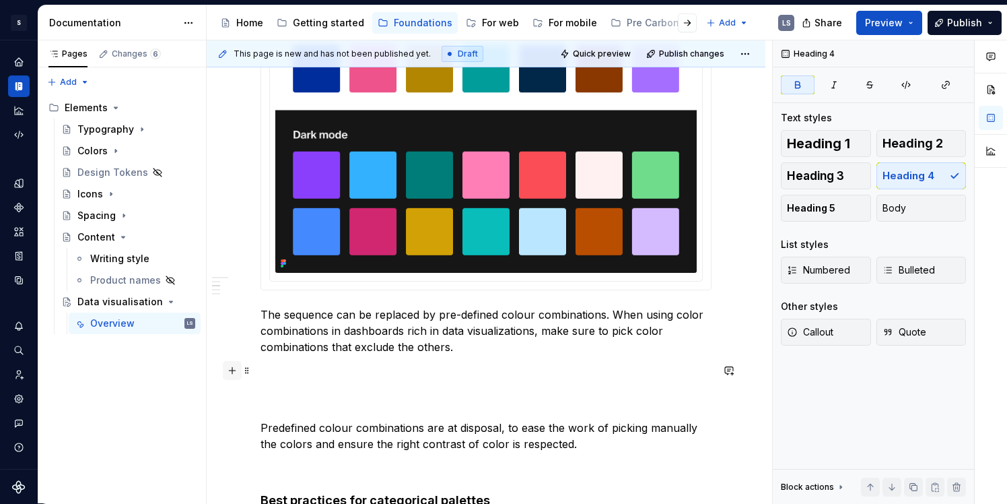
click at [232, 371] on button "button" at bounding box center [232, 370] width 19 height 19
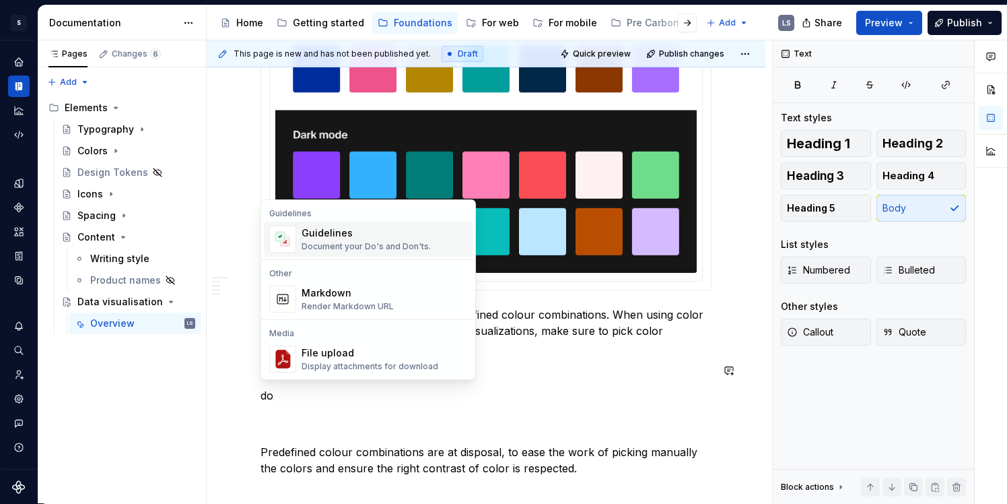
click at [389, 251] on div "Document your Do's and Don'ts." at bounding box center [366, 246] width 129 height 11
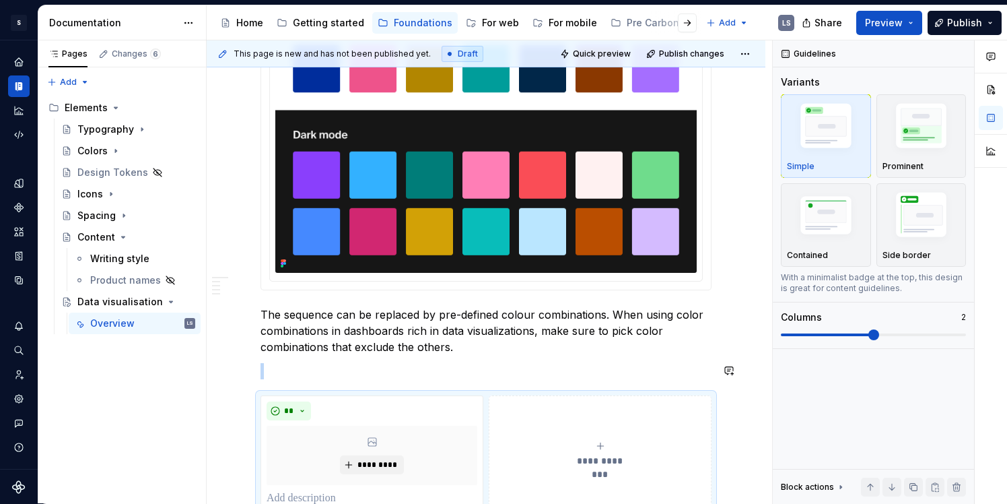
scroll to position [649, 0]
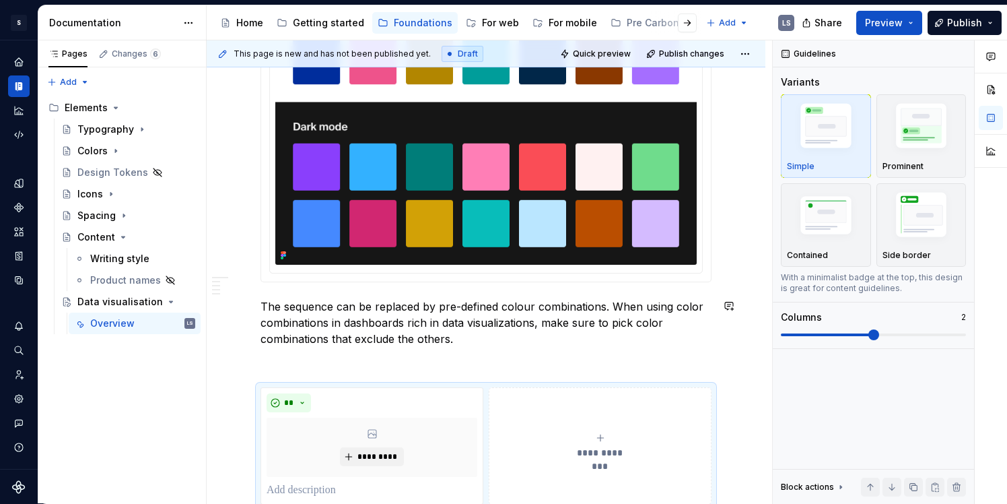
click at [371, 358] on p at bounding box center [486, 363] width 451 height 16
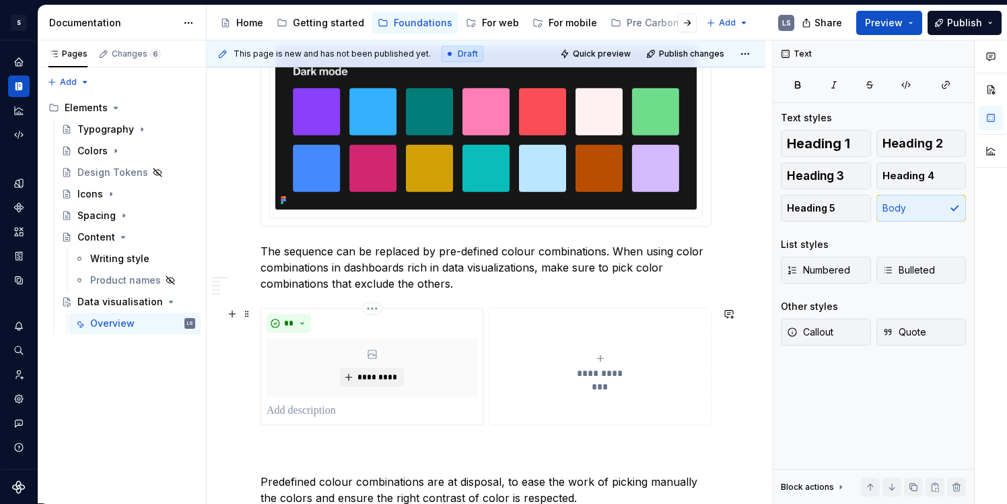
scroll to position [723, 0]
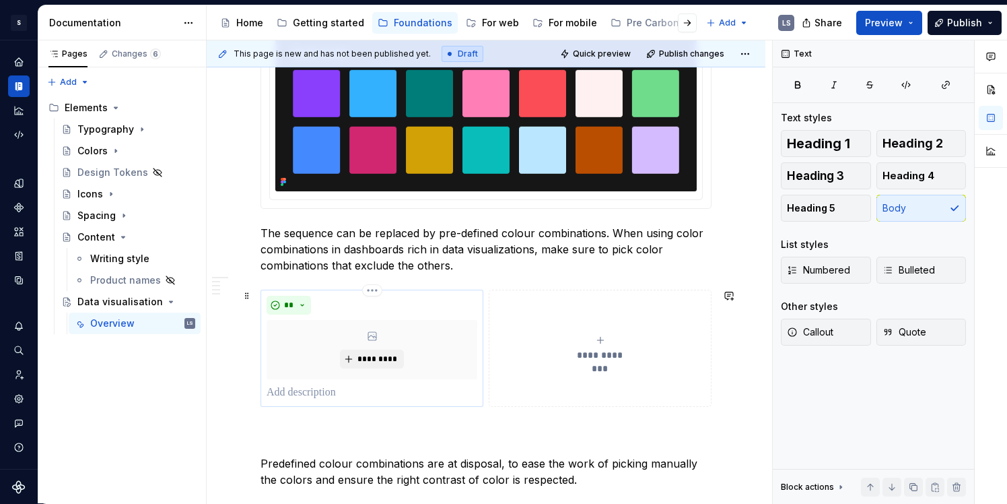
click at [368, 389] on p at bounding box center [372, 392] width 211 height 16
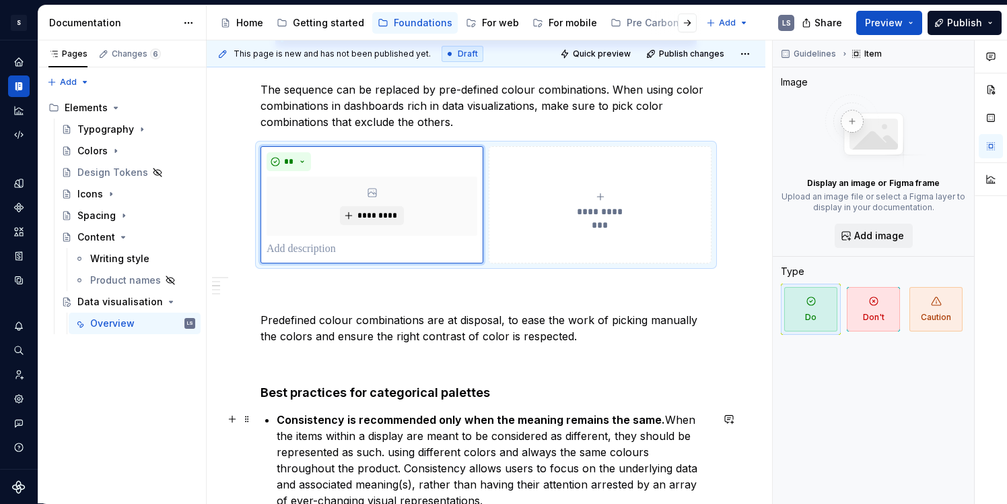
scroll to position [867, 0]
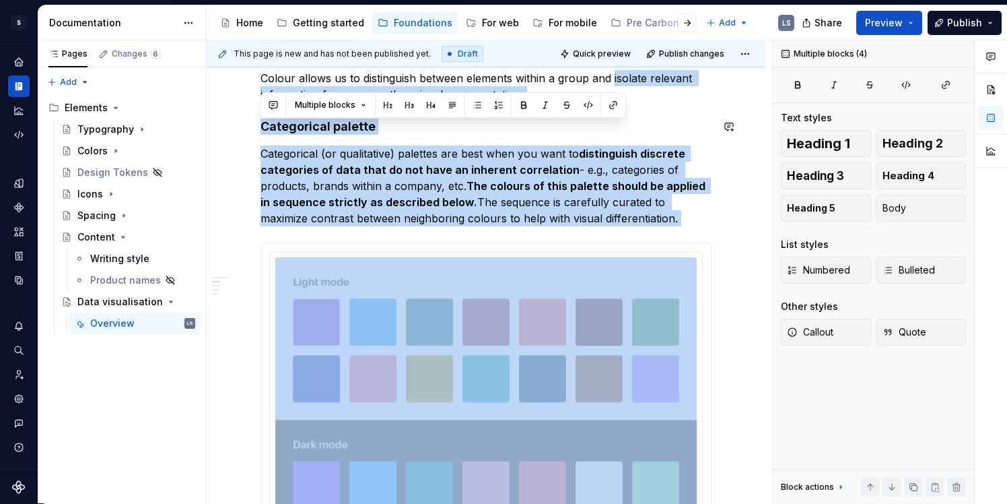
drag, startPoint x: 611, startPoint y: 89, endPoint x: 612, endPoint y: 105, distance: 16.2
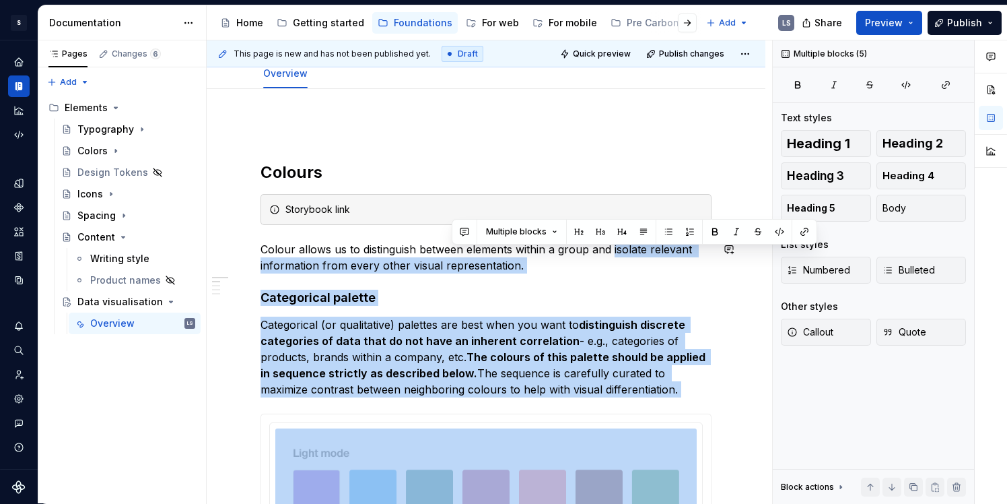
scroll to position [153, 0]
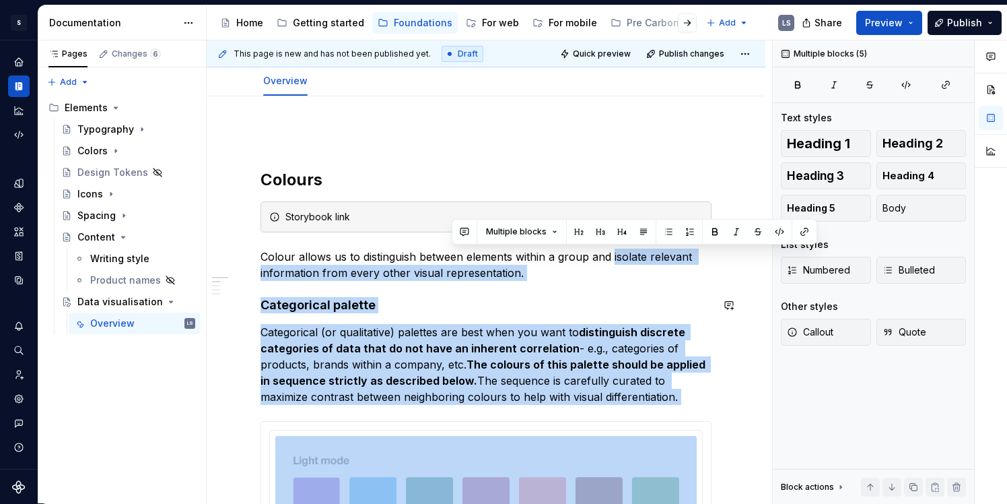
click at [704, 325] on p "Categorical (or qualitative) palettes are best when you want to distinguish dis…" at bounding box center [486, 364] width 451 height 81
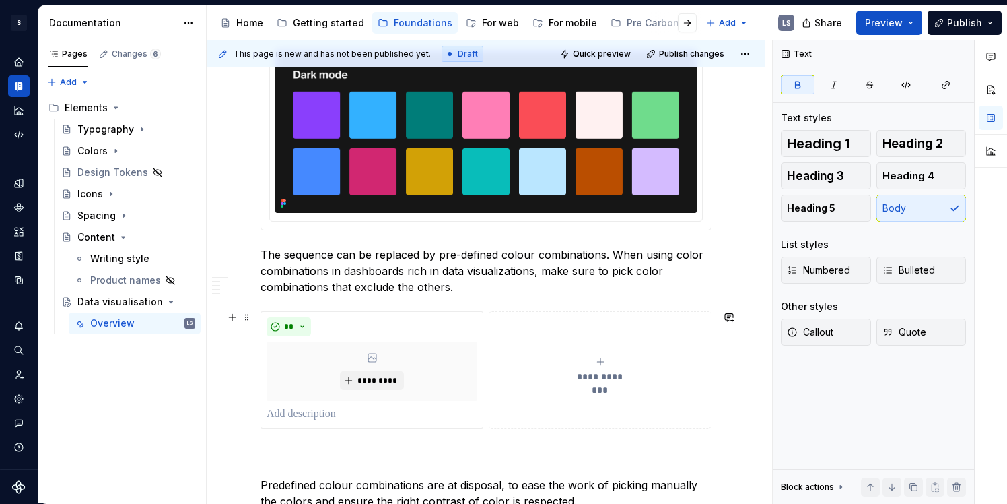
scroll to position [724, 0]
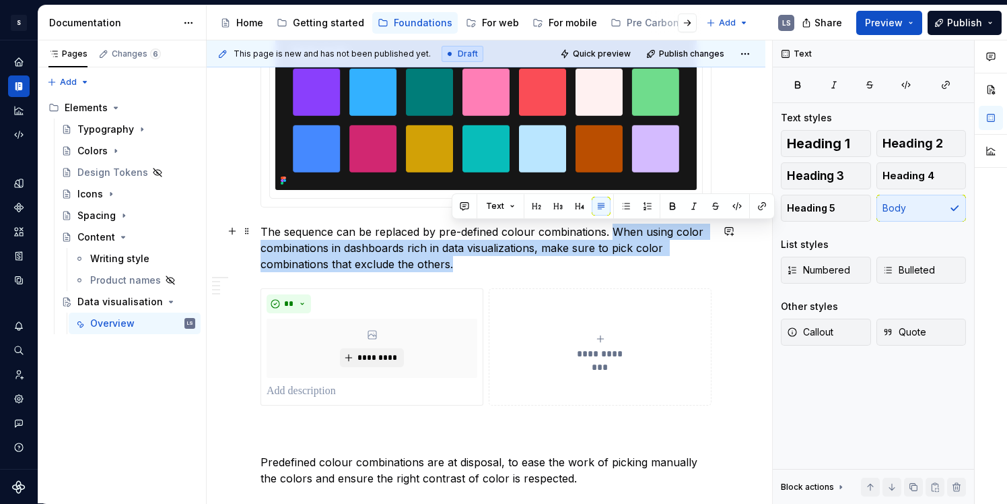
drag, startPoint x: 612, startPoint y: 229, endPoint x: 607, endPoint y: 259, distance: 30.7
click at [607, 259] on p "The sequence can be replaced by pre-defined colour combinations. When using col…" at bounding box center [486, 248] width 451 height 48
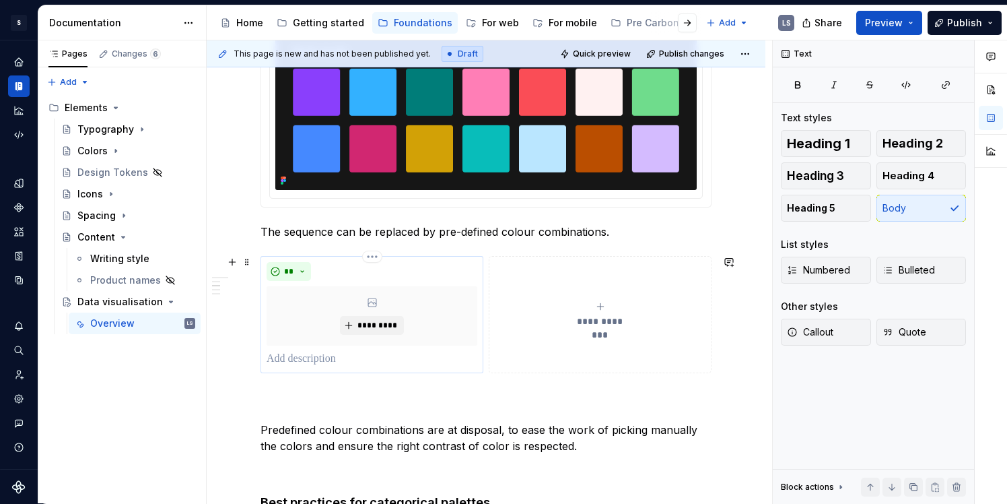
click at [341, 362] on p at bounding box center [372, 359] width 211 height 16
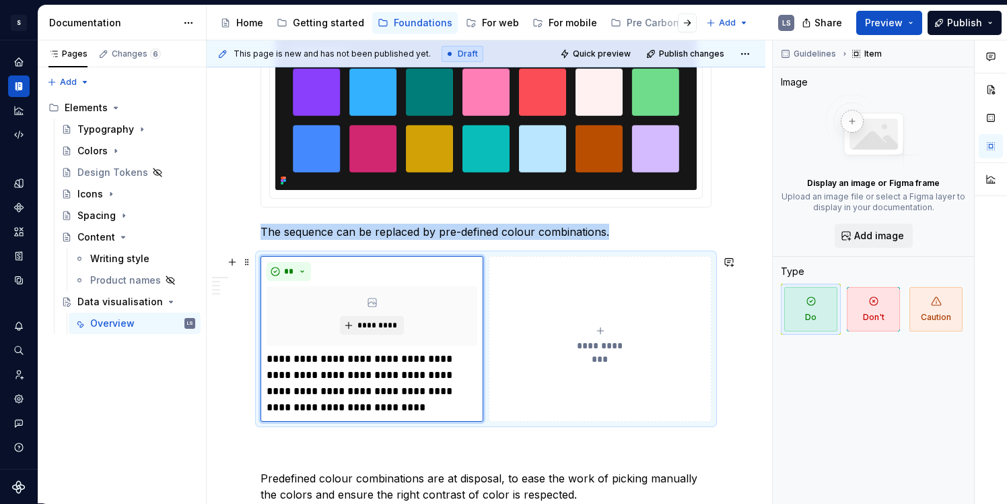
click at [547, 395] on button "**********" at bounding box center [600, 339] width 223 height 166
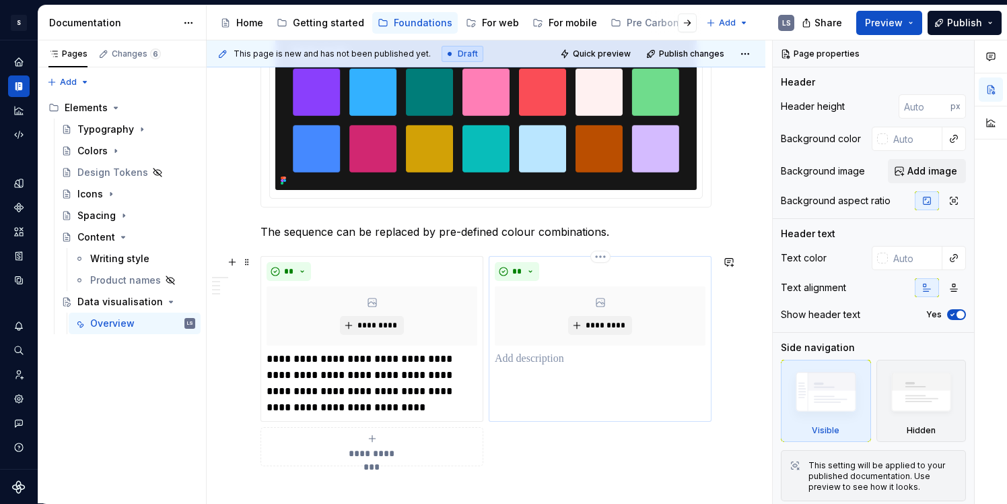
click at [551, 362] on p at bounding box center [600, 359] width 211 height 16
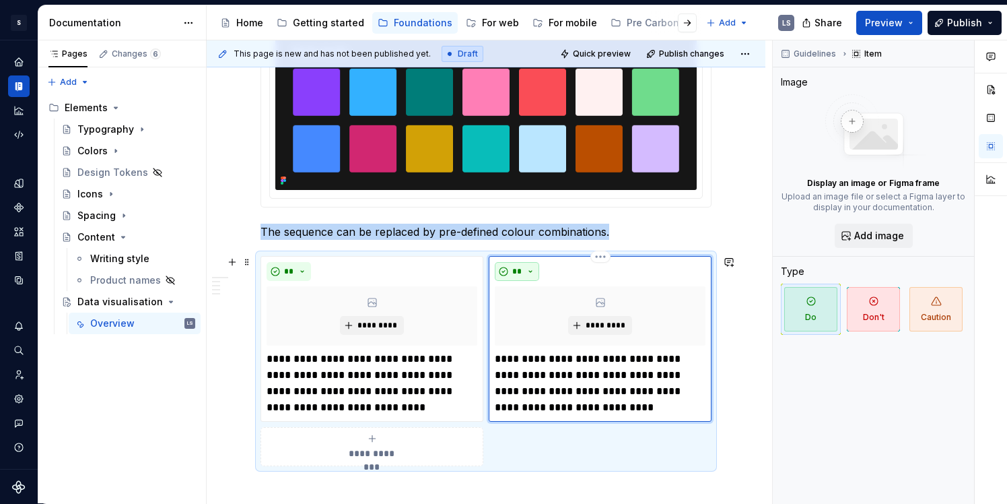
click at [532, 275] on button "**" at bounding box center [517, 271] width 44 height 19
click at [532, 314] on span "Don't" at bounding box center [555, 319] width 114 height 22
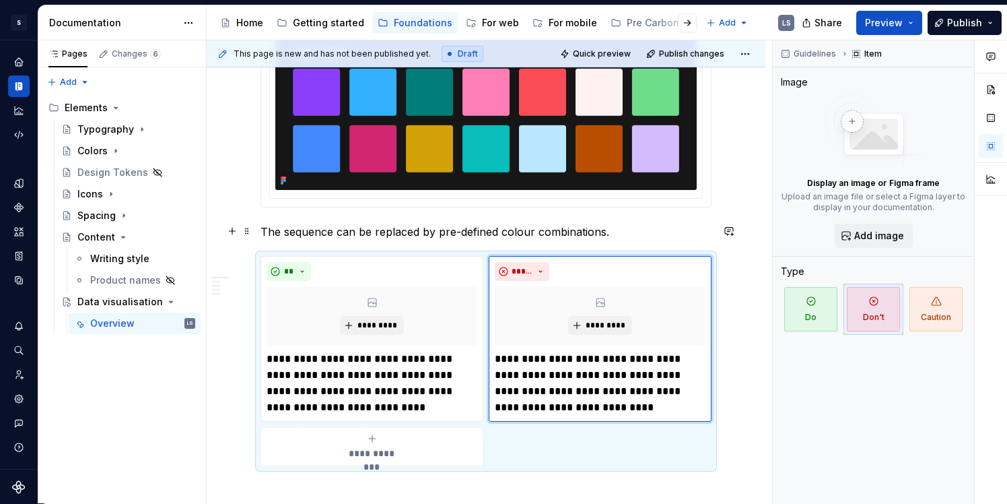
click at [615, 227] on p "The sequence can be replaced by pre-defined colour combinations." at bounding box center [486, 232] width 451 height 16
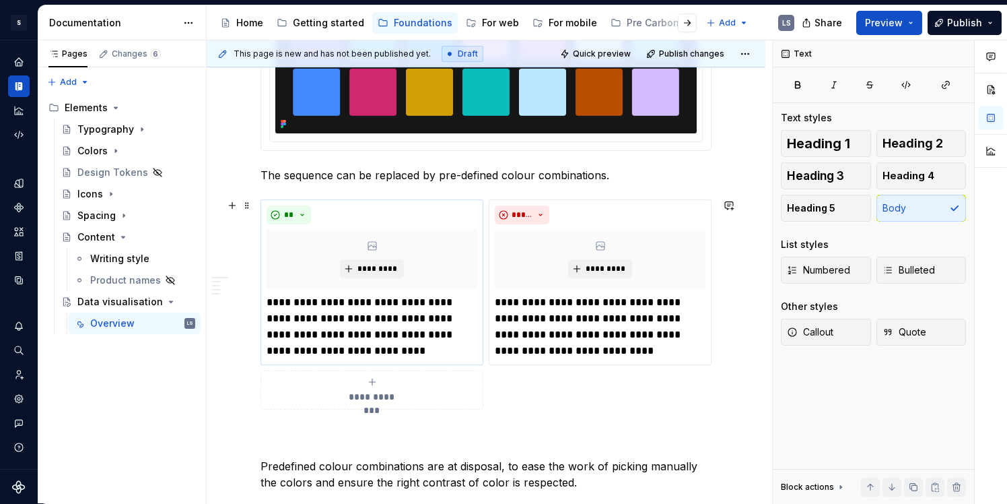
scroll to position [782, 0]
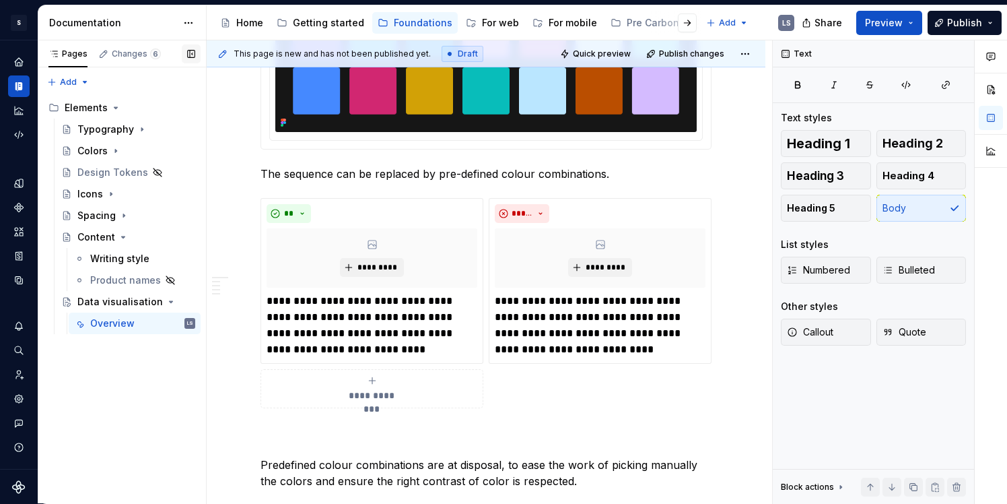
click at [195, 59] on button "button" at bounding box center [191, 53] width 19 height 19
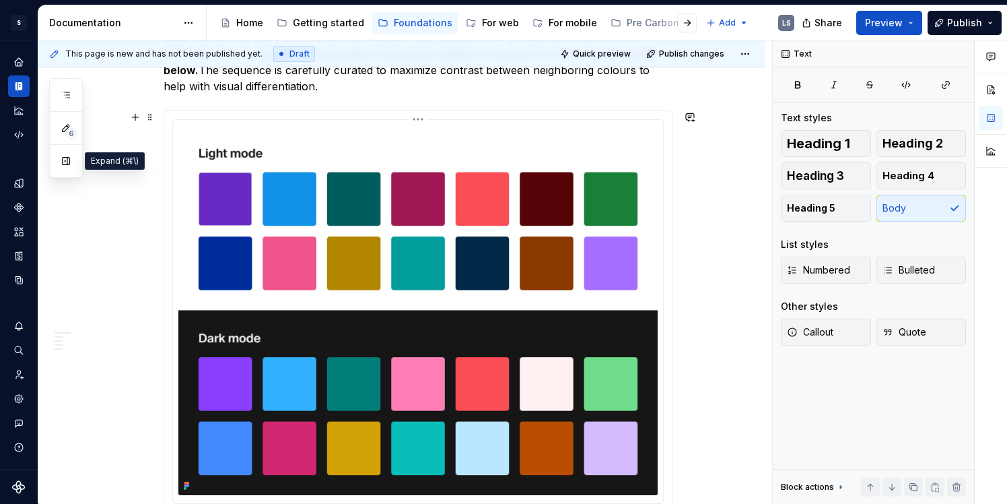
scroll to position [441, 0]
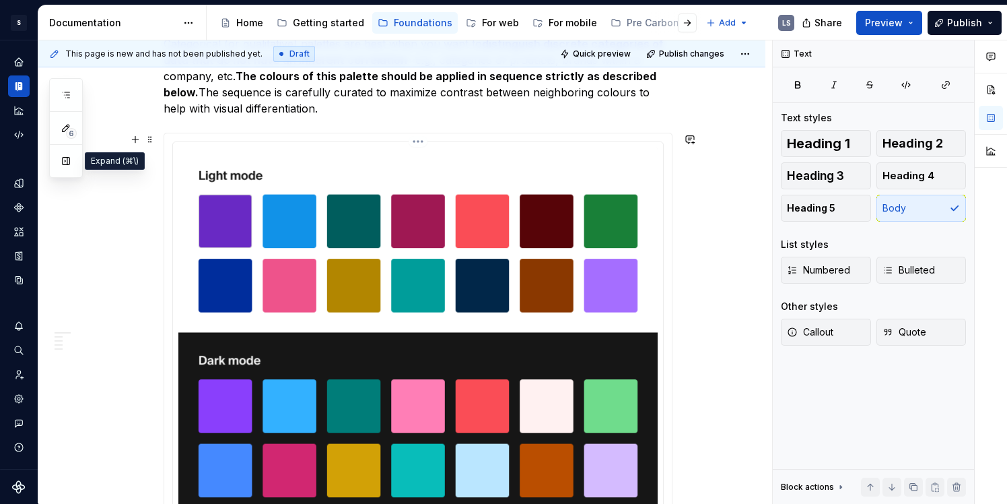
click at [415, 159] on img at bounding box center [417, 332] width 479 height 370
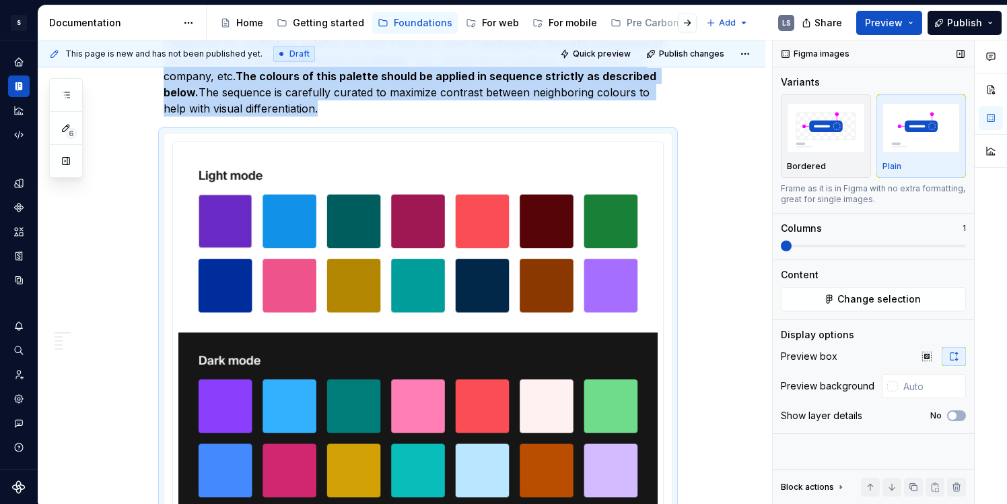
click at [921, 158] on div "Plain" at bounding box center [922, 135] width 78 height 71
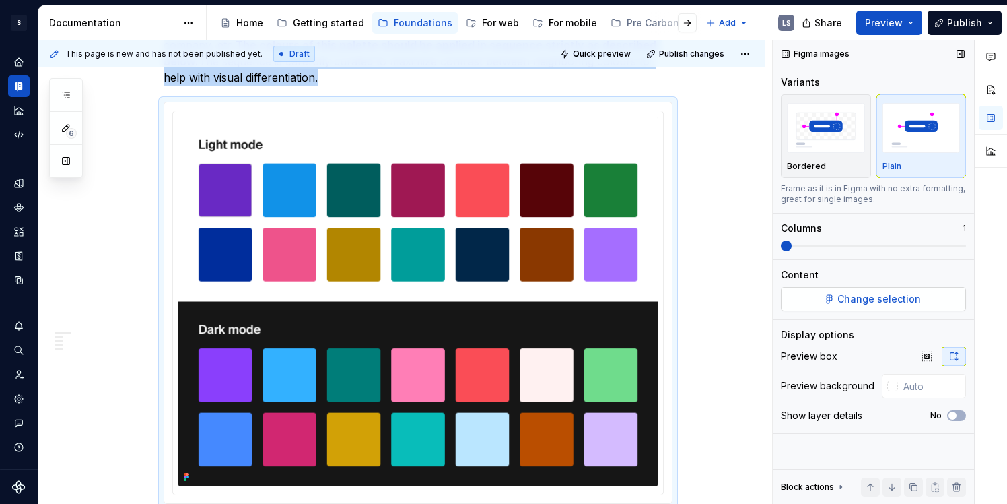
click at [845, 303] on span "Change selection" at bounding box center [879, 298] width 83 height 13
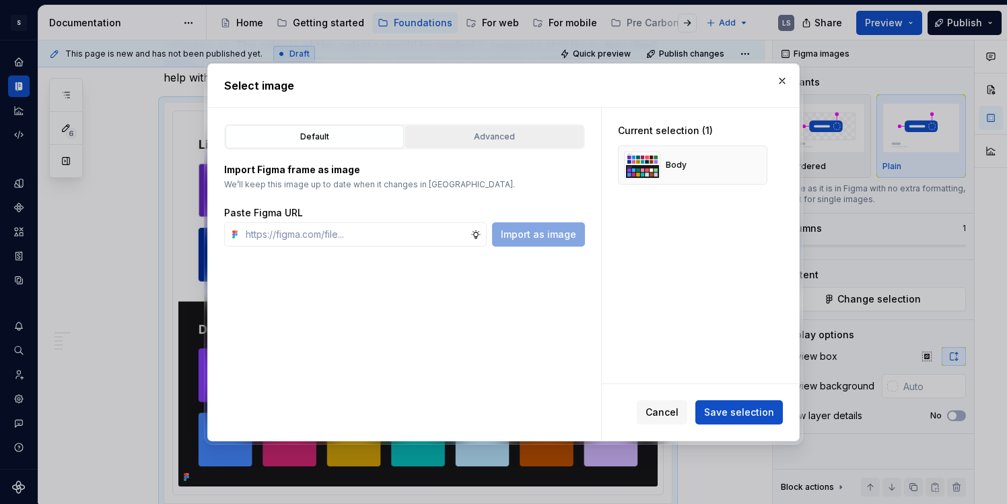
click at [465, 133] on div "Advanced" at bounding box center [494, 136] width 169 height 13
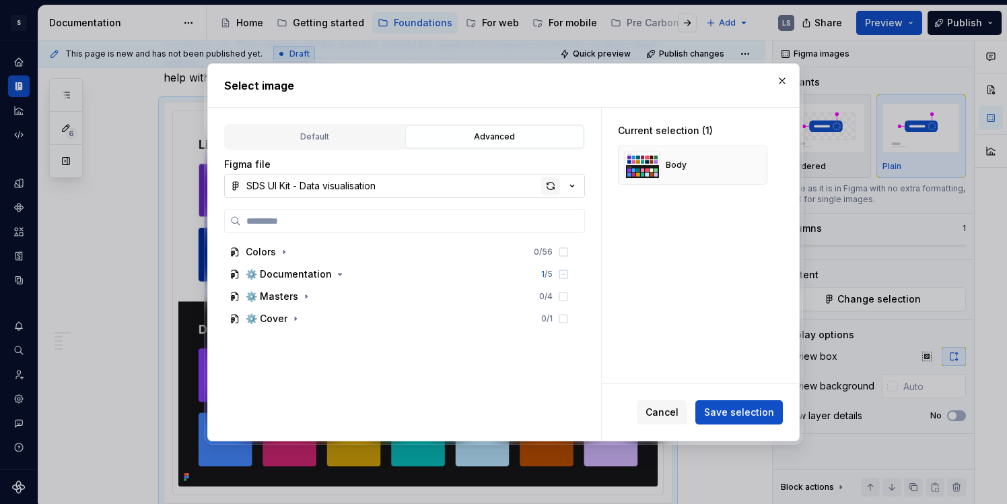
click at [547, 188] on div "button" at bounding box center [550, 185] width 19 height 19
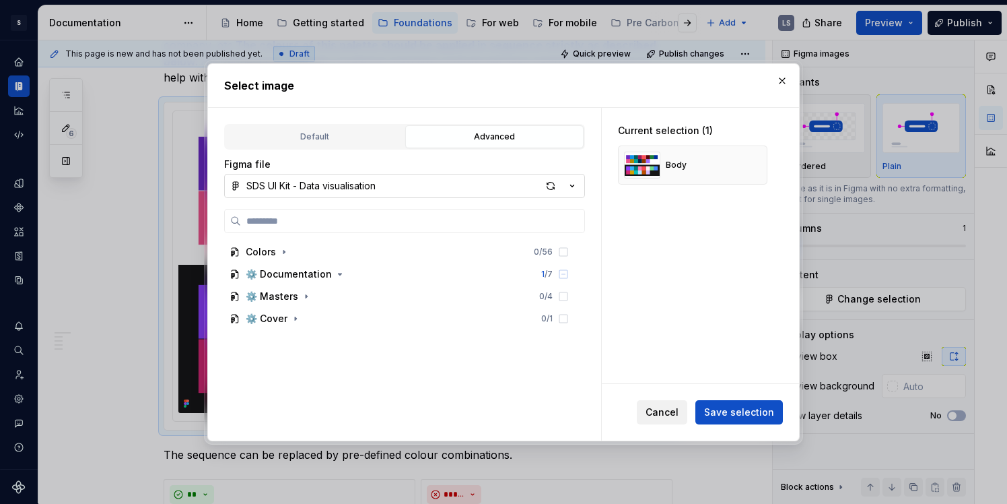
click at [668, 402] on button "Cancel" at bounding box center [662, 412] width 51 height 24
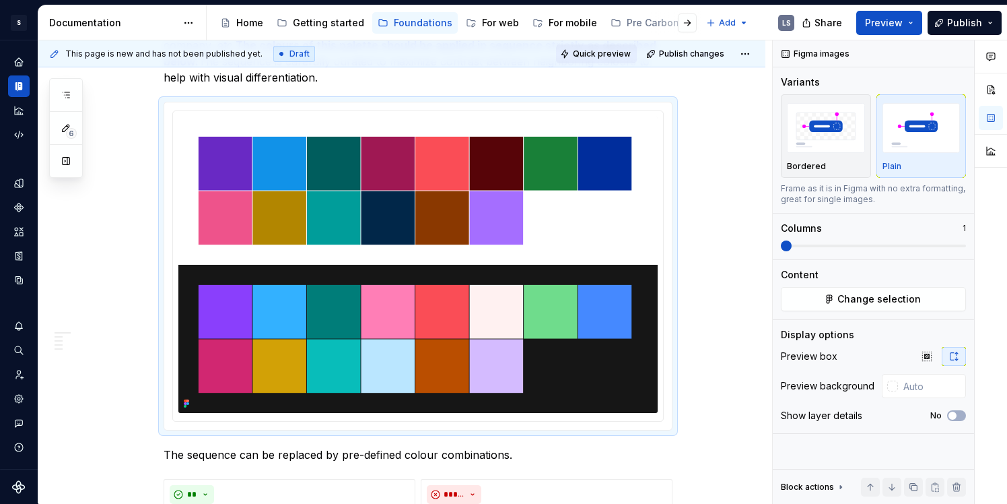
click at [593, 46] on button "Quick preview" at bounding box center [596, 53] width 81 height 19
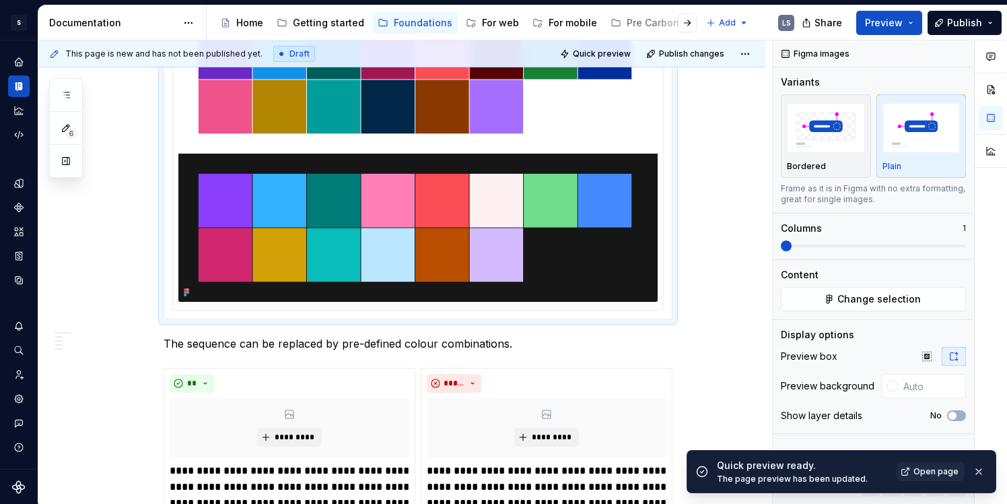
scroll to position [593, 0]
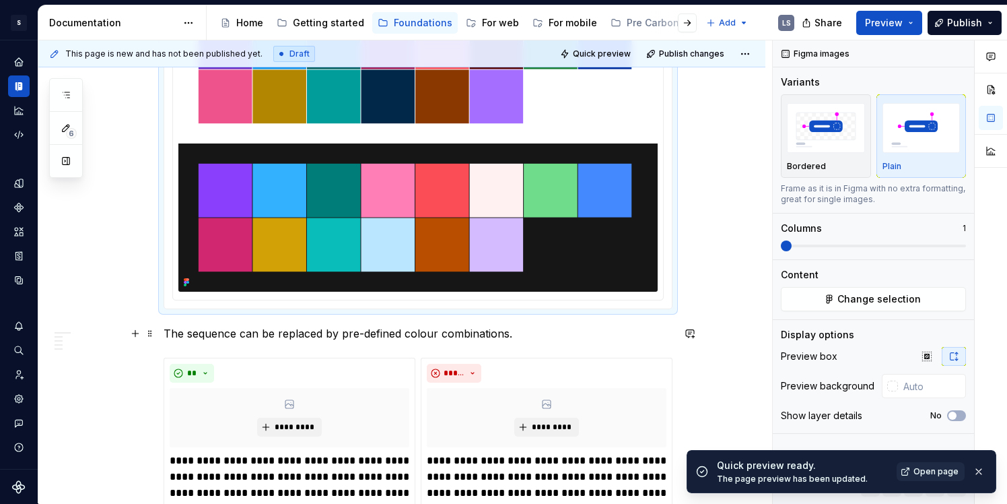
click at [530, 333] on p "The sequence can be replaced by pre-defined colour combinations." at bounding box center [418, 333] width 509 height 16
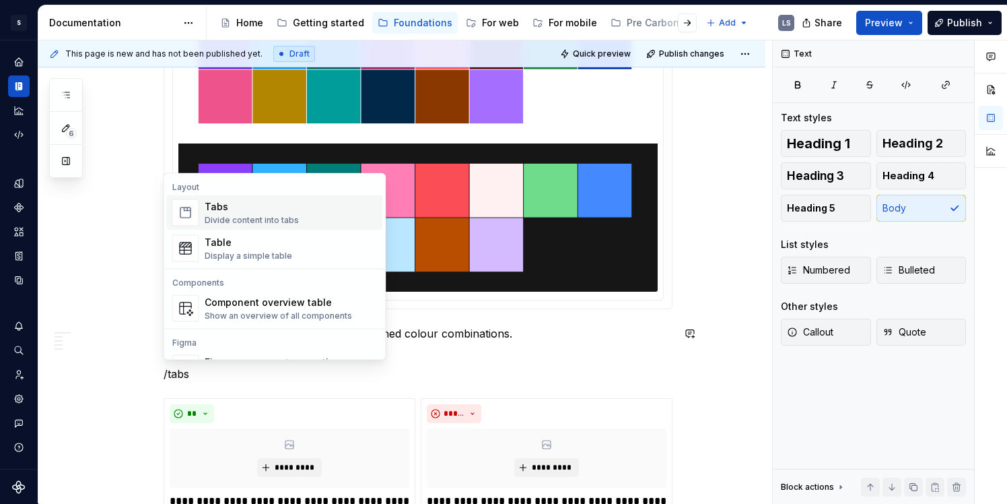
click at [279, 217] on div "Divide content into tabs" at bounding box center [252, 220] width 94 height 11
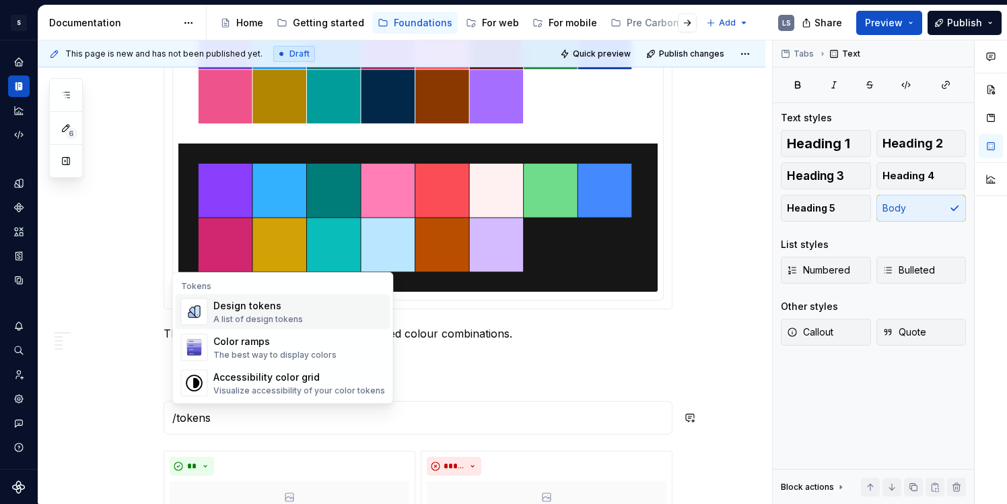
click at [267, 319] on div "A list of design tokens" at bounding box center [258, 319] width 90 height 11
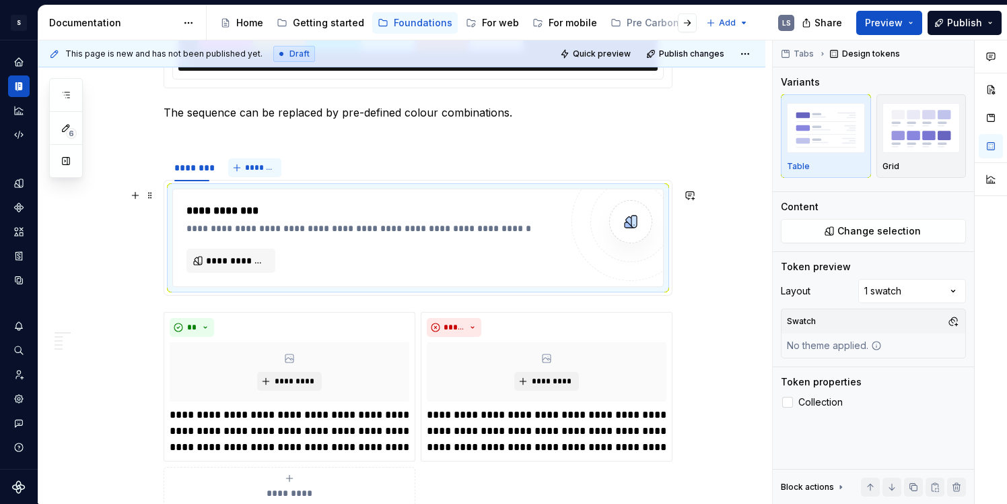
scroll to position [852, 0]
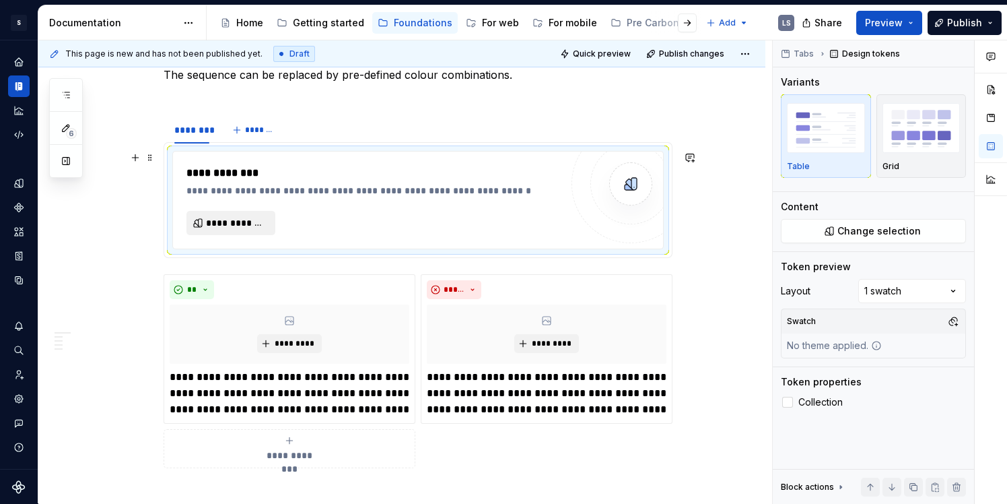
click at [261, 218] on span "**********" at bounding box center [236, 222] width 61 height 13
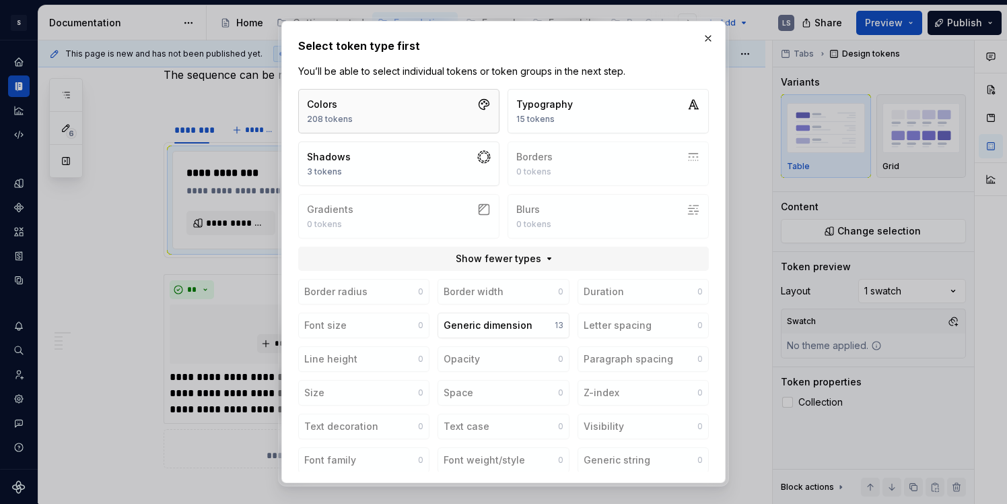
click at [417, 102] on button "Colors 208 tokens" at bounding box center [398, 111] width 201 height 44
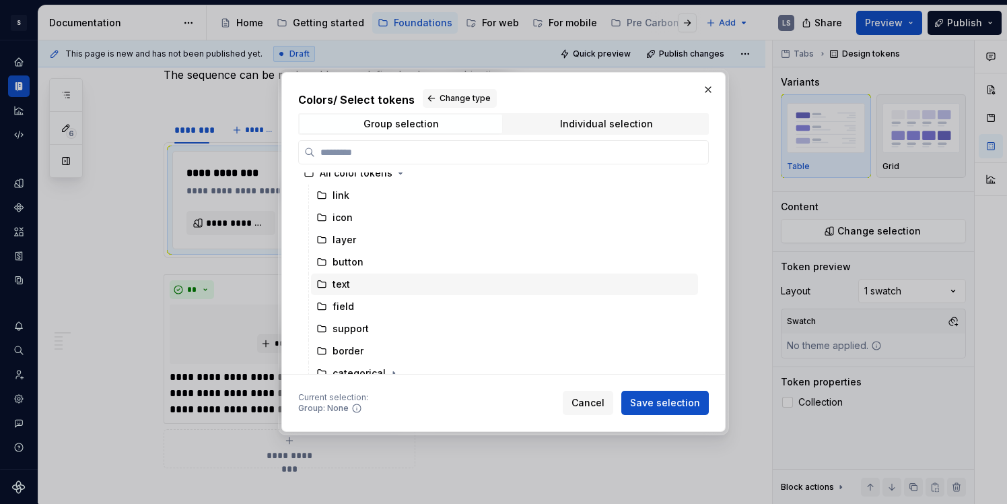
scroll to position [0, 0]
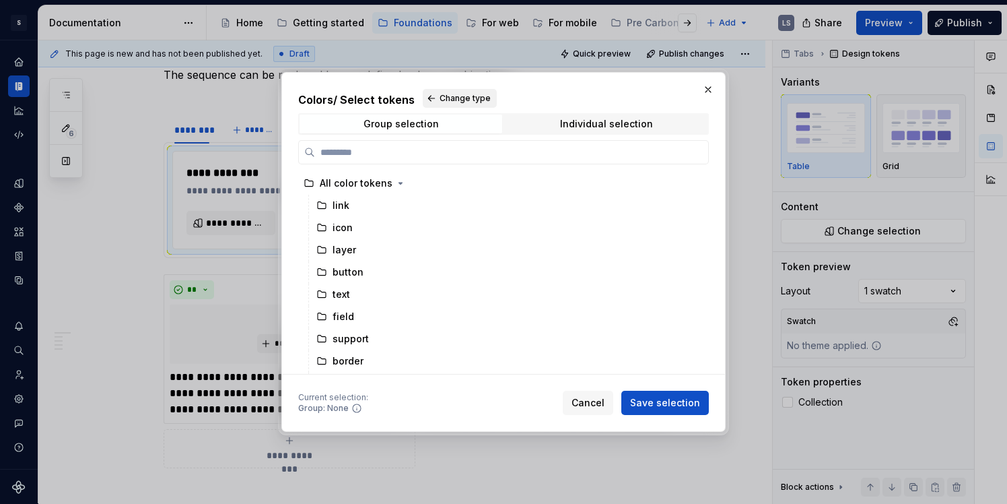
click at [461, 100] on span "Change type" at bounding box center [465, 98] width 51 height 11
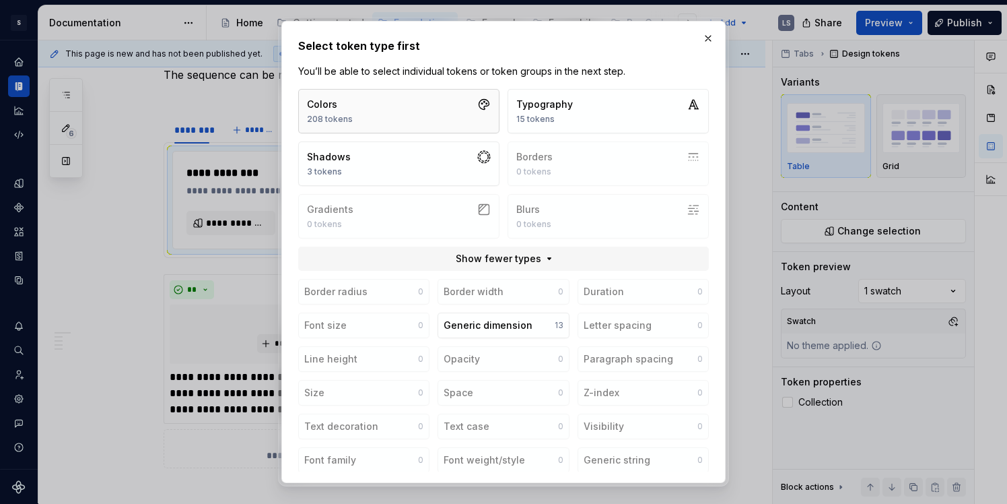
click at [395, 120] on button "Colors 208 tokens" at bounding box center [398, 111] width 201 height 44
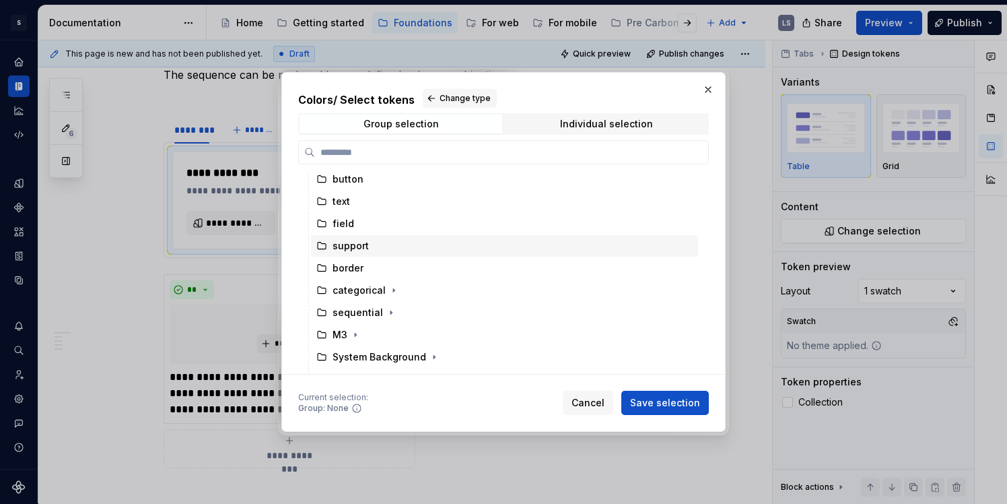
scroll to position [109, 0]
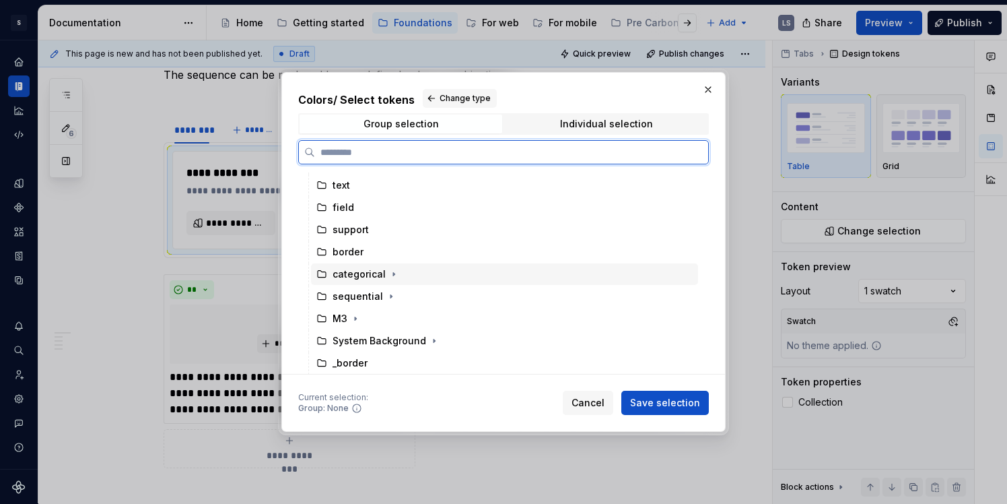
click at [371, 279] on div "categorical" at bounding box center [359, 273] width 53 height 13
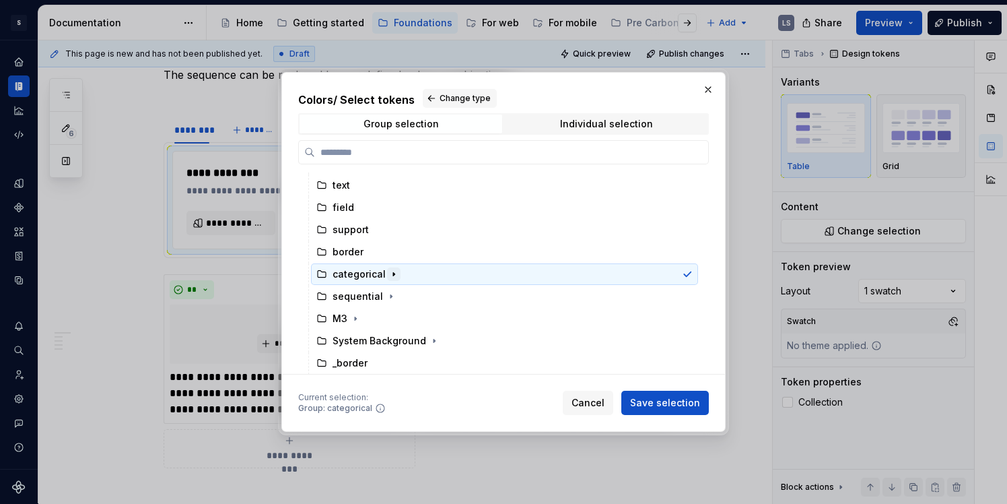
click at [389, 272] on icon "button" at bounding box center [394, 274] width 11 height 11
click at [407, 319] on icon "button" at bounding box center [408, 318] width 11 height 11
click at [667, 405] on span "Save selection" at bounding box center [665, 402] width 70 height 13
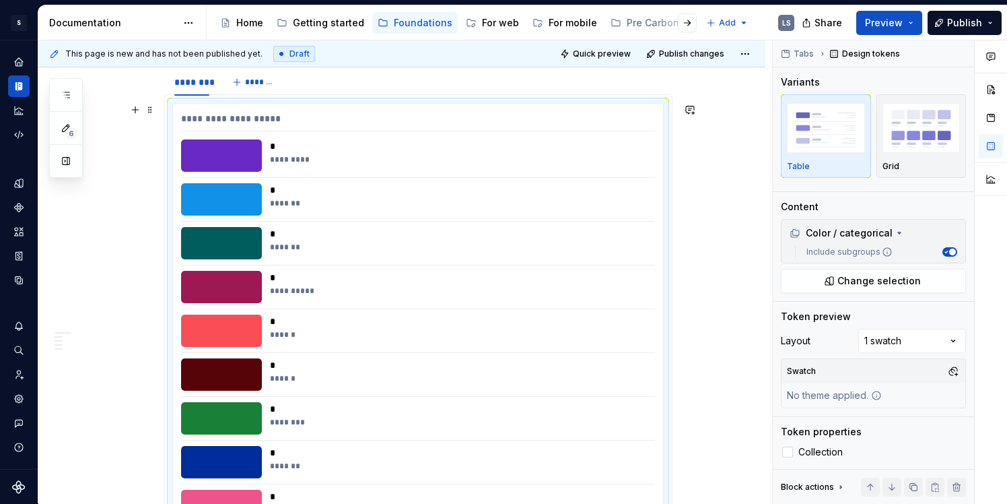
scroll to position [776, 0]
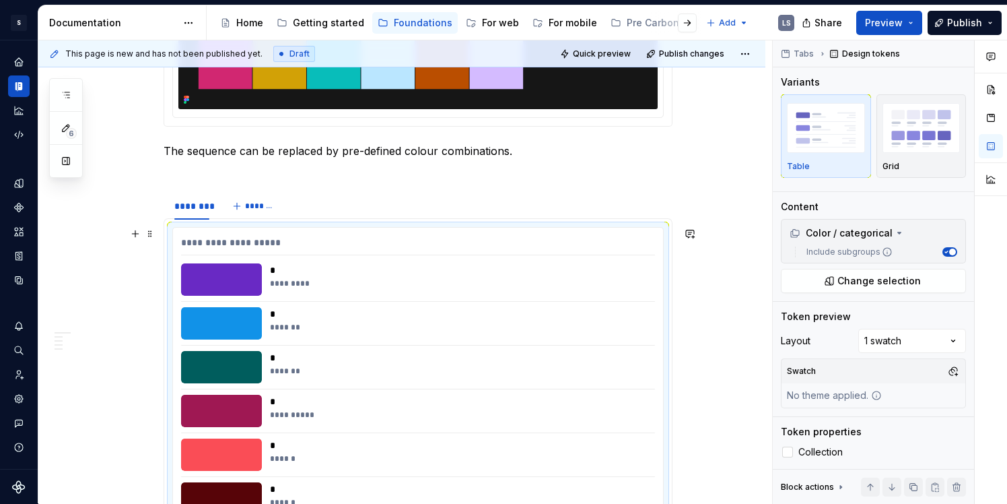
click at [254, 241] on div "**********" at bounding box center [418, 246] width 474 height 20
click at [886, 273] on button "Change selection" at bounding box center [873, 281] width 185 height 24
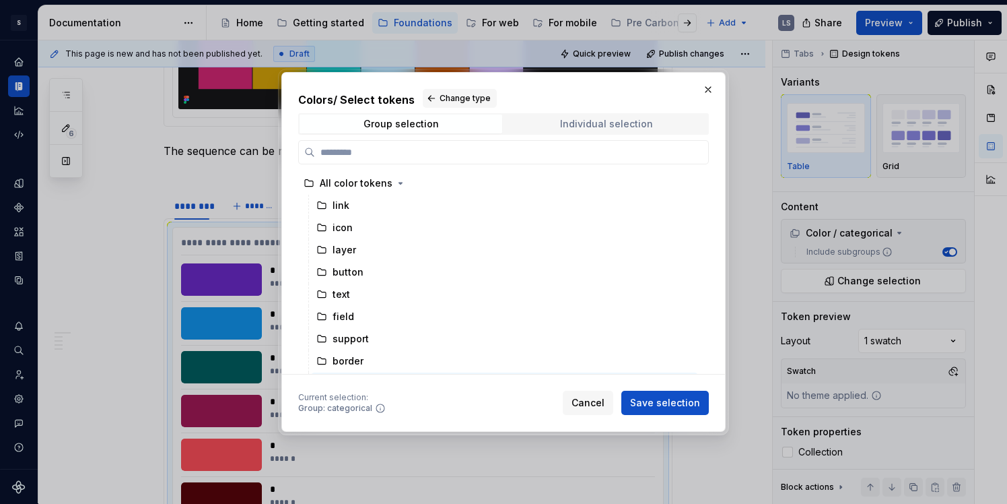
click at [582, 127] on div "Individual selection" at bounding box center [606, 124] width 93 height 11
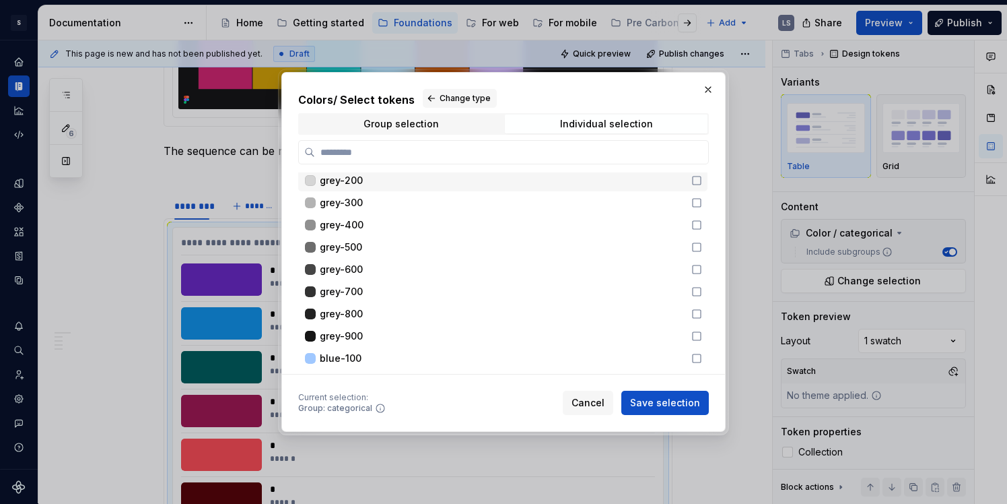
scroll to position [141, 0]
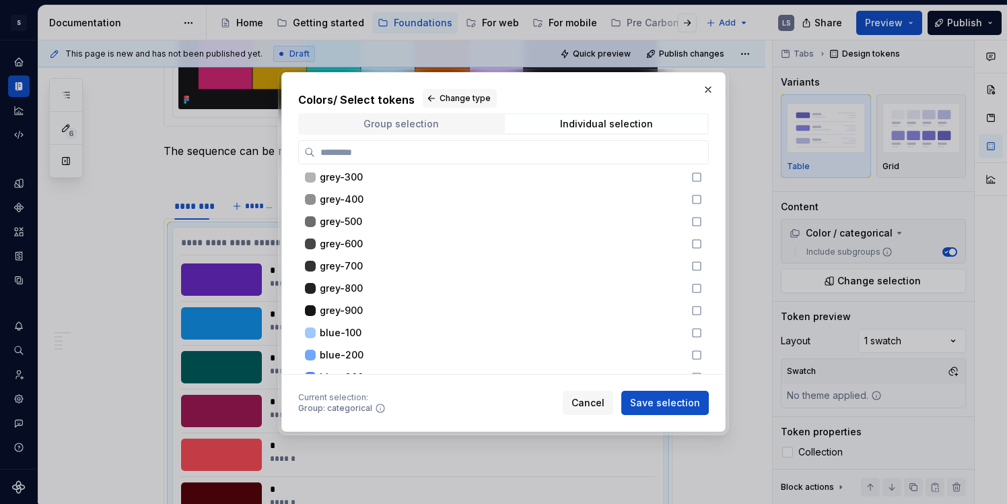
click at [401, 125] on div "Group selection" at bounding box center [401, 124] width 75 height 11
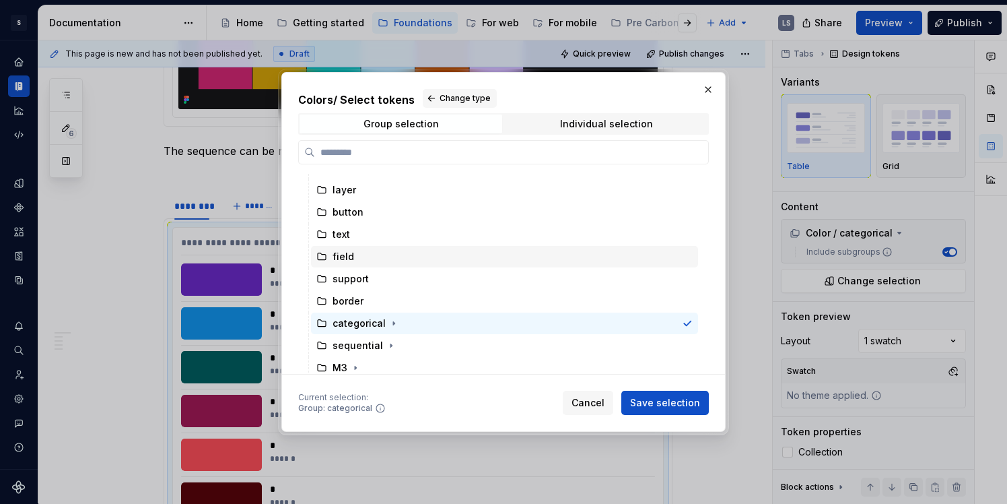
scroll to position [109, 0]
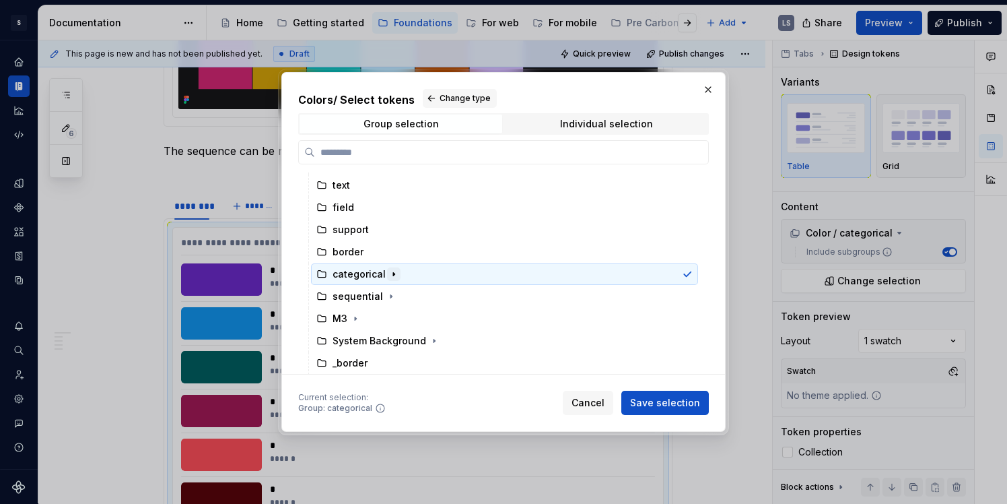
click at [390, 277] on icon "button" at bounding box center [394, 274] width 11 height 11
click at [405, 319] on icon "button" at bounding box center [408, 318] width 11 height 11
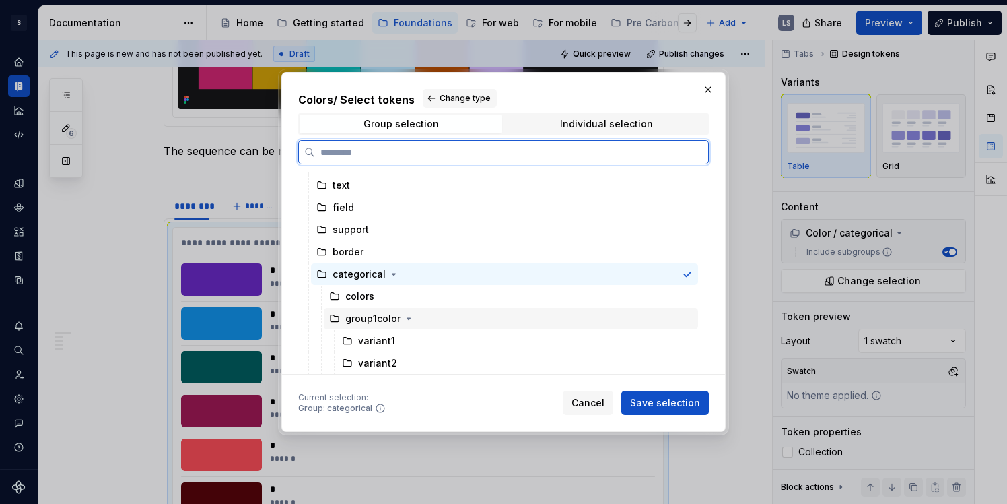
click at [459, 320] on div "group1color" at bounding box center [511, 319] width 374 height 22
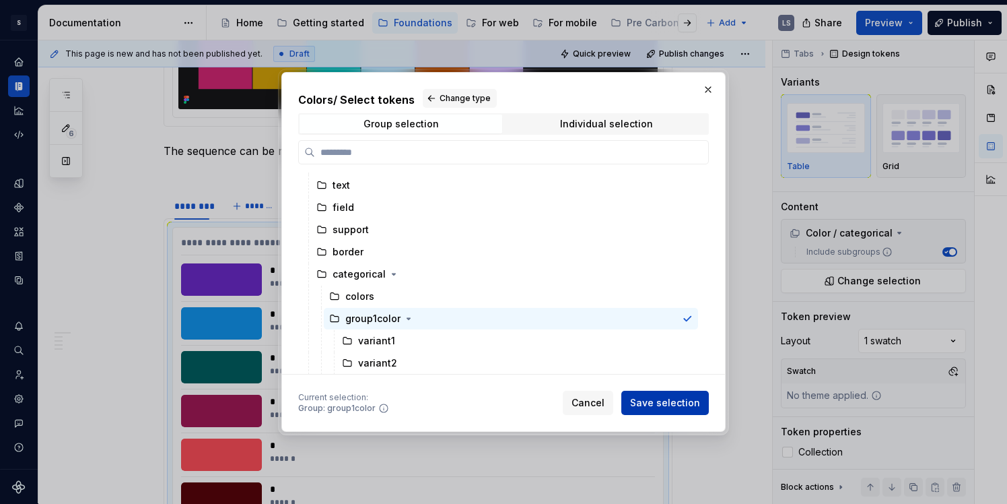
click at [663, 409] on span "Save selection" at bounding box center [665, 402] width 70 height 13
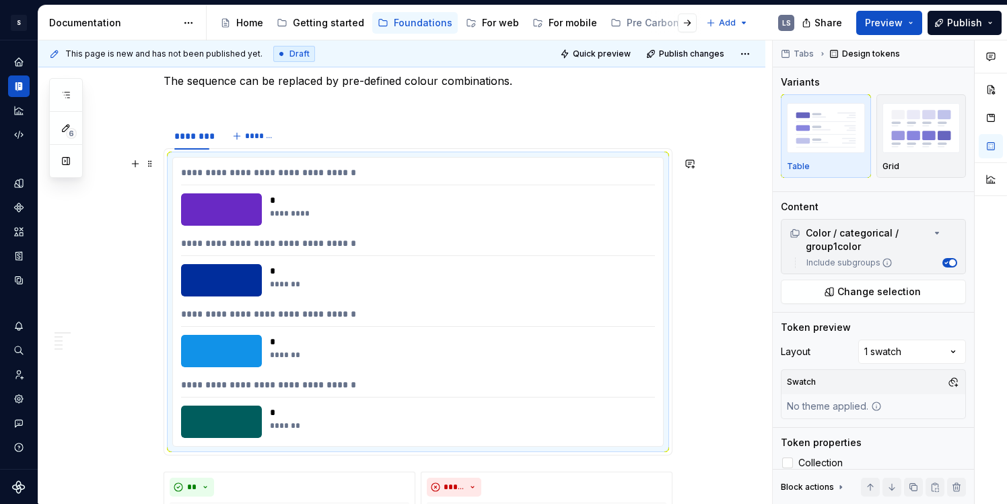
scroll to position [843, 0]
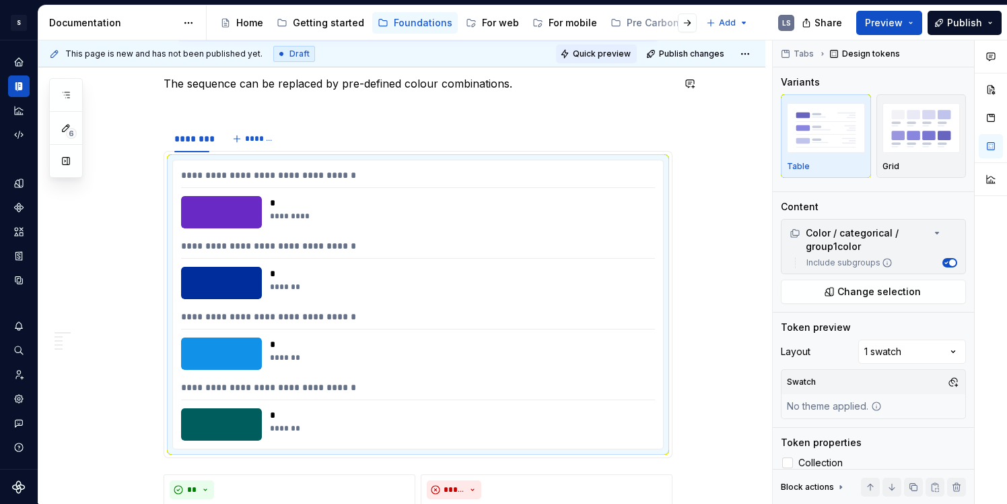
click at [603, 53] on span "Quick preview" at bounding box center [602, 53] width 58 height 11
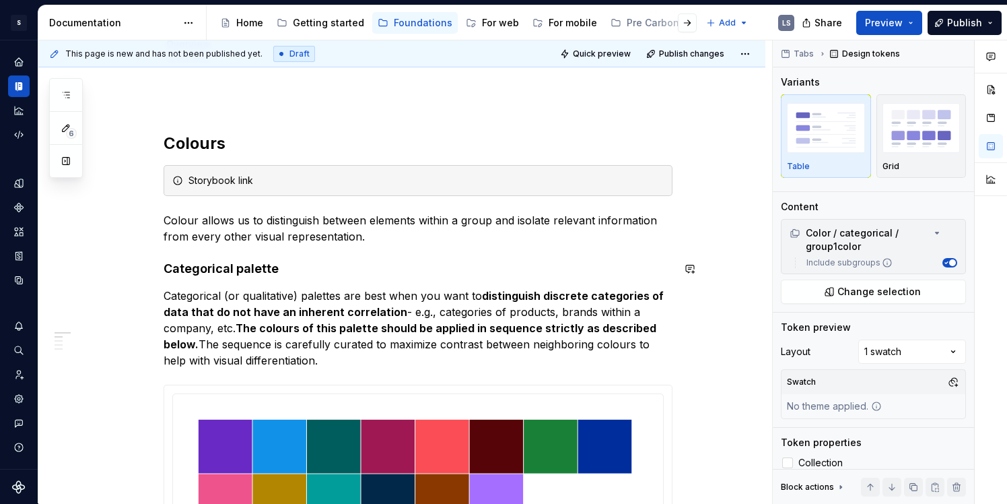
scroll to position [315, 0]
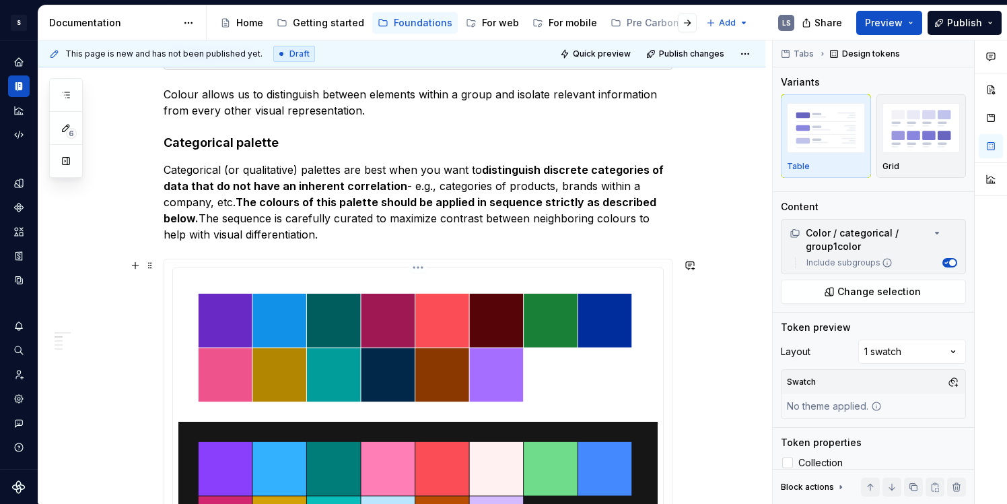
click at [496, 277] on img at bounding box center [417, 421] width 479 height 296
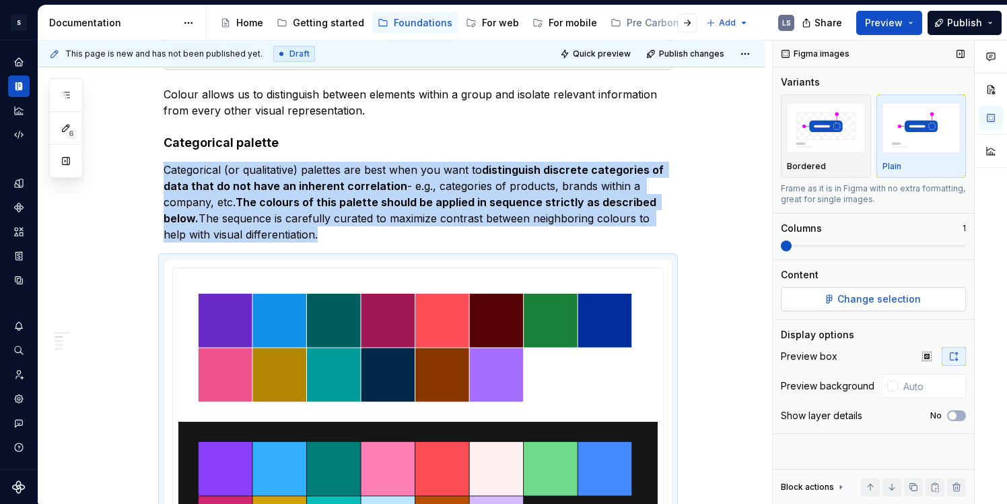
click at [926, 299] on button "Change selection" at bounding box center [873, 299] width 185 height 24
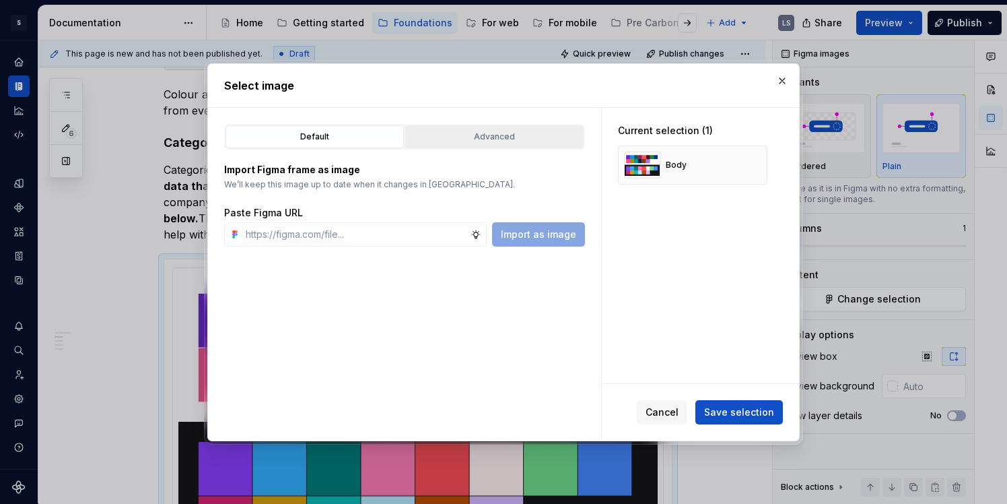
click at [535, 133] on div "Advanced" at bounding box center [494, 136] width 169 height 13
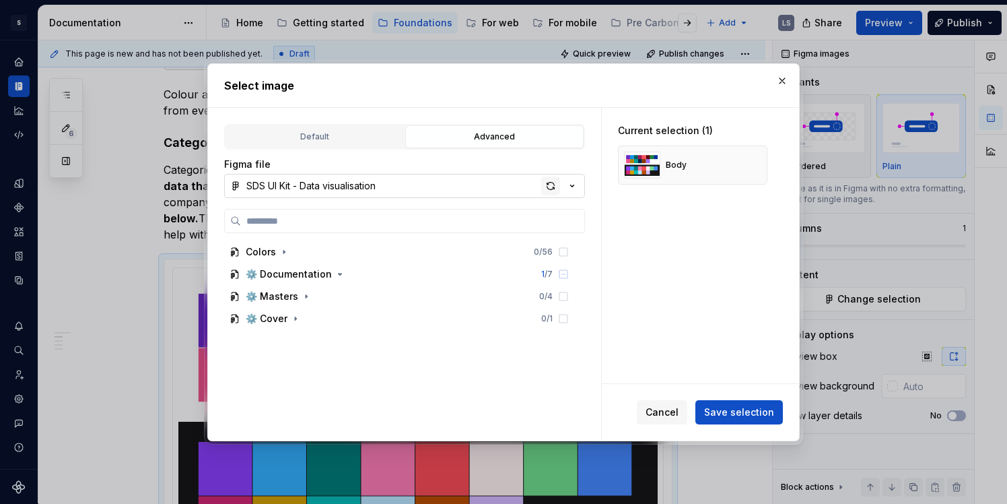
click at [549, 188] on div "button" at bounding box center [550, 185] width 19 height 19
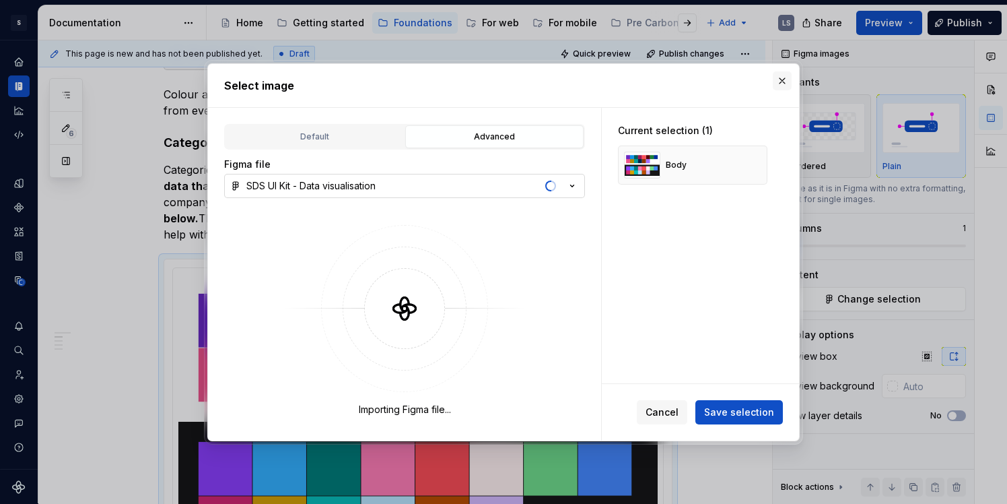
click at [785, 77] on button "button" at bounding box center [782, 80] width 19 height 19
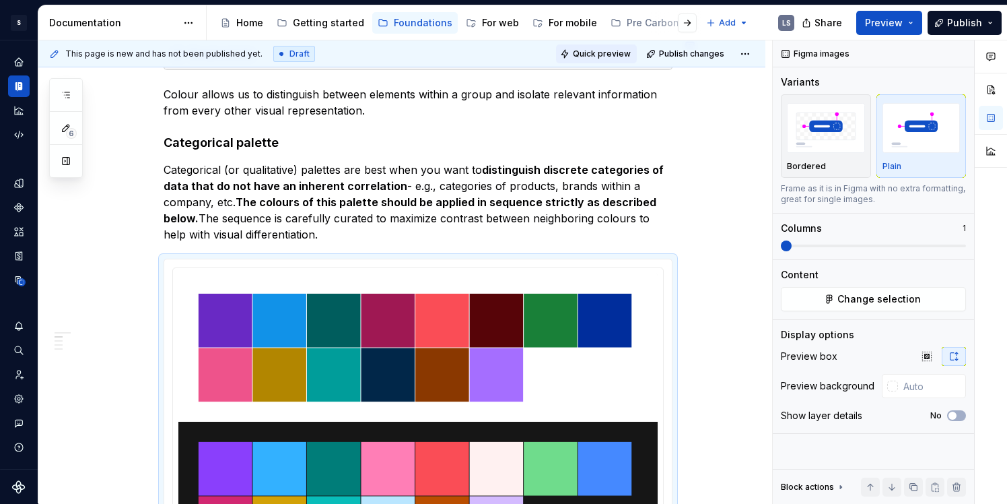
click at [604, 54] on span "Quick preview" at bounding box center [602, 53] width 58 height 11
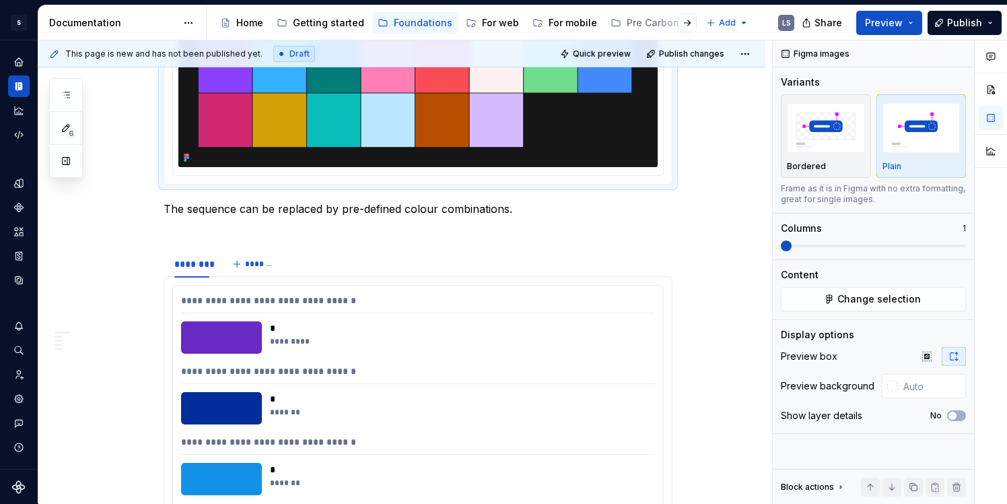
scroll to position [741, 0]
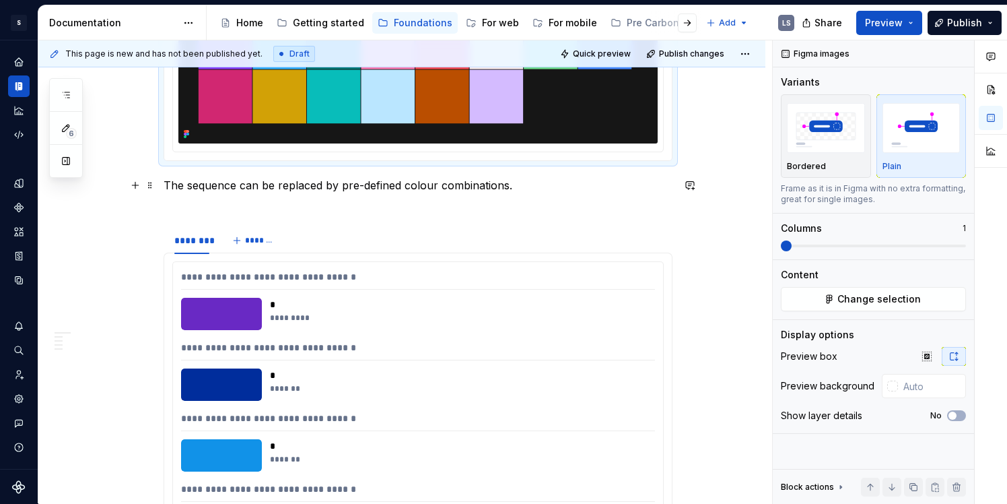
click at [533, 180] on p "The sequence can be replaced by pre-defined colour combinations." at bounding box center [418, 193] width 509 height 32
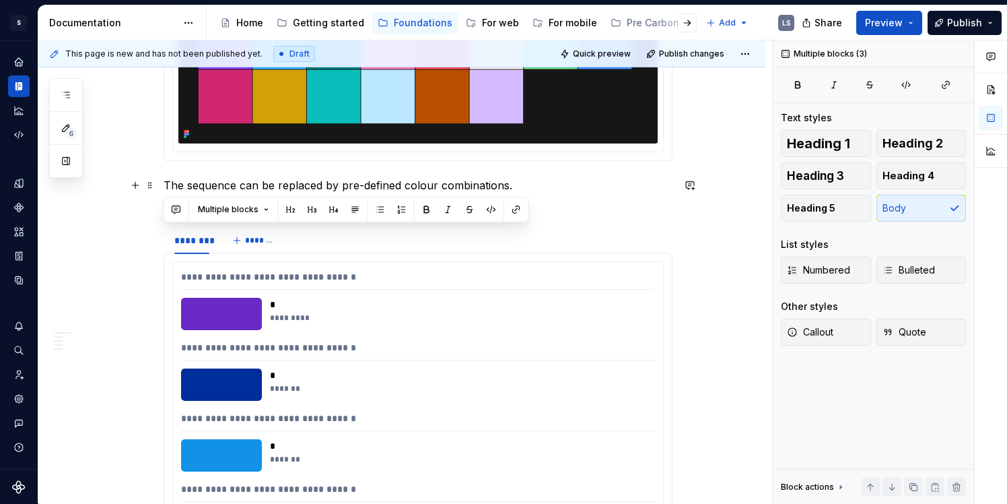
click at [531, 182] on p "The sequence can be replaced by pre-defined colour combinations." at bounding box center [418, 193] width 509 height 32
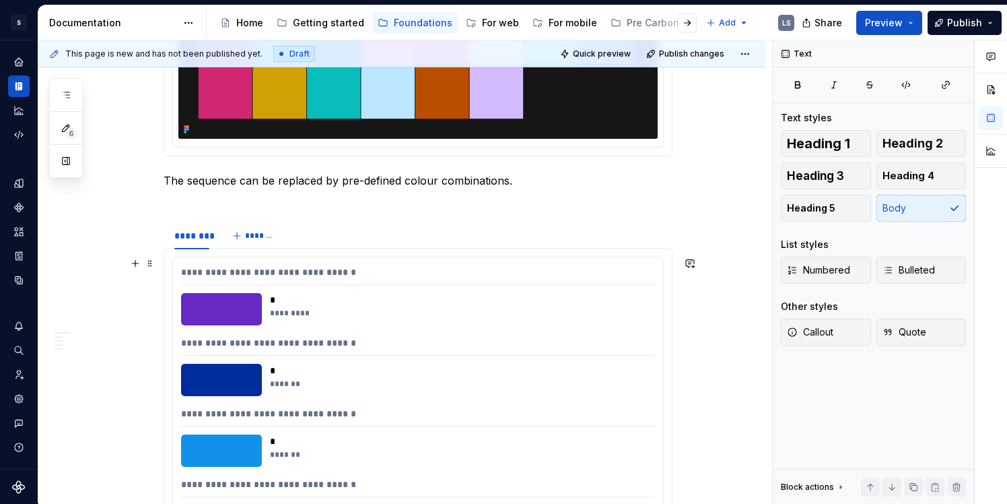
scroll to position [744, 0]
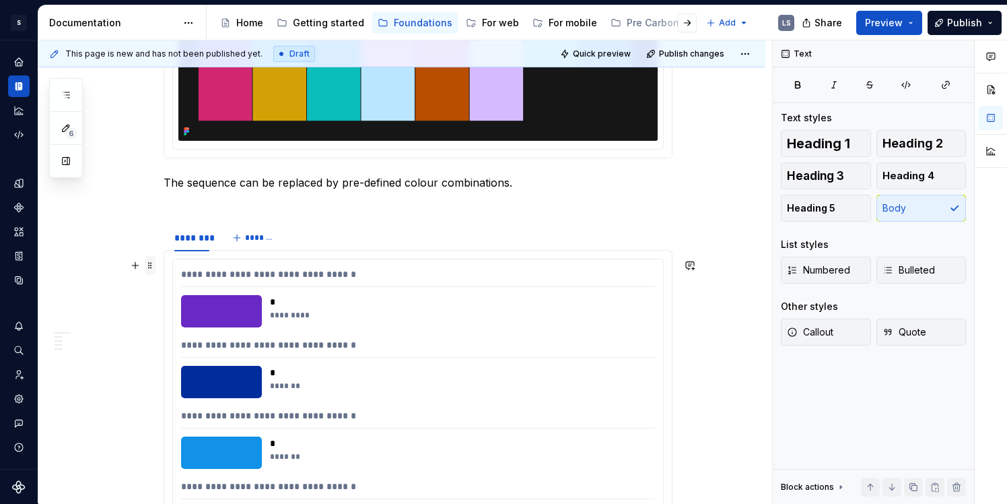
click at [144, 261] on div at bounding box center [141, 265] width 30 height 19
click at [145, 262] on span at bounding box center [150, 265] width 11 height 19
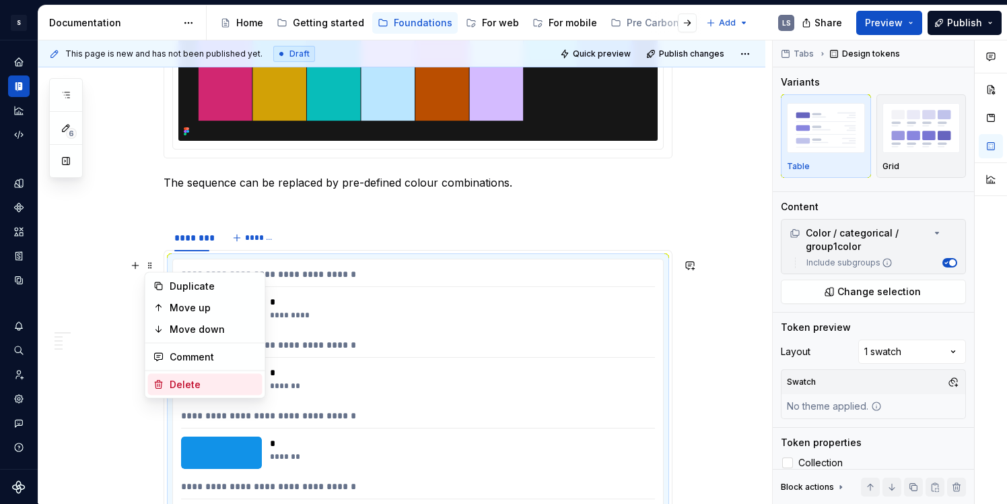
click at [186, 379] on div "Delete" at bounding box center [214, 384] width 88 height 13
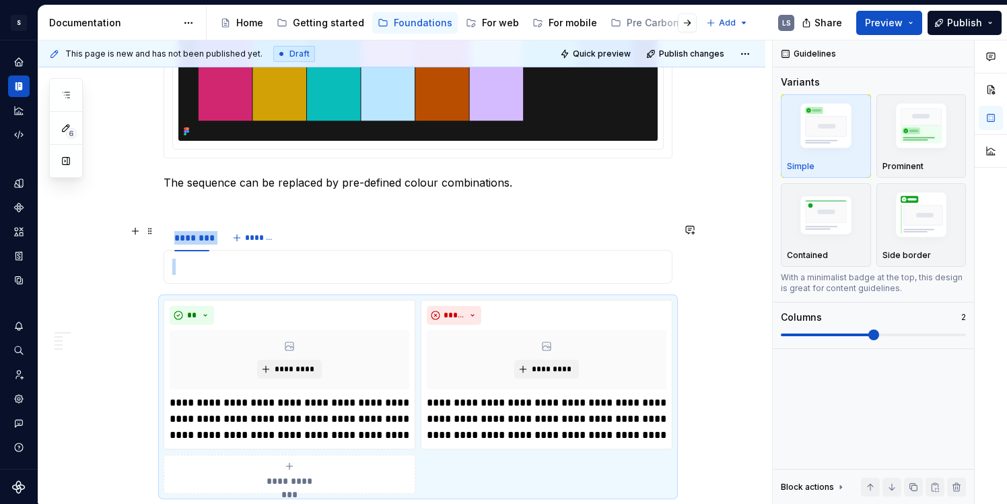
click at [149, 234] on span at bounding box center [150, 231] width 11 height 19
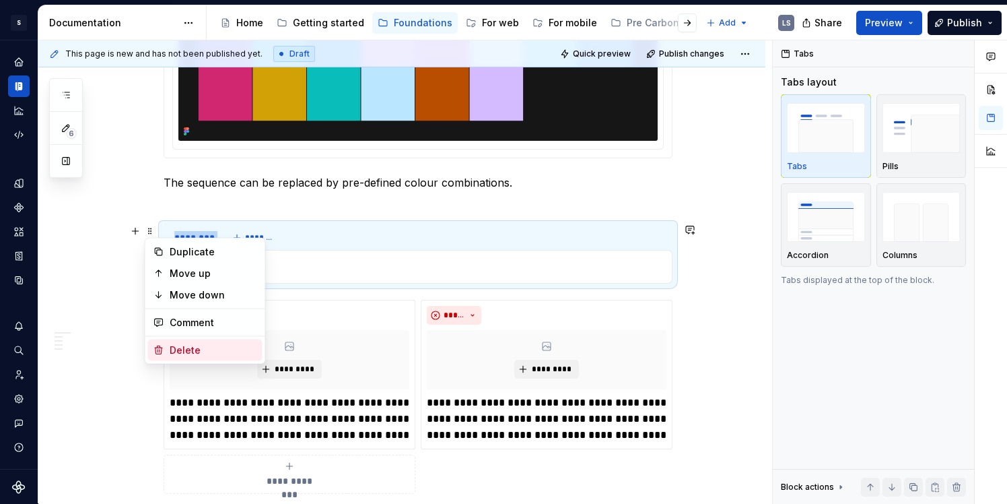
click at [170, 345] on div "Delete" at bounding box center [214, 349] width 88 height 13
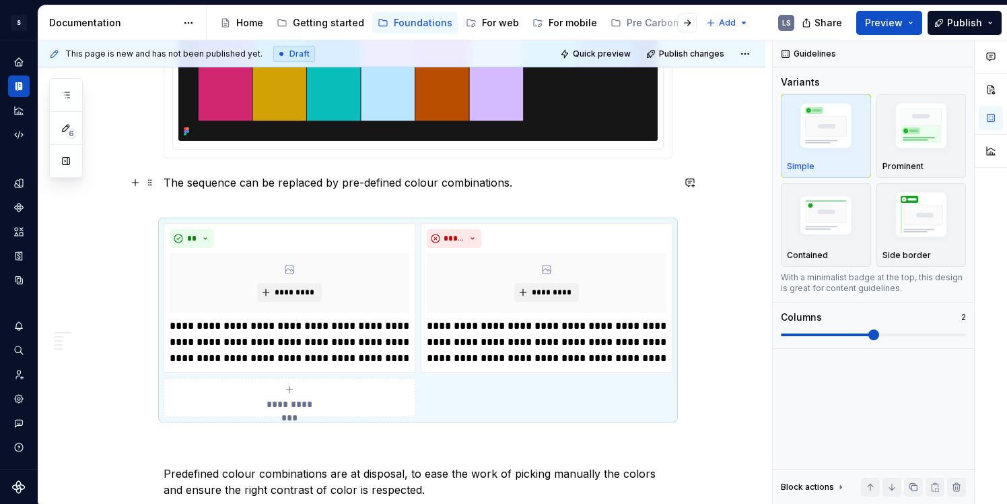
click at [281, 204] on p "The sequence can be replaced by pre-defined colour combinations." at bounding box center [418, 190] width 509 height 32
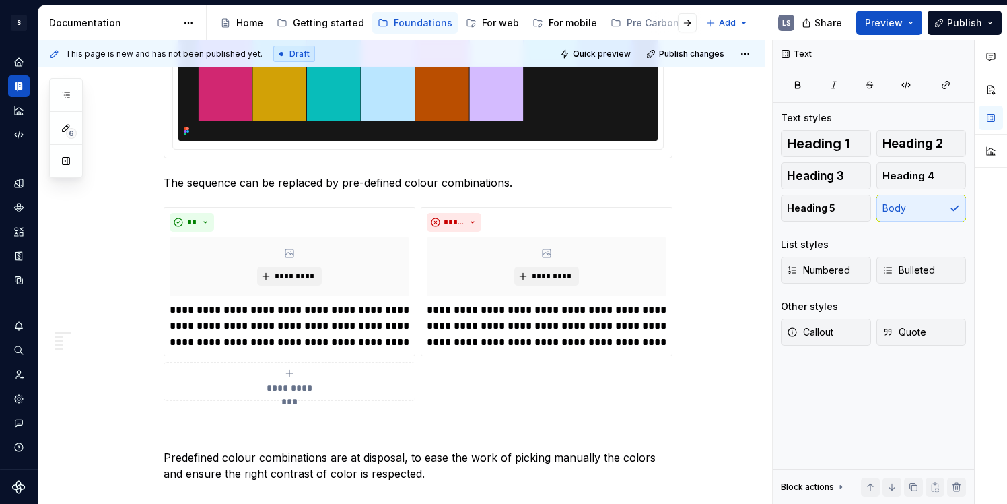
type textarea "*"
